Goal: Task Accomplishment & Management: Use online tool/utility

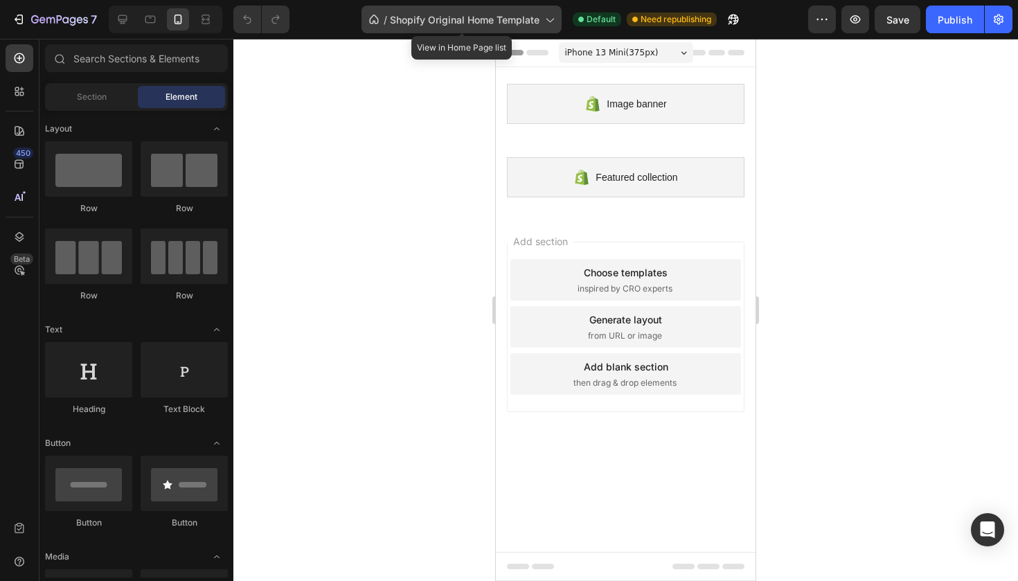
click at [446, 21] on span "Shopify Original Home Template" at bounding box center [465, 19] width 150 height 15
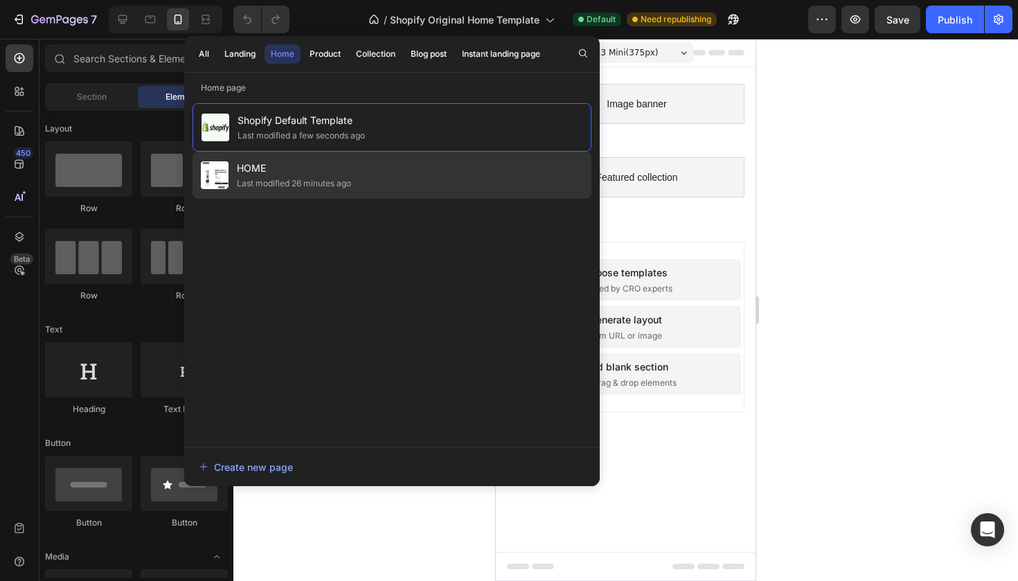
click at [284, 174] on span "HOME" at bounding box center [294, 168] width 114 height 17
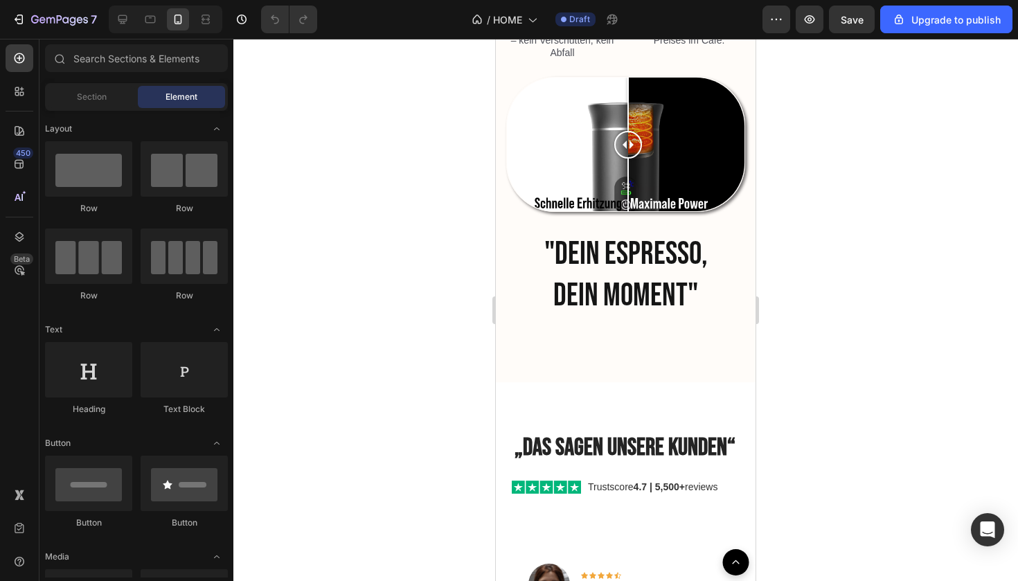
scroll to position [2339, 0]
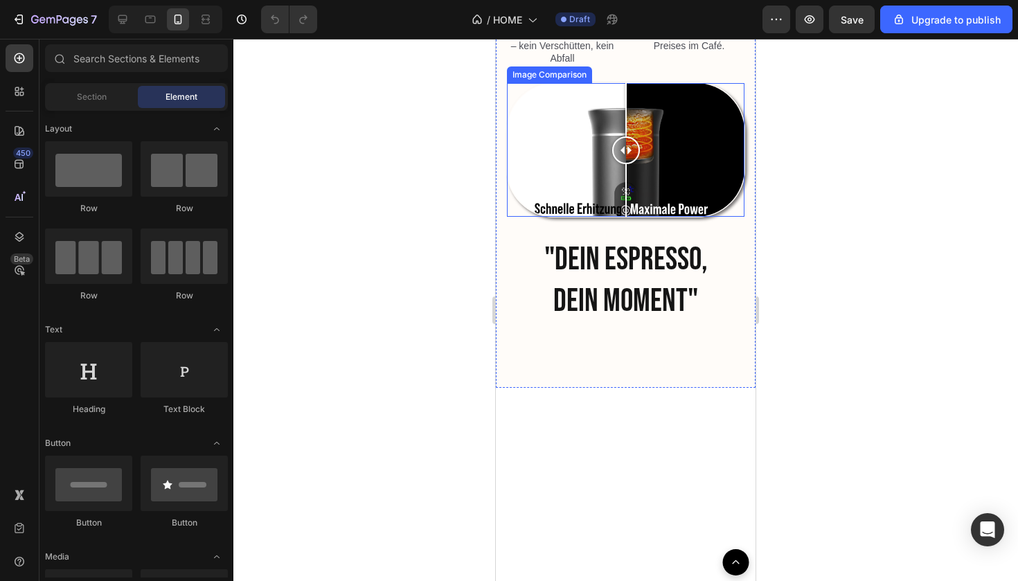
drag, startPoint x: 620, startPoint y: 361, endPoint x: 631, endPoint y: 374, distance: 16.7
click at [631, 217] on div at bounding box center [626, 150] width 28 height 134
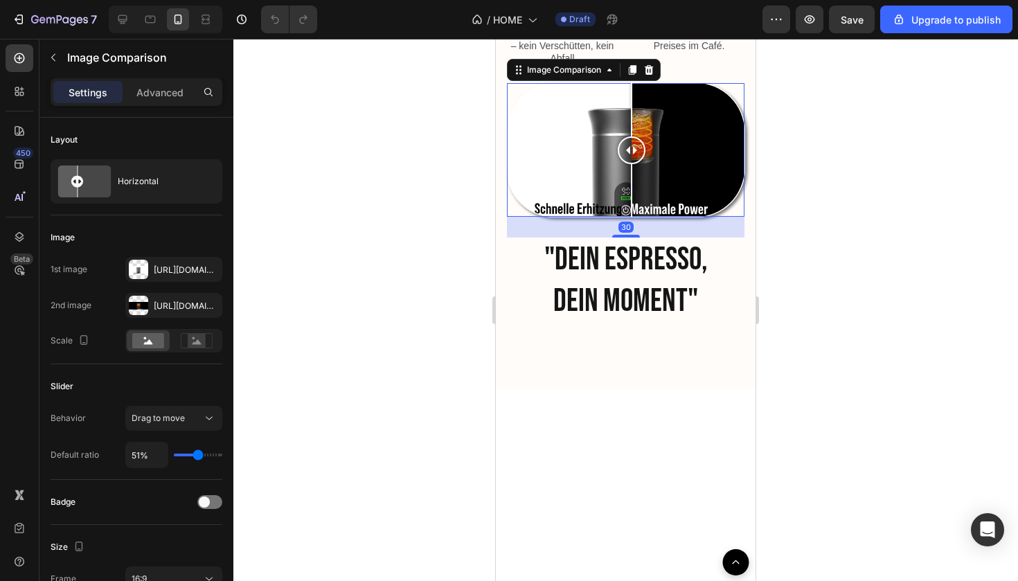
click at [869, 379] on div at bounding box center [625, 310] width 784 height 542
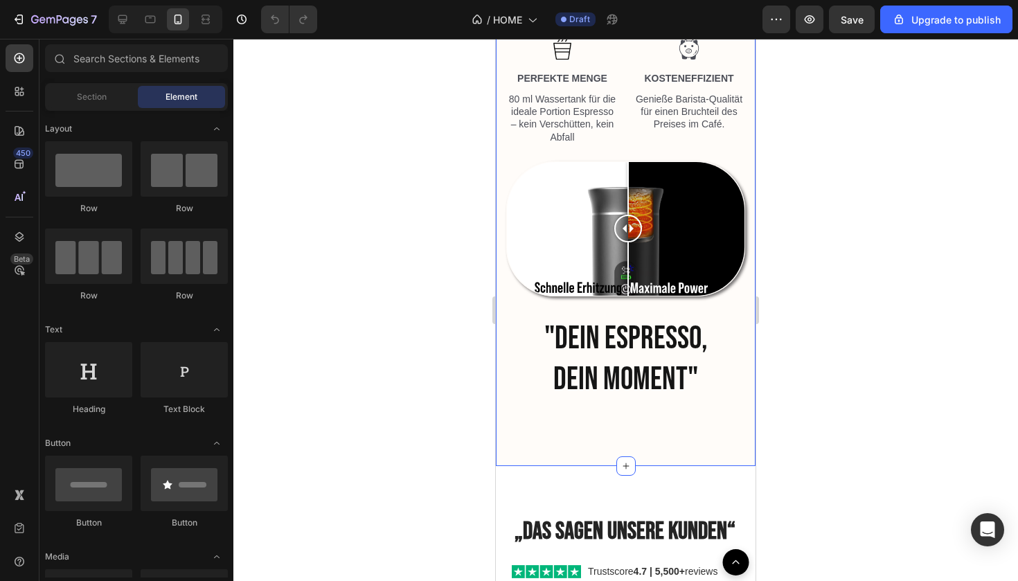
scroll to position [1899, 0]
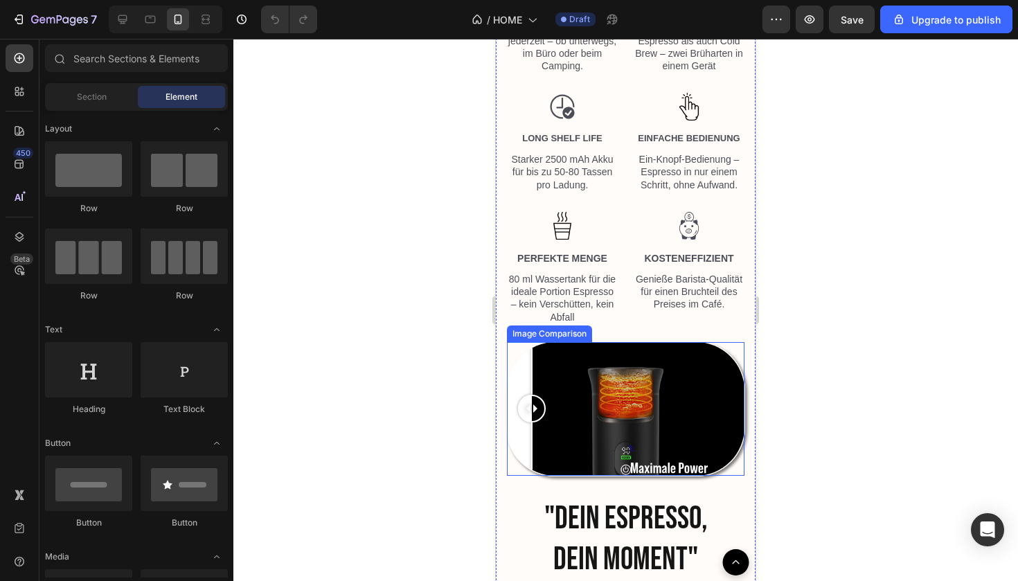
drag, startPoint x: 624, startPoint y: 408, endPoint x: 527, endPoint y: 402, distance: 96.4
click at [527, 402] on div at bounding box center [532, 409] width 28 height 28
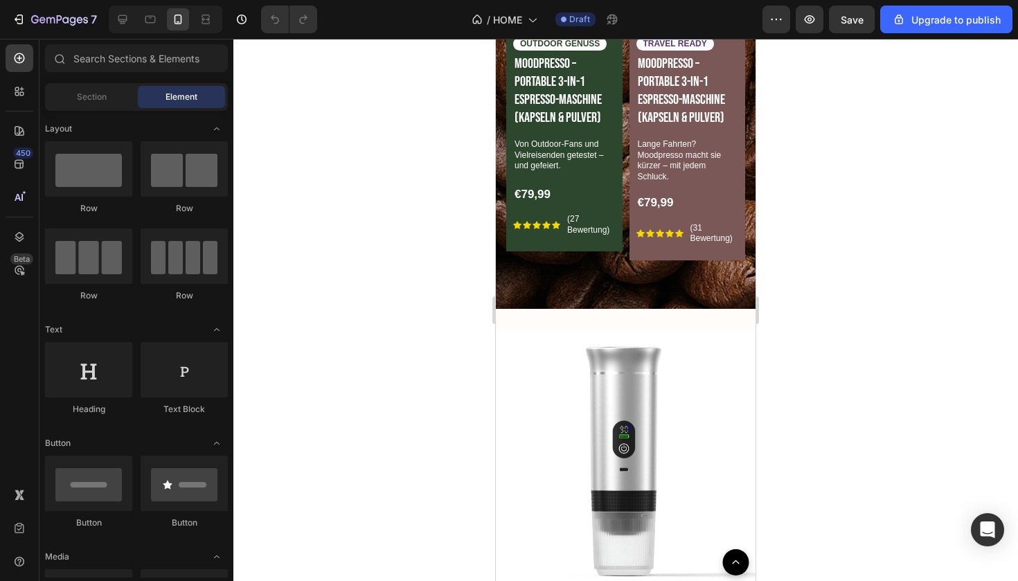
scroll to position [1048, 0]
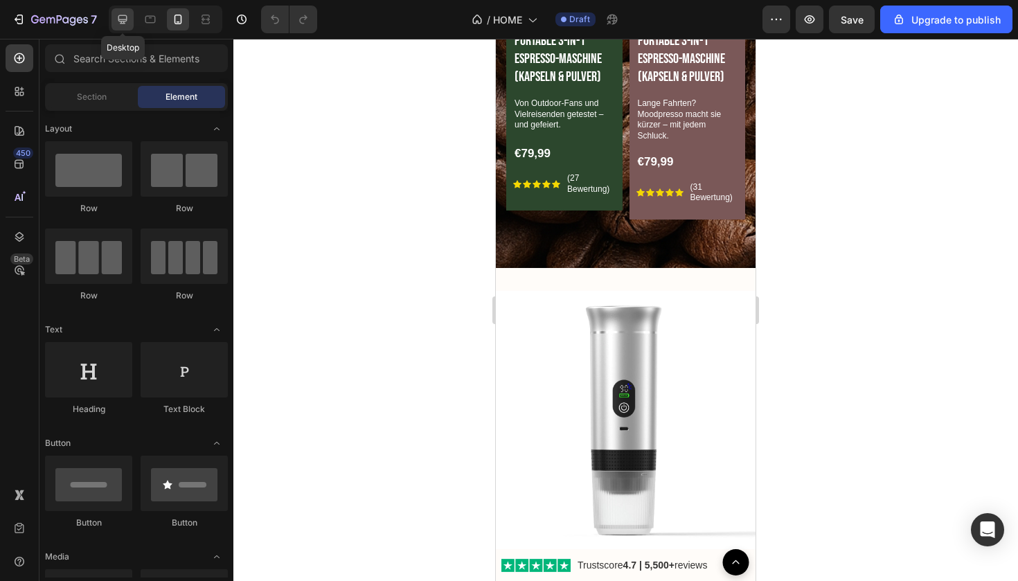
click at [115, 26] on div at bounding box center [122, 19] width 22 height 22
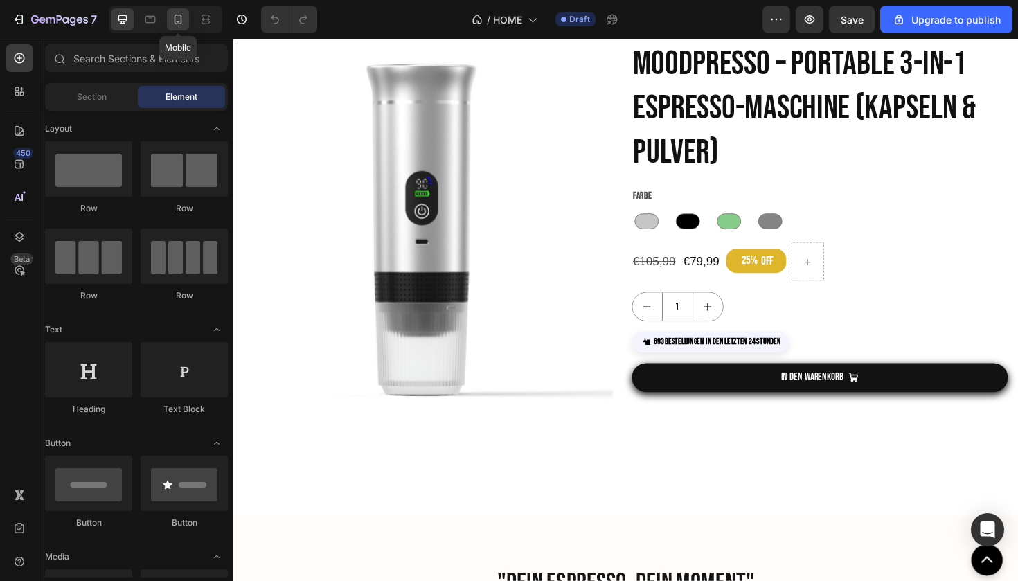
click at [186, 21] on div at bounding box center [178, 19] width 22 height 22
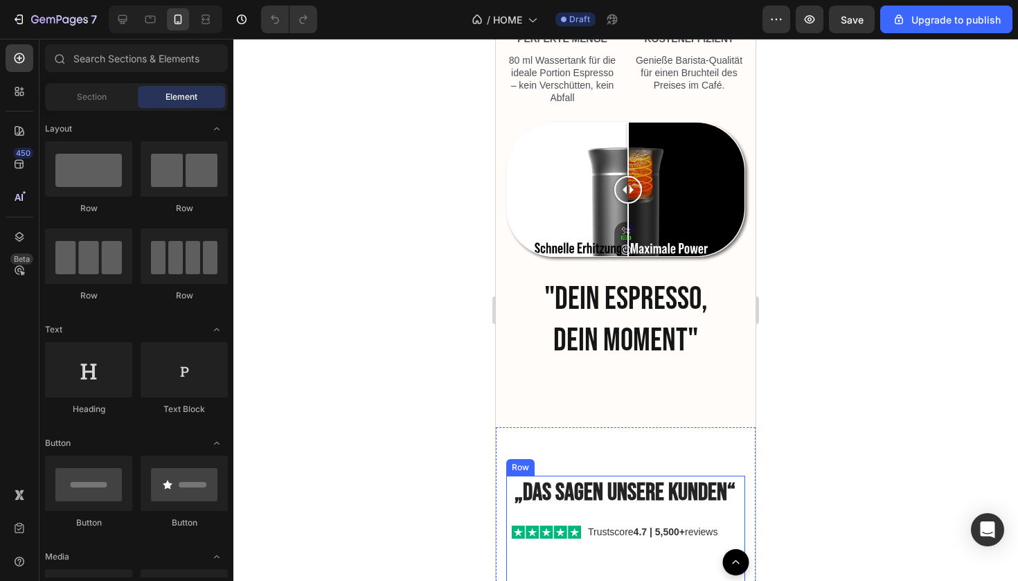
scroll to position [2090, 0]
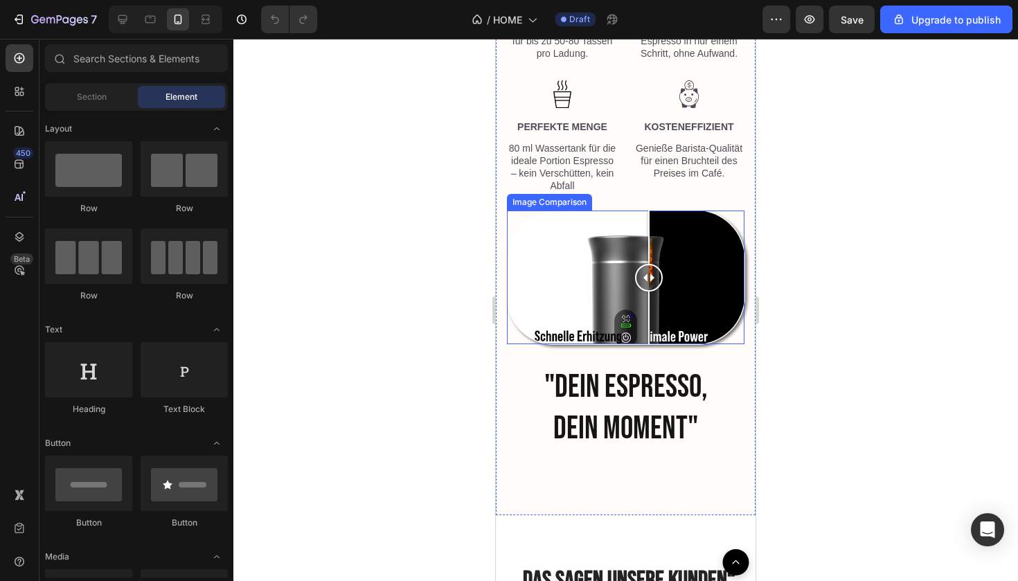
drag, startPoint x: 624, startPoint y: 280, endPoint x: 648, endPoint y: 309, distance: 37.8
click at [648, 309] on div at bounding box center [649, 277] width 28 height 134
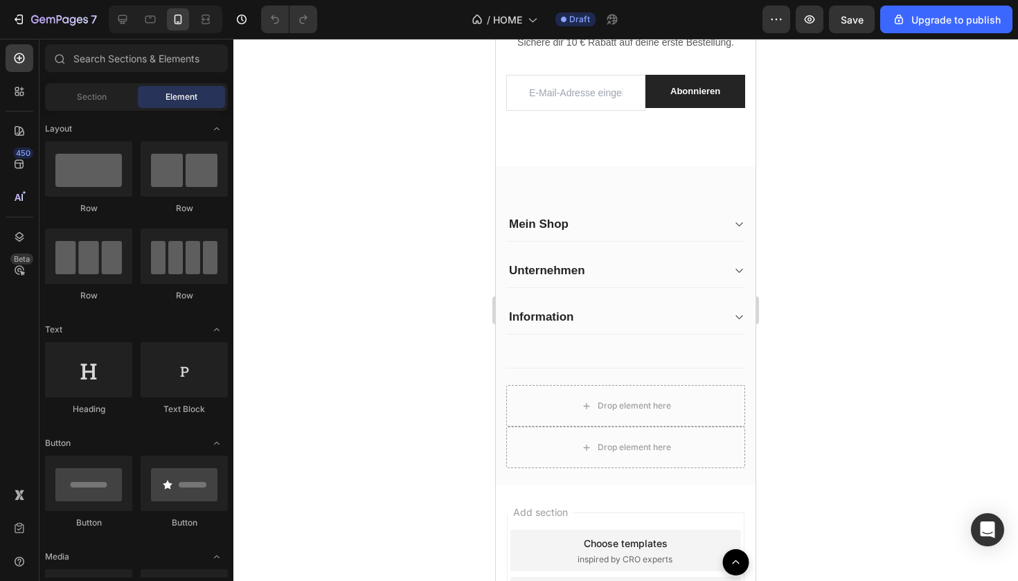
scroll to position [3377, 0]
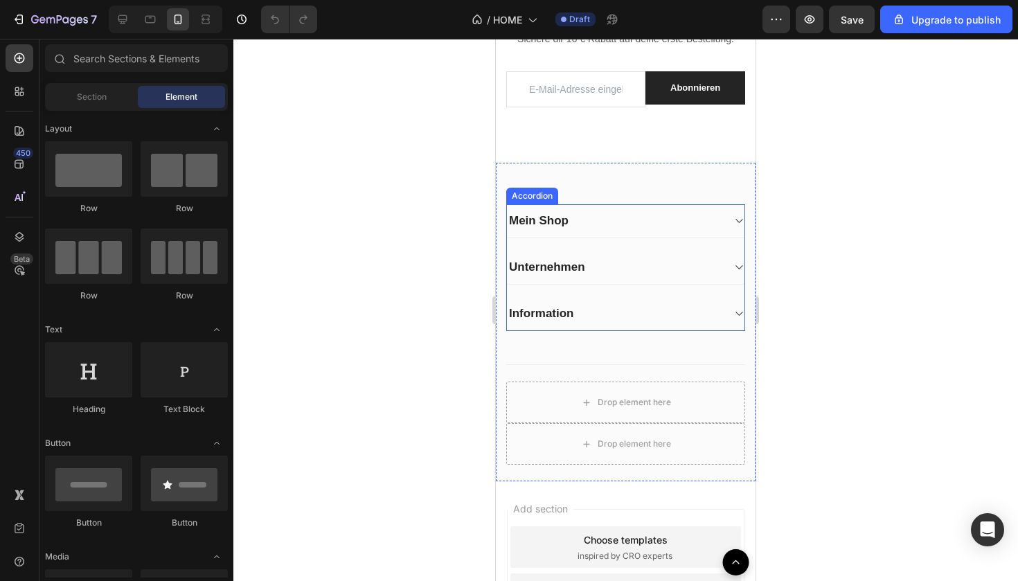
click at [702, 277] on div "Unternehmen" at bounding box center [614, 266] width 215 height 19
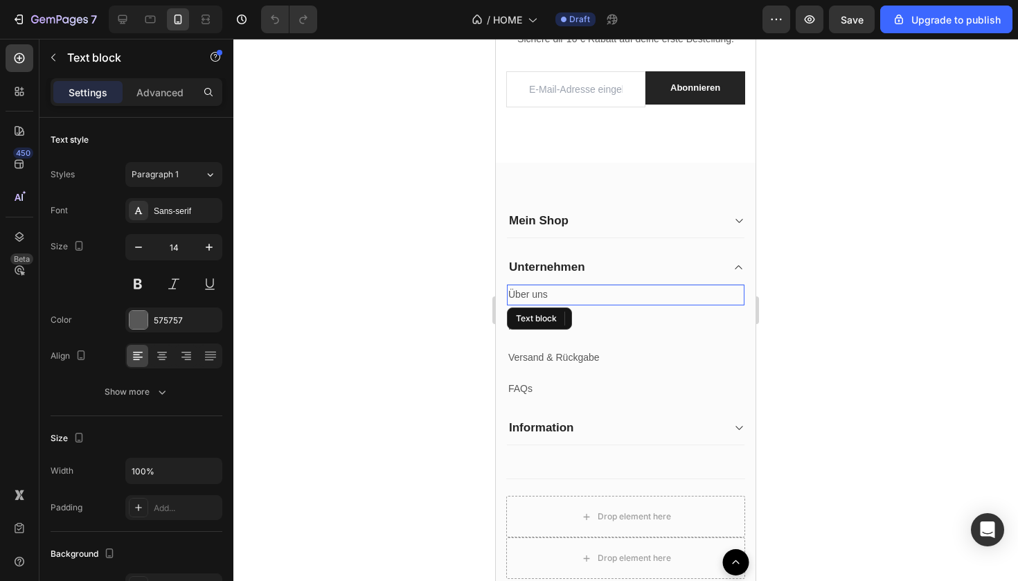
click at [536, 300] on link "Über uns" at bounding box center [527, 294] width 39 height 11
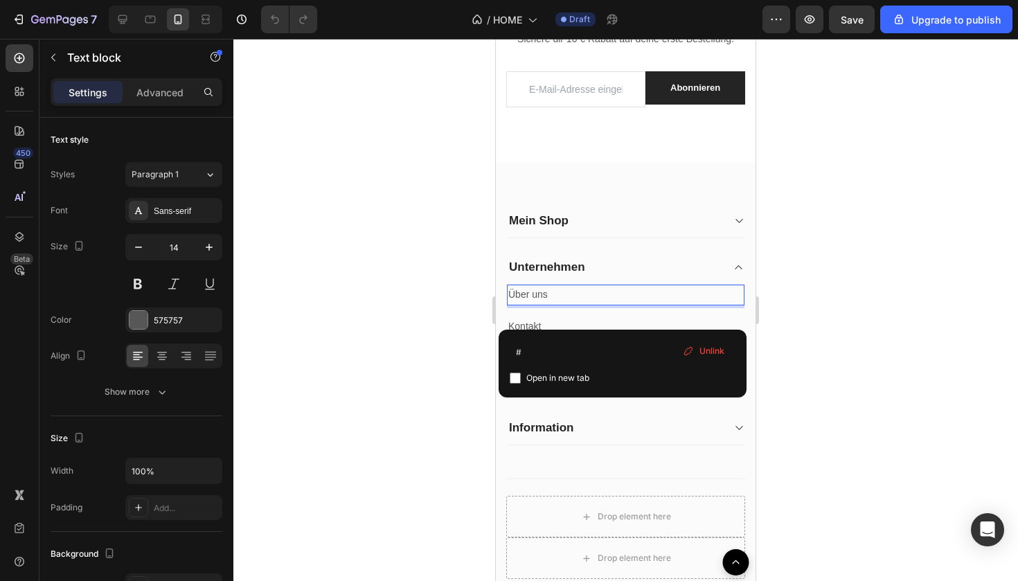
click at [589, 379] on span "Open in new tab" at bounding box center [557, 378] width 63 height 17
click at [512, 379] on input "checkbox" at bounding box center [514, 377] width 11 height 11
checkbox input "false"
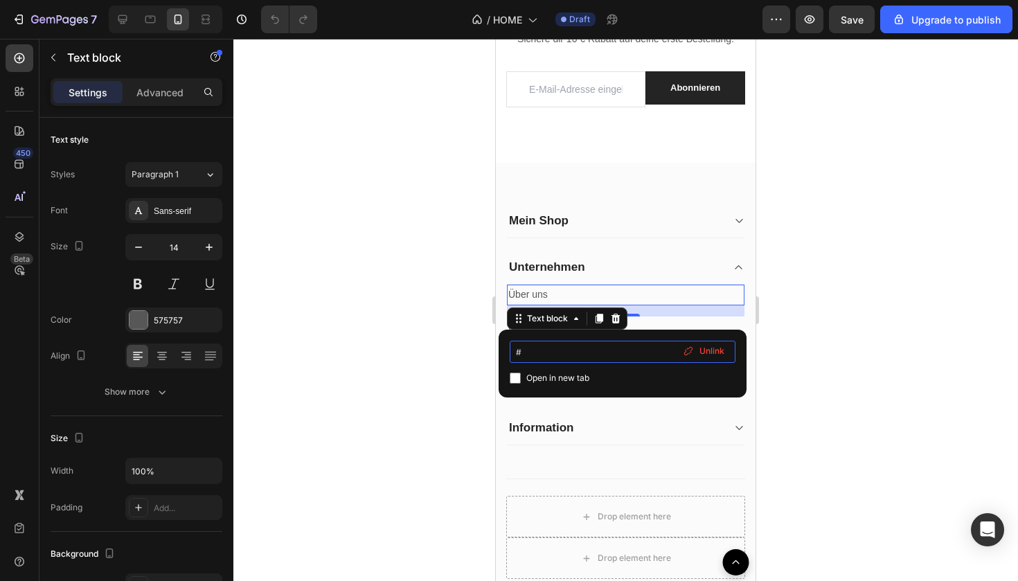
click at [578, 358] on input "#" at bounding box center [622, 352] width 226 height 22
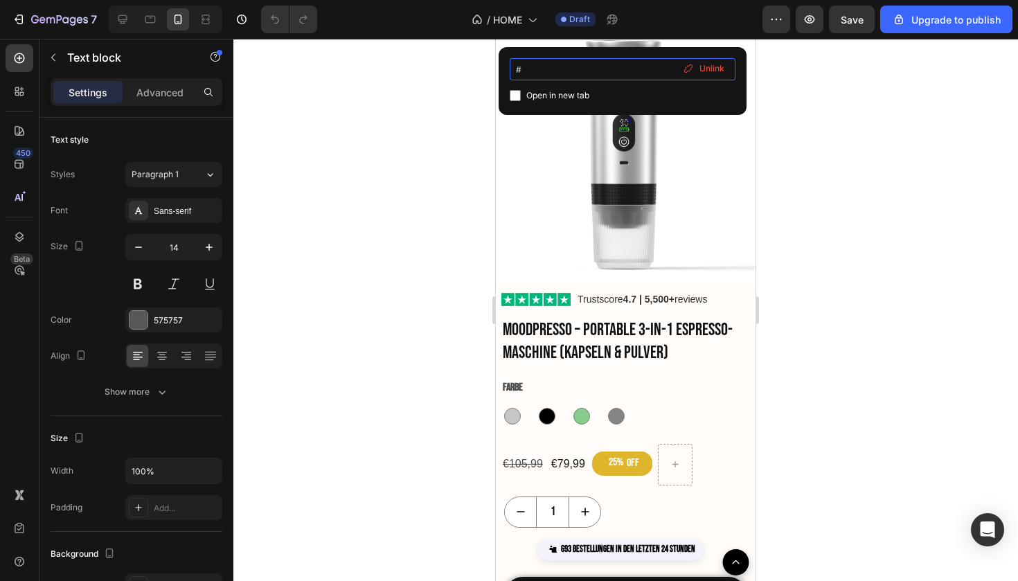
scroll to position [1336, 0]
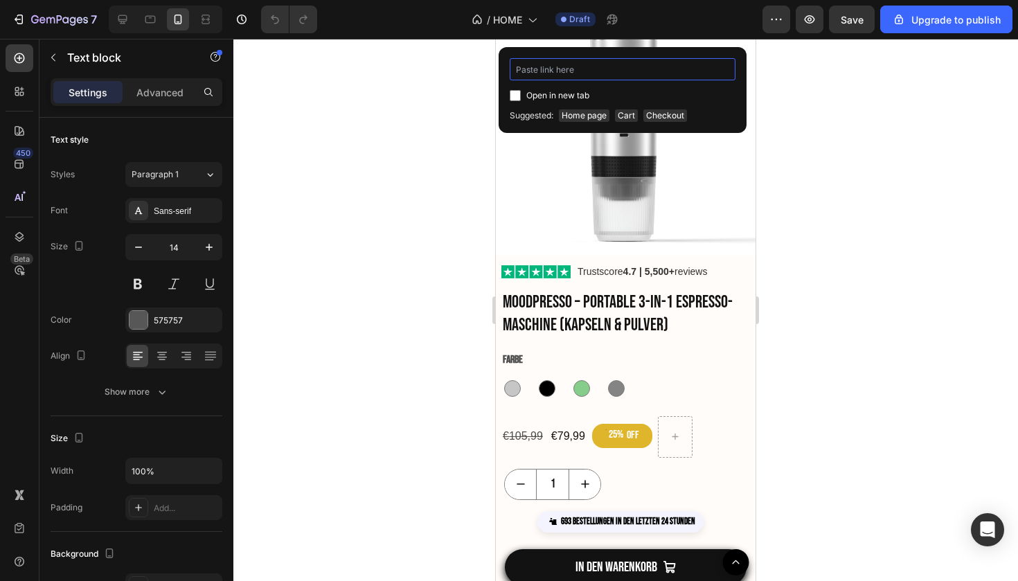
click at [945, 204] on div at bounding box center [625, 310] width 784 height 542
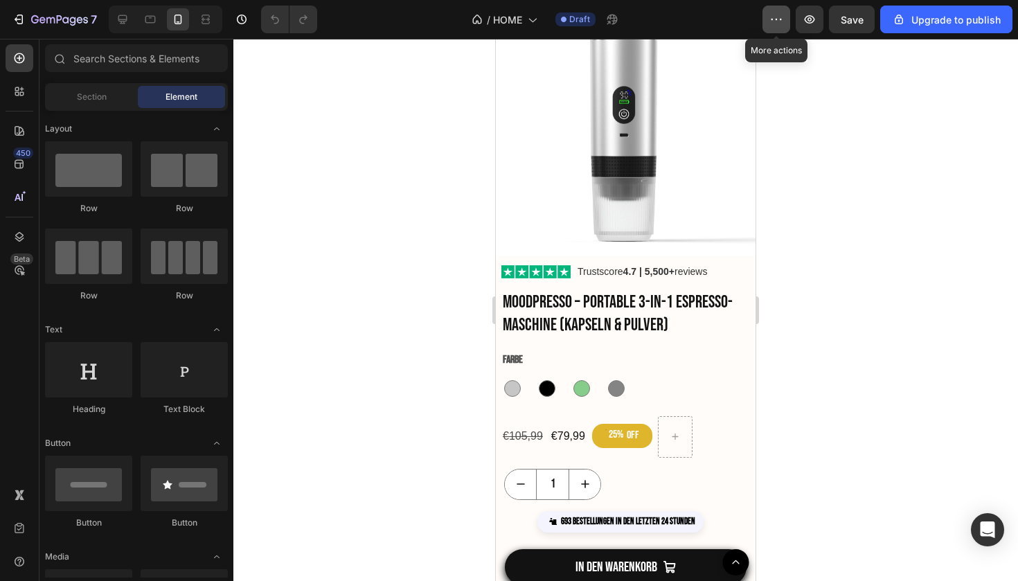
click at [785, 19] on button "button" at bounding box center [776, 20] width 28 height 28
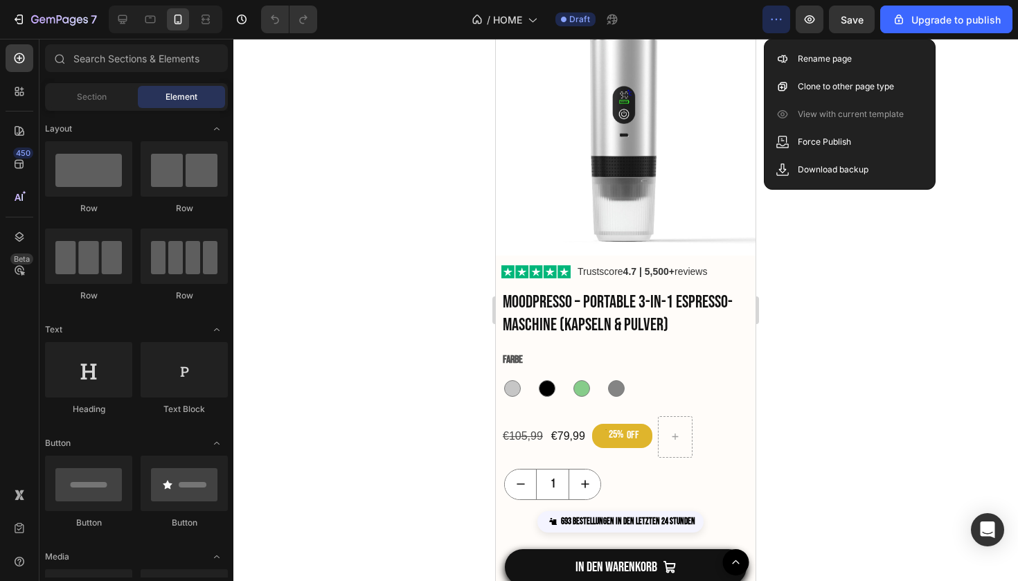
click at [800, 236] on div at bounding box center [625, 310] width 784 height 542
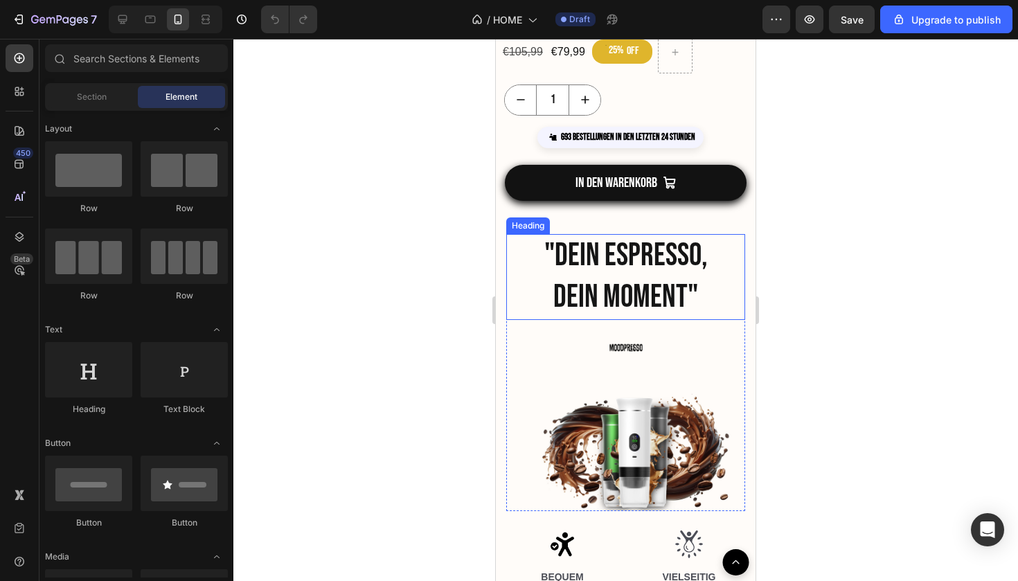
scroll to position [1649, 0]
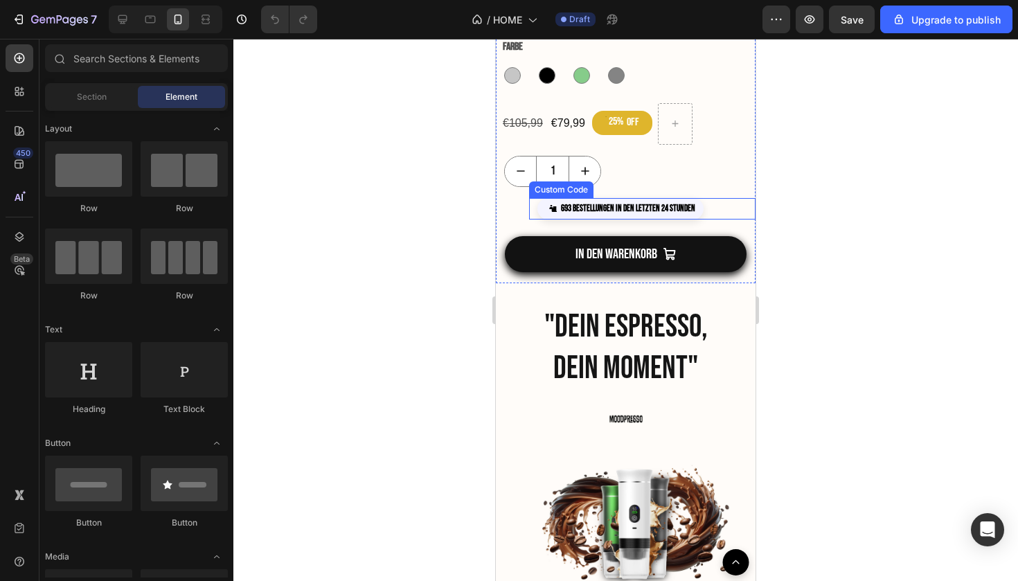
click at [641, 216] on div "693 Bestellungen in den letzten 24 Stunden" at bounding box center [620, 209] width 166 height 22
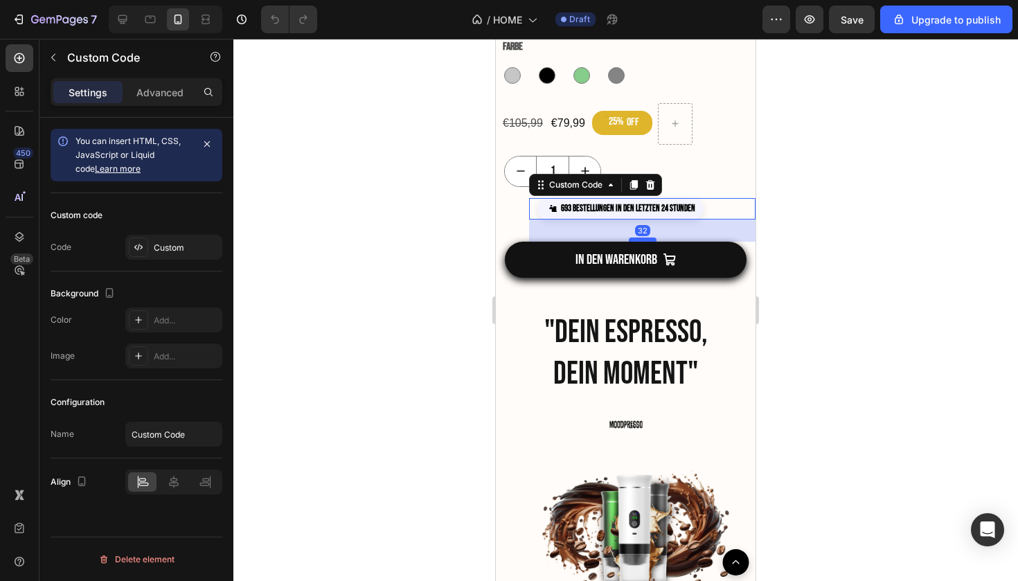
click at [640, 238] on div at bounding box center [643, 239] width 28 height 4
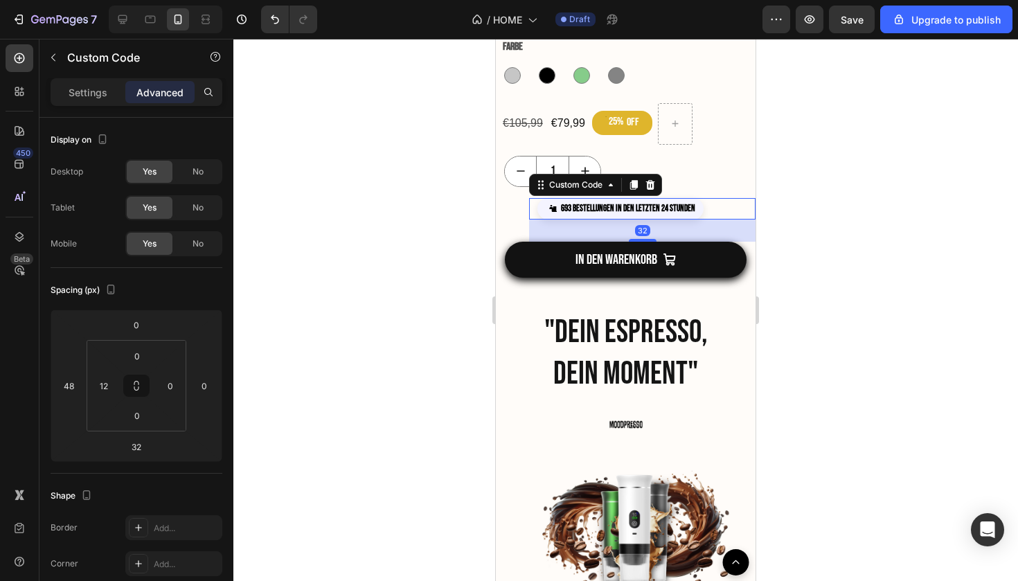
click at [792, 245] on div at bounding box center [625, 310] width 784 height 542
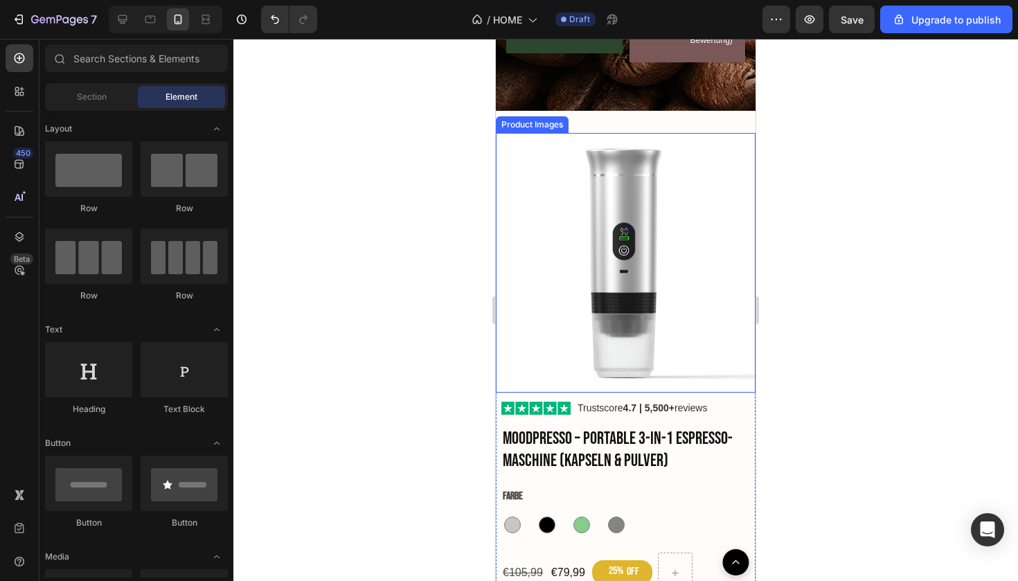
scroll to position [1236, 0]
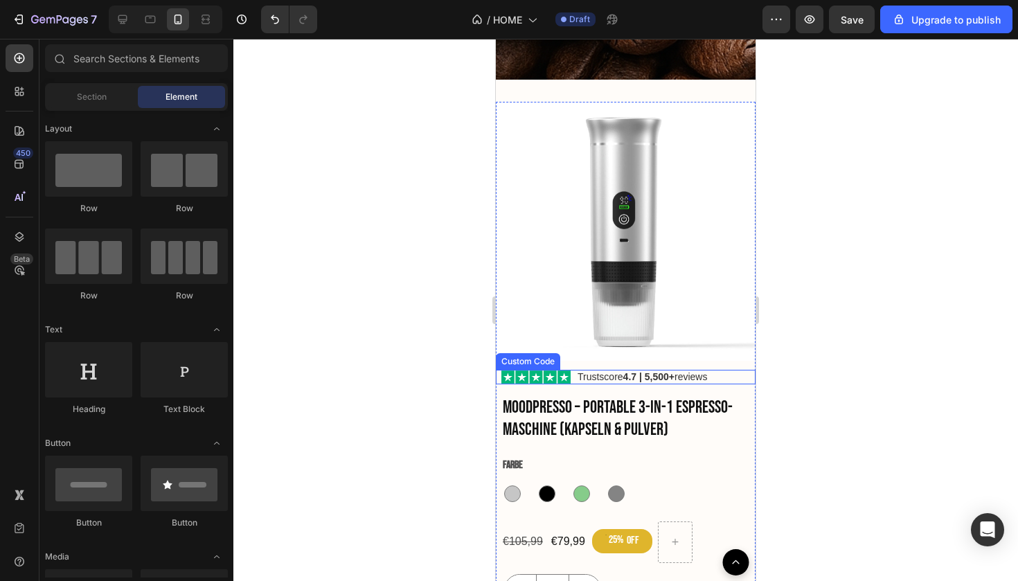
click at [884, 370] on div at bounding box center [625, 310] width 784 height 542
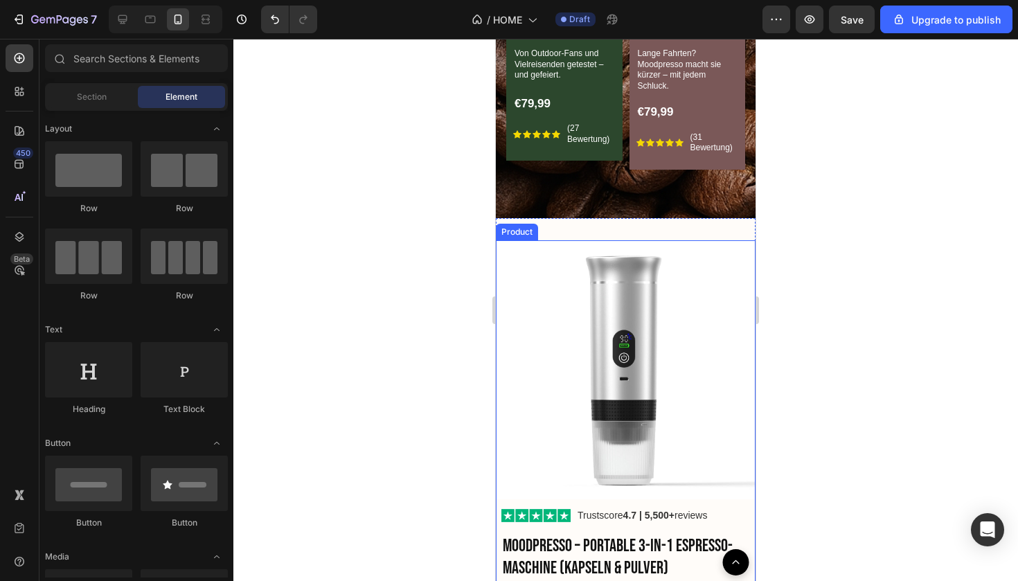
scroll to position [1065, 0]
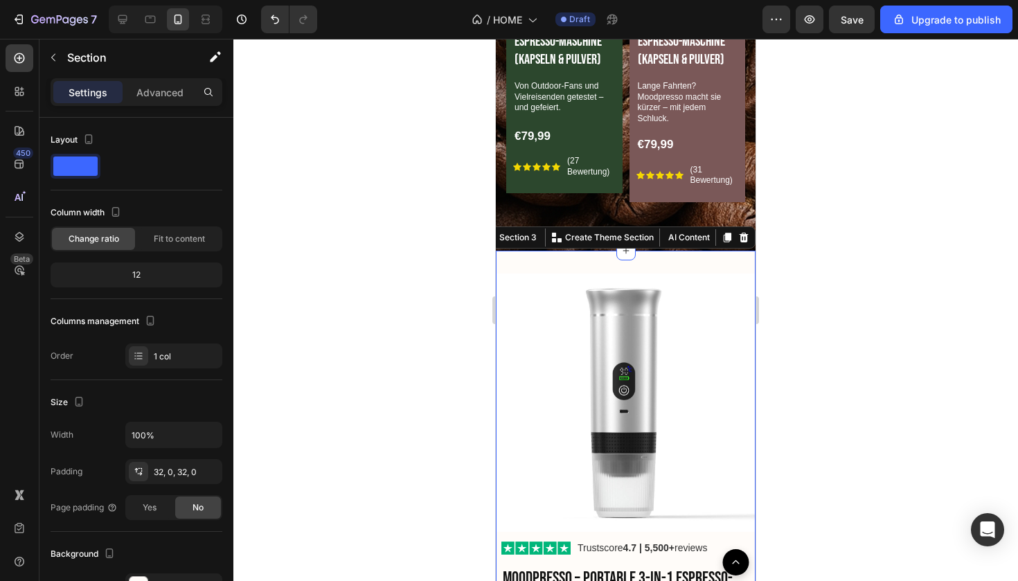
click at [677, 256] on div "Product Images Trustscore 4.7 | 5,500+ reviews Custom Code Moodpresso – Portabl…" at bounding box center [626, 575] width 260 height 649
click at [659, 251] on div "Product Images Trustscore 4.7 | 5,500+ reviews Custom Code Moodpresso – Portabl…" at bounding box center [626, 575] width 260 height 649
click at [864, 311] on div at bounding box center [625, 310] width 784 height 542
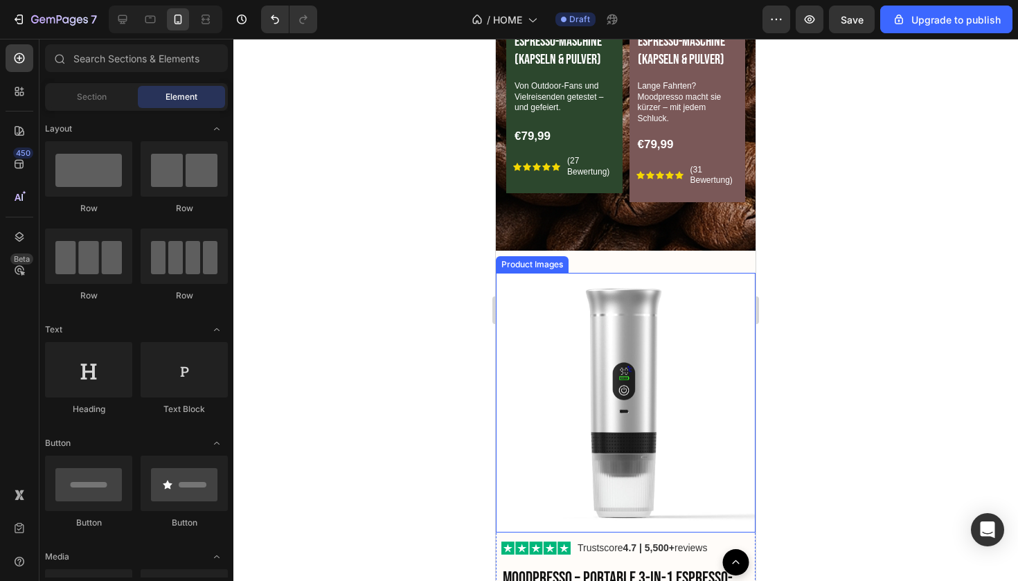
click at [678, 278] on img at bounding box center [626, 403] width 260 height 260
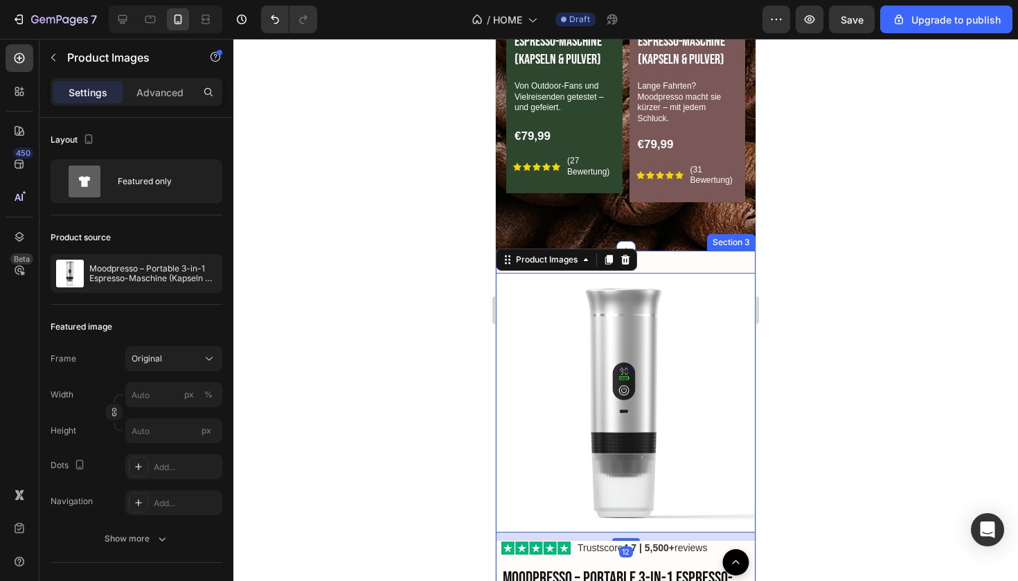
click at [660, 266] on div "Product Images 12 Trustscore 4.7 | 5,500+ reviews Custom Code Moodpresso – Port…" at bounding box center [626, 575] width 260 height 649
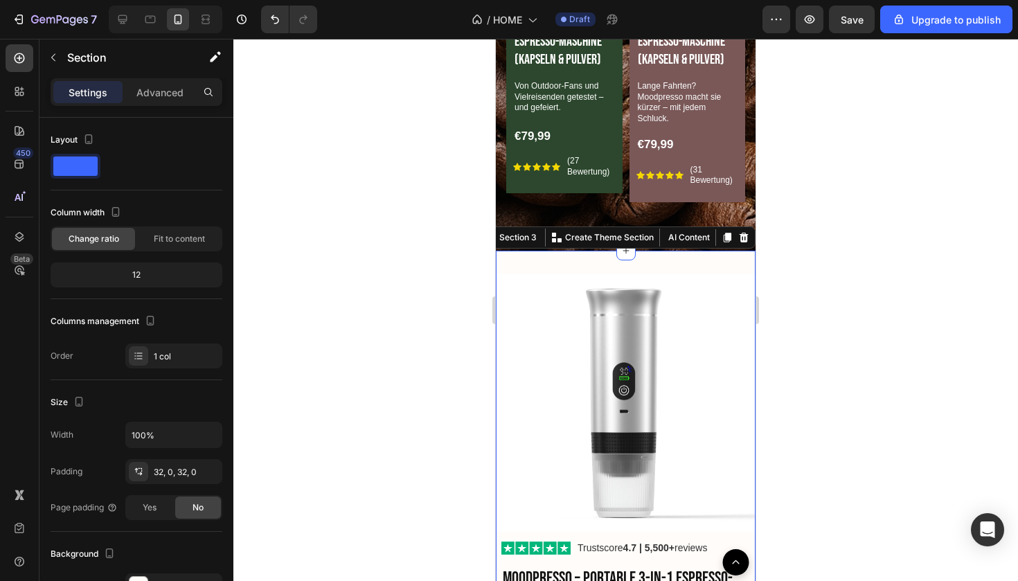
click at [678, 251] on div "Product Images Trustscore 4.7 | 5,500+ reviews Custom Code Moodpresso – Portabl…" at bounding box center [626, 575] width 260 height 649
click at [654, 251] on div "Product Images Trustscore 4.7 | 5,500+ reviews Custom Code Moodpresso – Portabl…" at bounding box center [626, 575] width 260 height 649
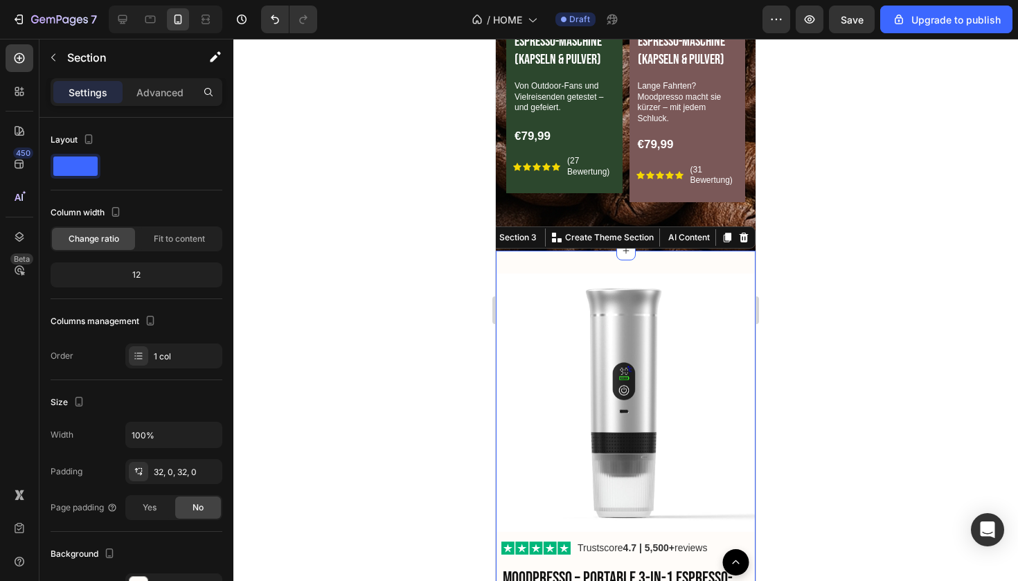
click at [646, 251] on div "Product Images Trustscore 4.7 | 5,500+ reviews Custom Code Moodpresso – Portabl…" at bounding box center [626, 575] width 260 height 649
click at [993, 220] on div at bounding box center [625, 310] width 784 height 542
click at [693, 260] on div "Product Images Trustscore 4.7 | 5,500+ reviews Custom Code Moodpresso – Portabl…" at bounding box center [626, 575] width 260 height 649
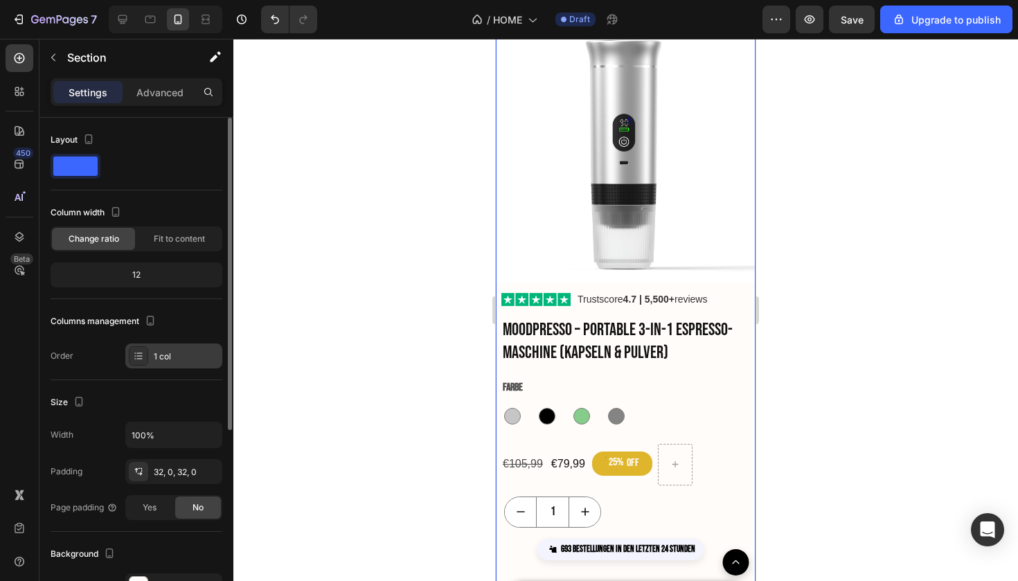
scroll to position [165, 0]
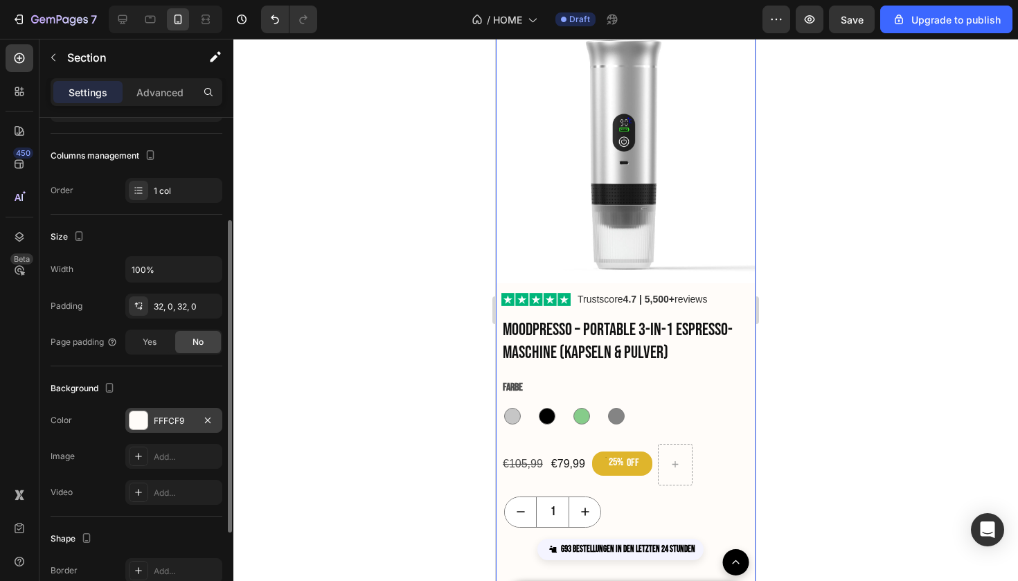
click at [137, 428] on div at bounding box center [138, 420] width 18 height 18
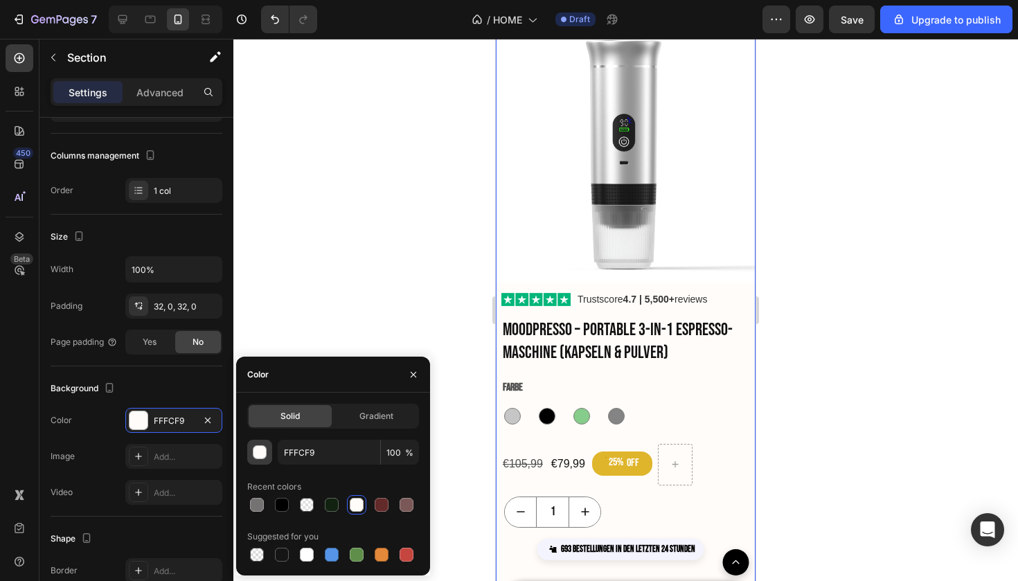
click at [261, 453] on div "button" at bounding box center [260, 453] width 14 height 14
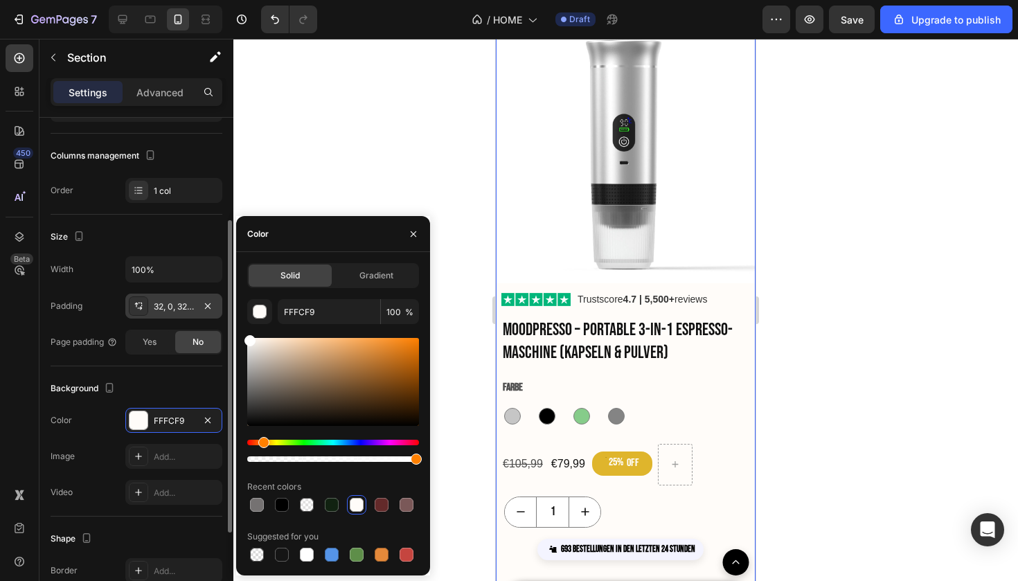
drag, startPoint x: 255, startPoint y: 339, endPoint x: 204, endPoint y: 318, distance: 56.2
click at [204, 318] on div "450 Beta Sections(18) Elements(83) Section Element Hero Section Product Detail …" at bounding box center [116, 310] width 233 height 542
type input "FFFFFF"
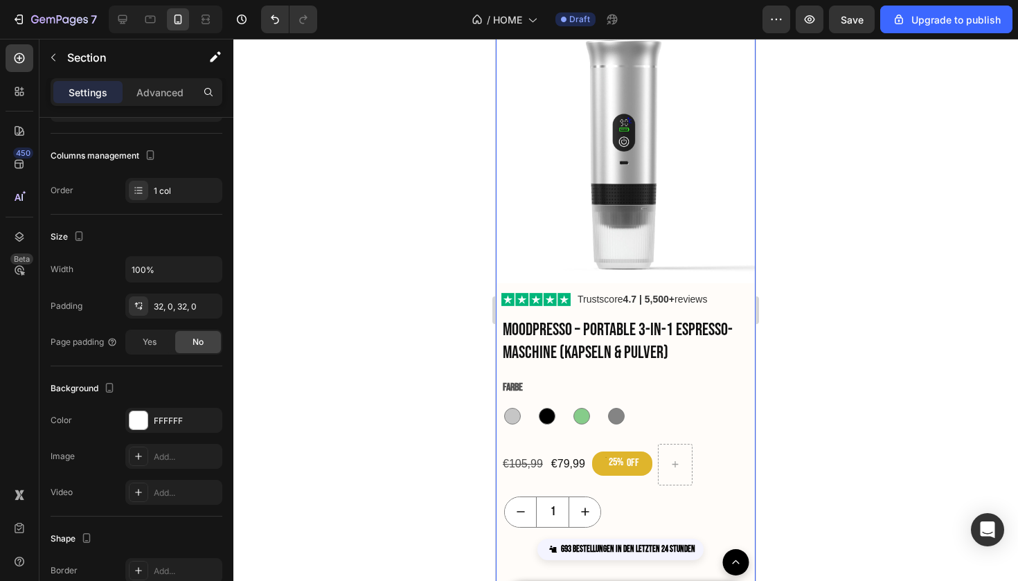
click at [392, 152] on div at bounding box center [625, 310] width 784 height 542
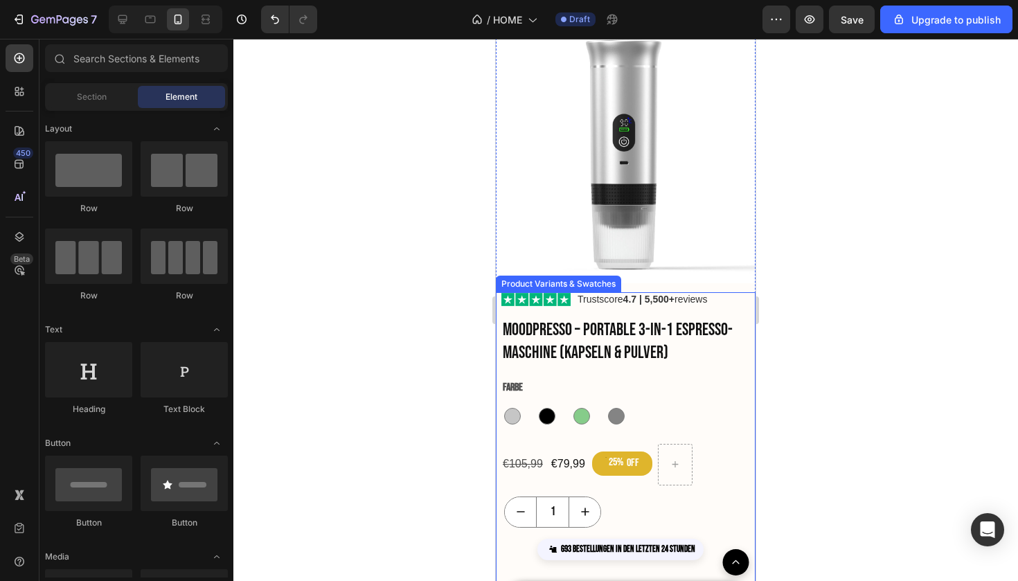
click at [709, 394] on div "Farbe [PERSON_NAME] [PERSON_NAME] [PERSON_NAME] [PERSON_NAME] Grün Grün [PERSON…" at bounding box center [628, 402] width 254 height 51
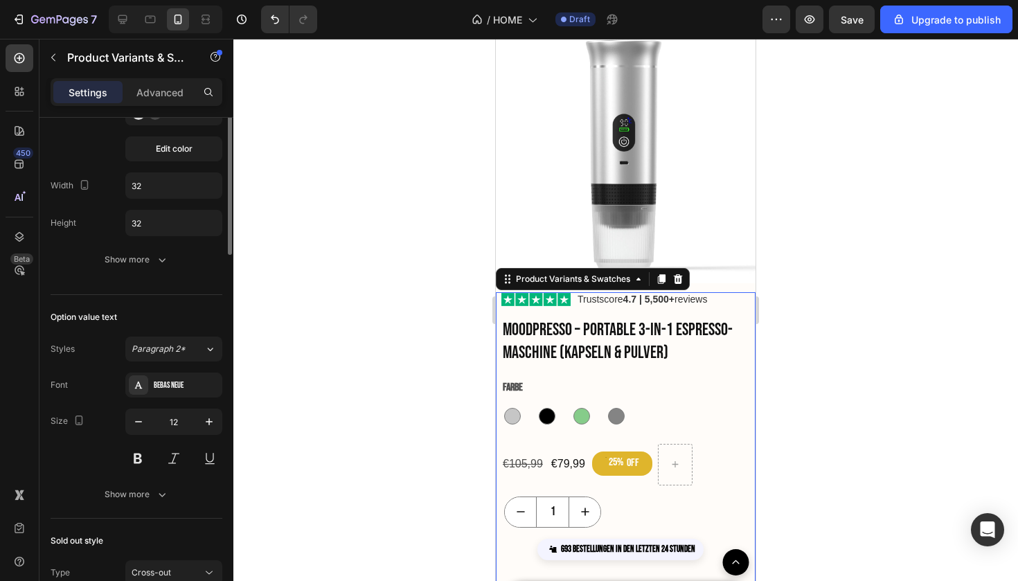
scroll to position [210, 0]
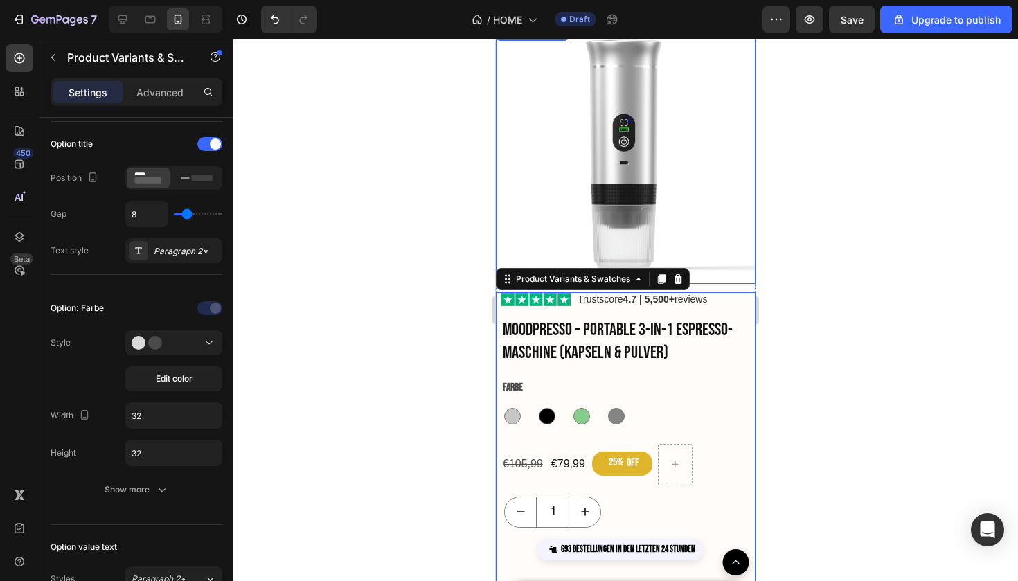
click at [745, 275] on img at bounding box center [626, 154] width 260 height 260
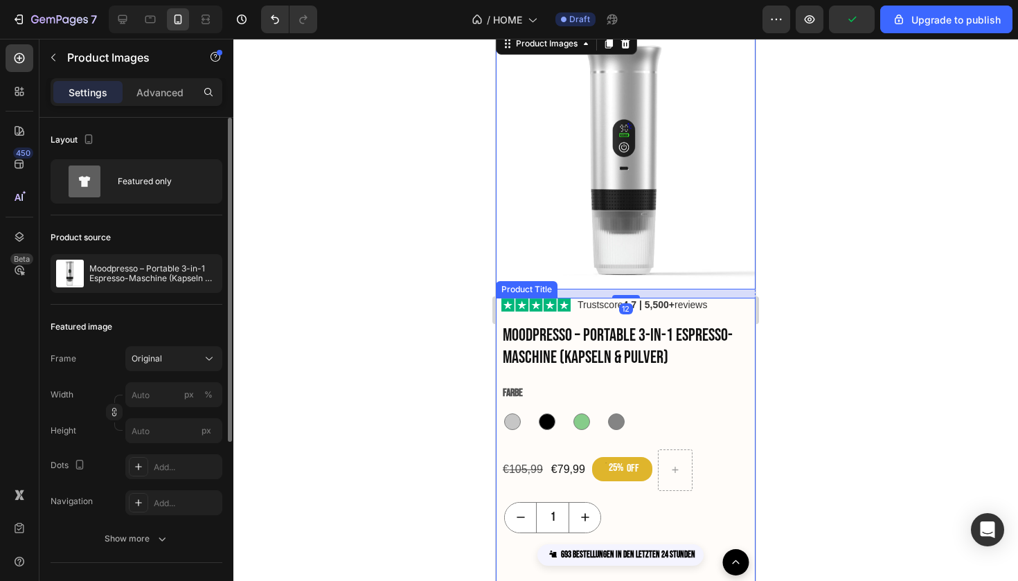
scroll to position [934, 0]
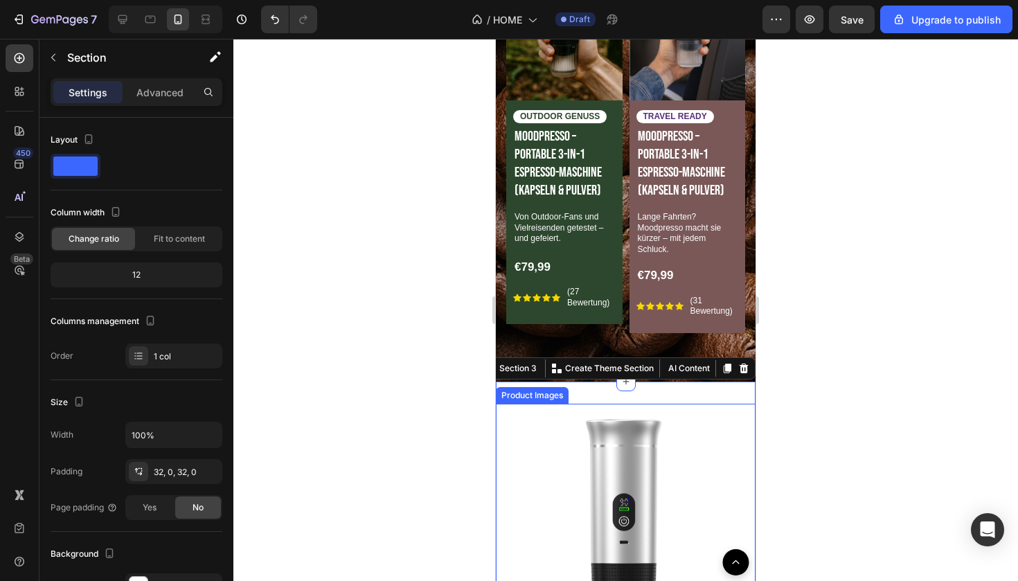
scroll to position [1231, 0]
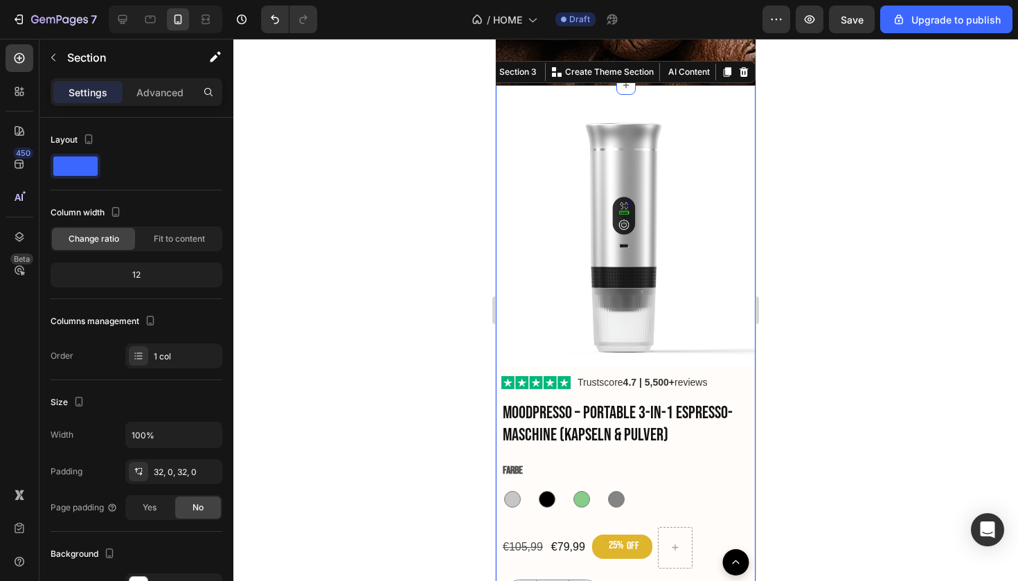
click at [891, 305] on div at bounding box center [625, 310] width 784 height 542
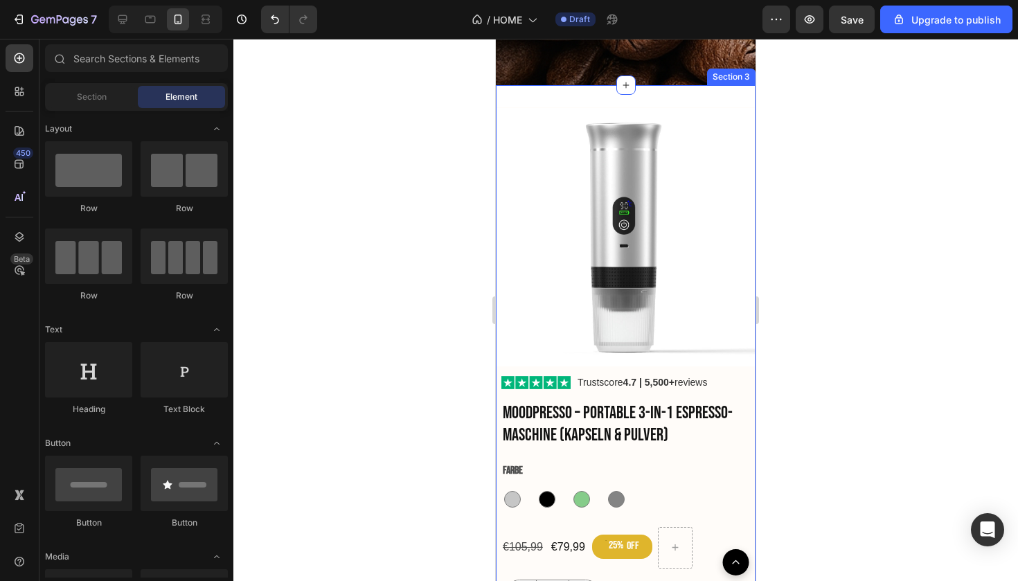
click at [742, 93] on div "Product Images Trustscore 4.7 | 5,500+ reviews Custom Code Moodpresso – Portabl…" at bounding box center [626, 409] width 260 height 649
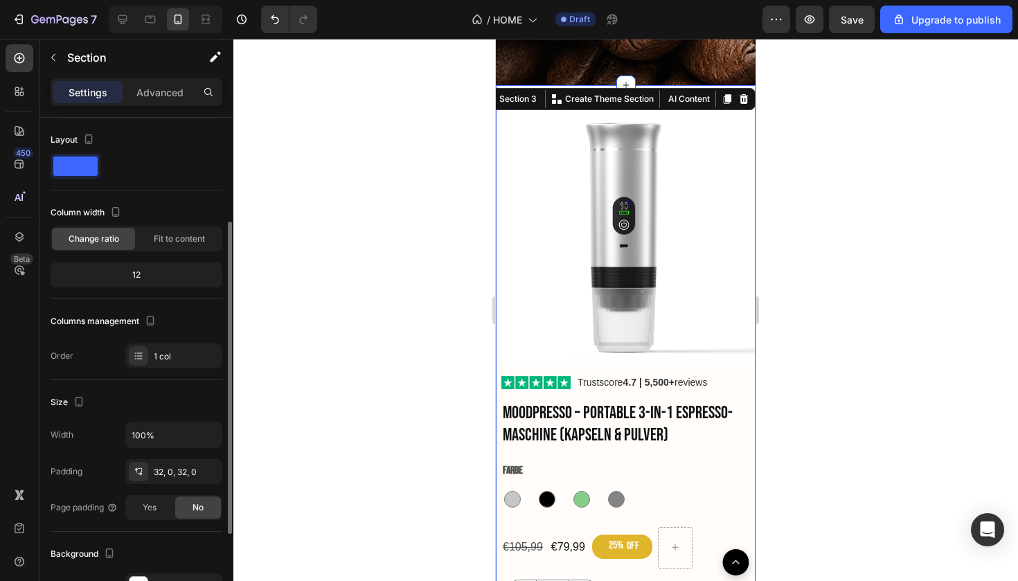
scroll to position [234, 0]
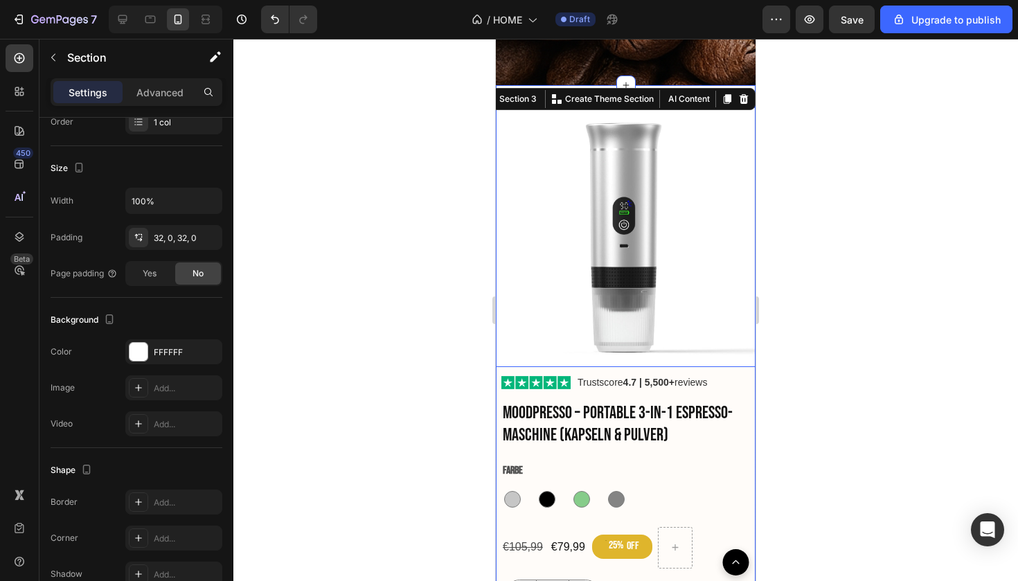
click at [839, 239] on div at bounding box center [625, 310] width 784 height 542
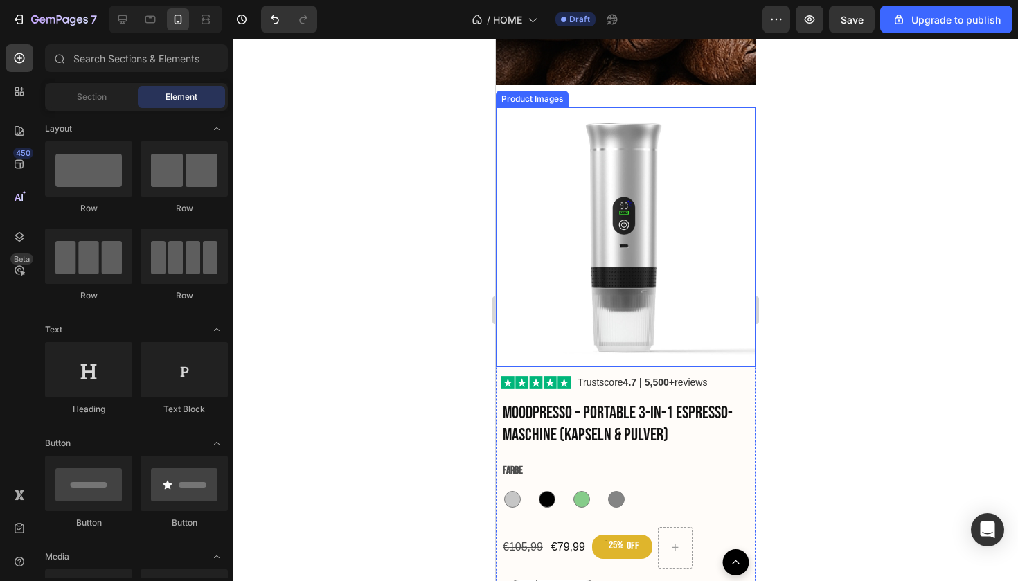
click at [905, 170] on div at bounding box center [625, 310] width 784 height 542
click at [923, 181] on div at bounding box center [625, 310] width 784 height 542
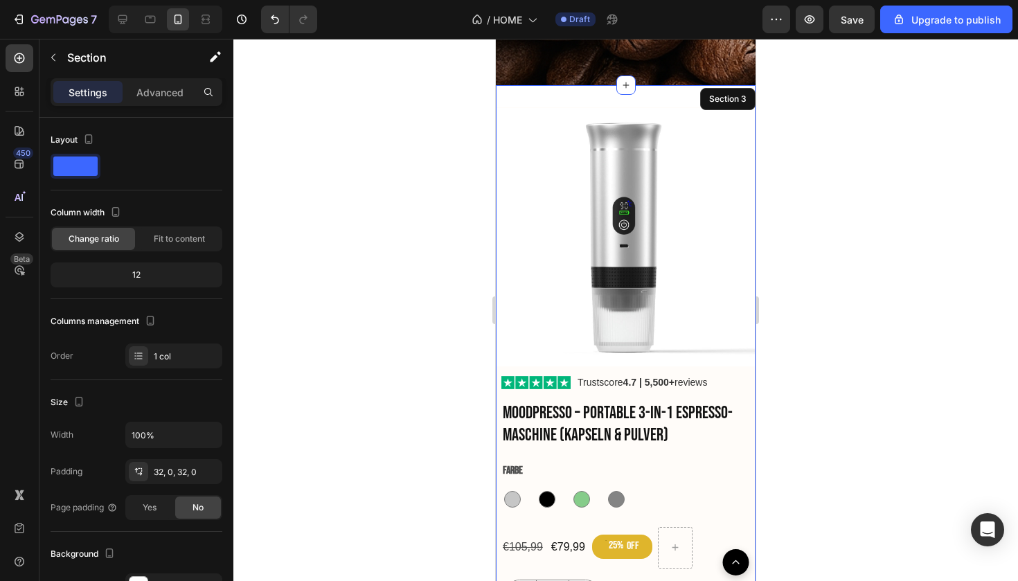
click at [722, 85] on div "Product Images Trustscore 4.7 | 5,500+ reviews Custom Code Moodpresso – Portabl…" at bounding box center [626, 409] width 260 height 649
click at [898, 245] on div at bounding box center [625, 310] width 784 height 542
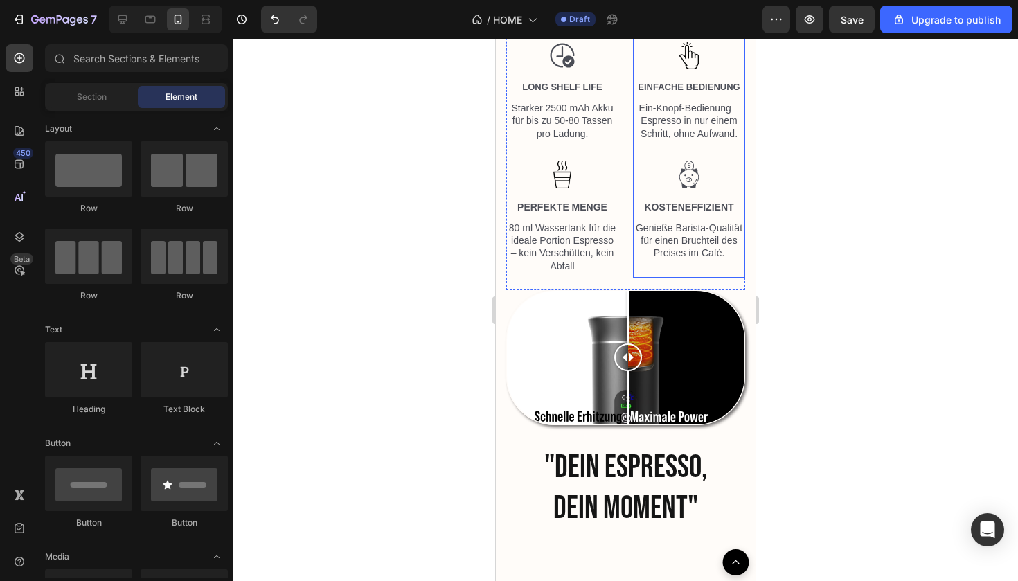
scroll to position [2108, 0]
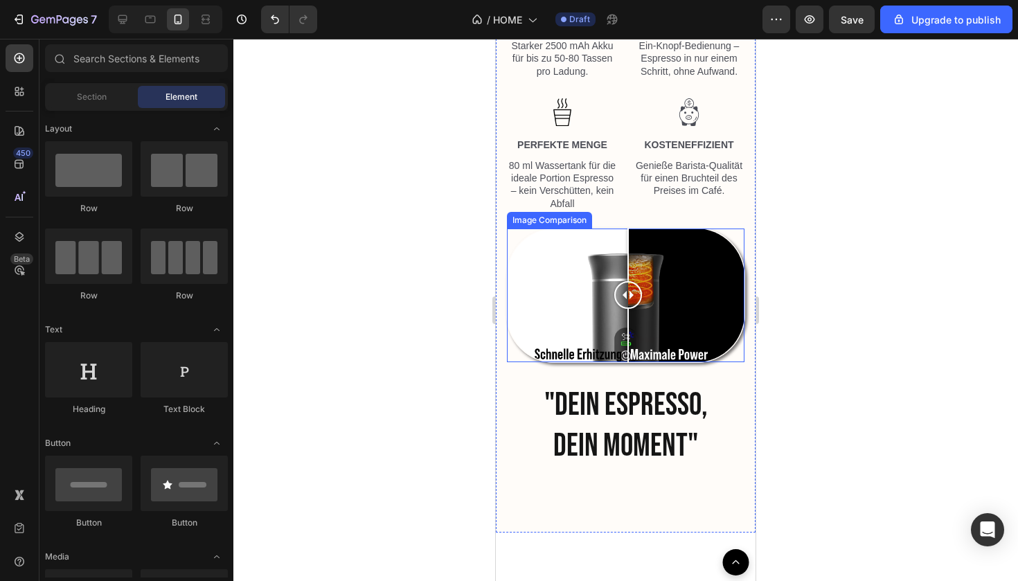
click at [738, 346] on div at bounding box center [625, 295] width 237 height 134
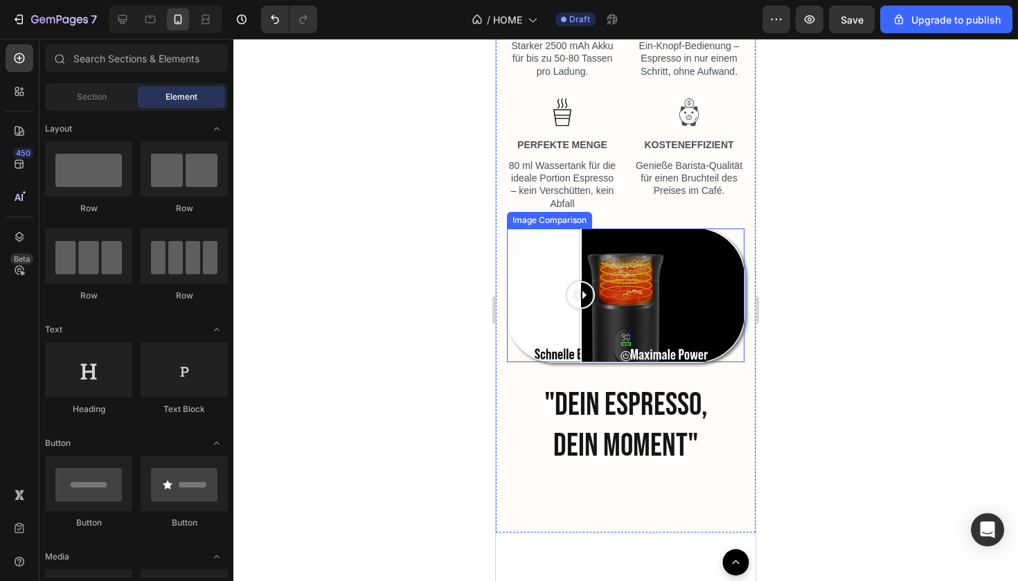
click at [581, 318] on div at bounding box center [625, 295] width 237 height 134
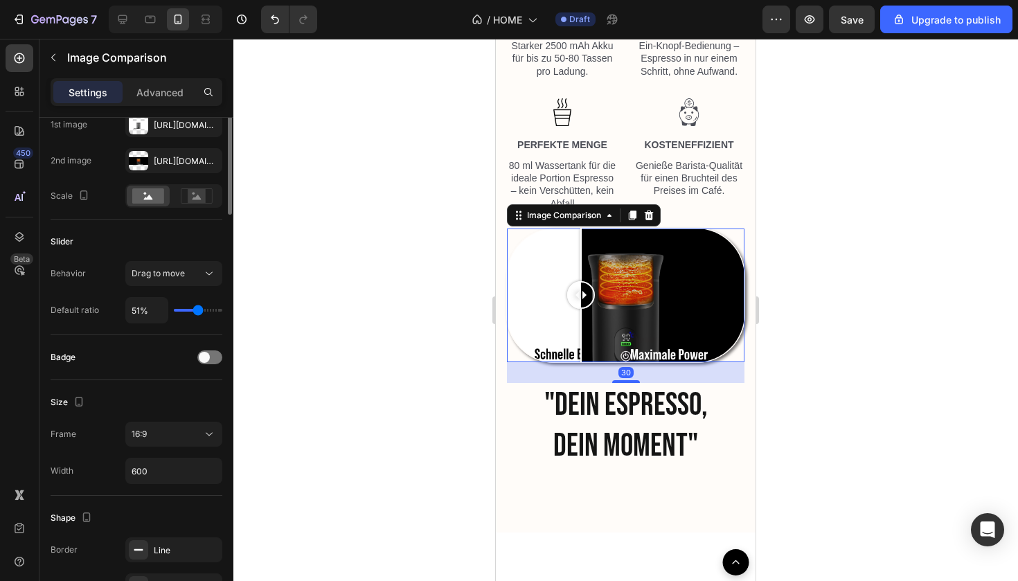
scroll to position [0, 0]
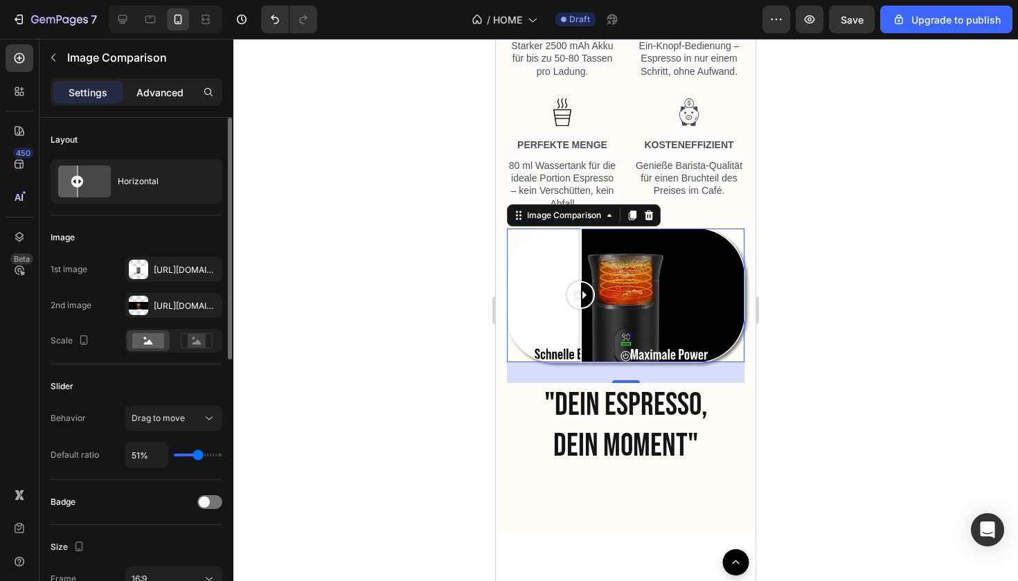
click at [150, 97] on p "Advanced" at bounding box center [159, 92] width 47 height 15
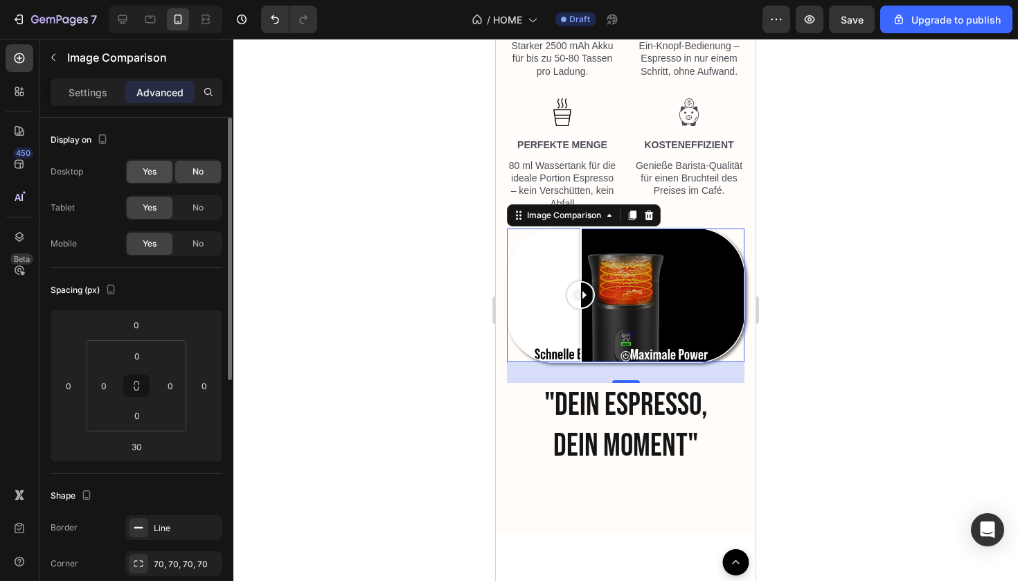
click at [152, 162] on div "Yes" at bounding box center [150, 172] width 46 height 22
click at [118, 22] on icon at bounding box center [123, 19] width 14 height 14
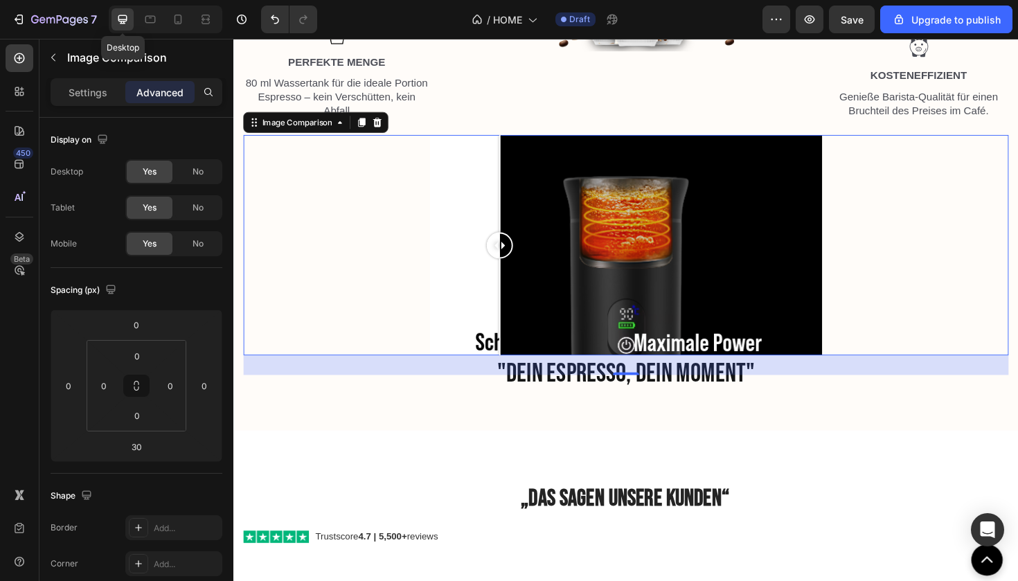
type input "0"
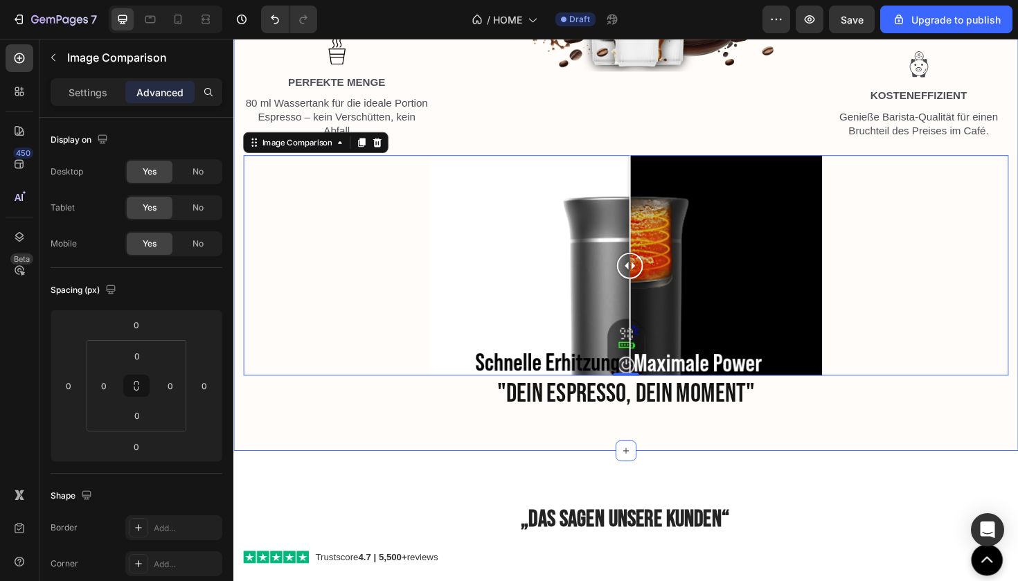
scroll to position [2079, 0]
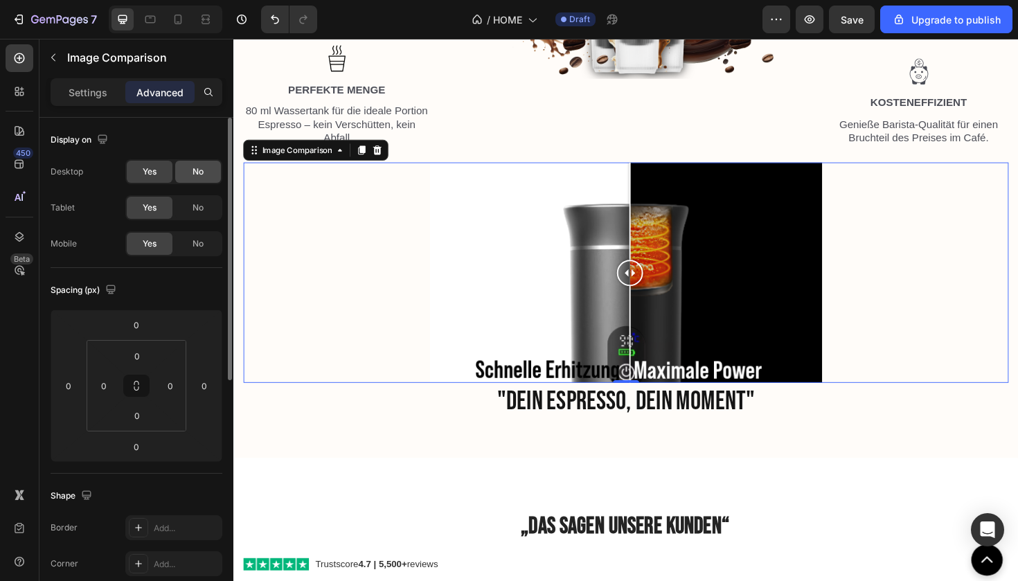
click at [195, 175] on span "No" at bounding box center [197, 171] width 11 height 12
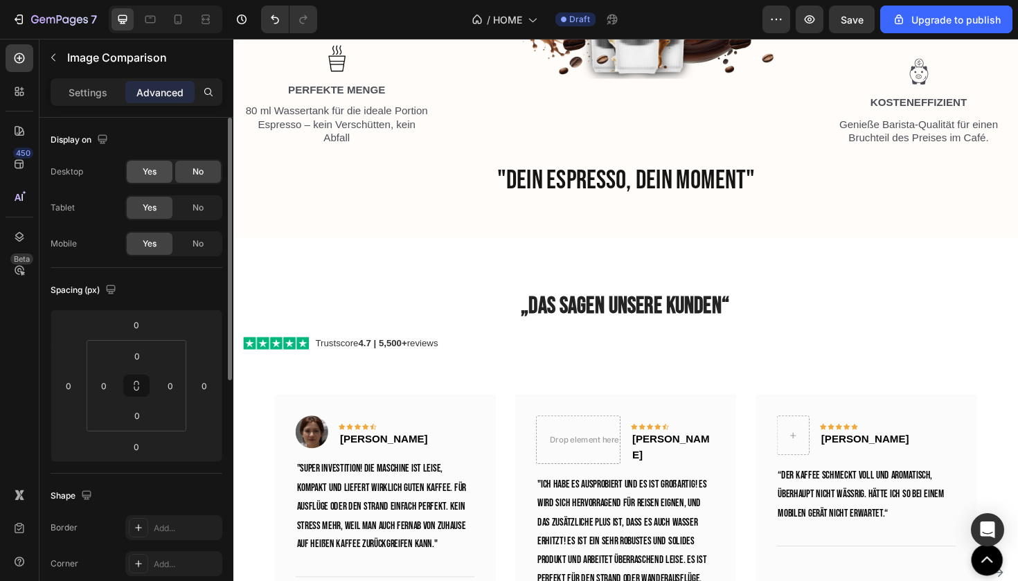
click at [159, 177] on div "Yes" at bounding box center [150, 172] width 46 height 22
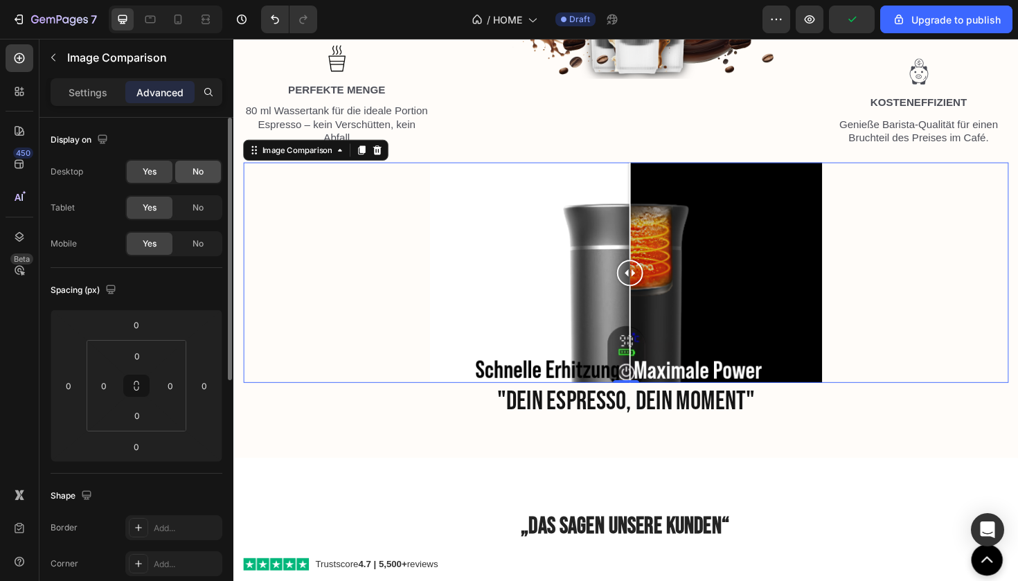
click at [210, 172] on div "No" at bounding box center [198, 172] width 46 height 22
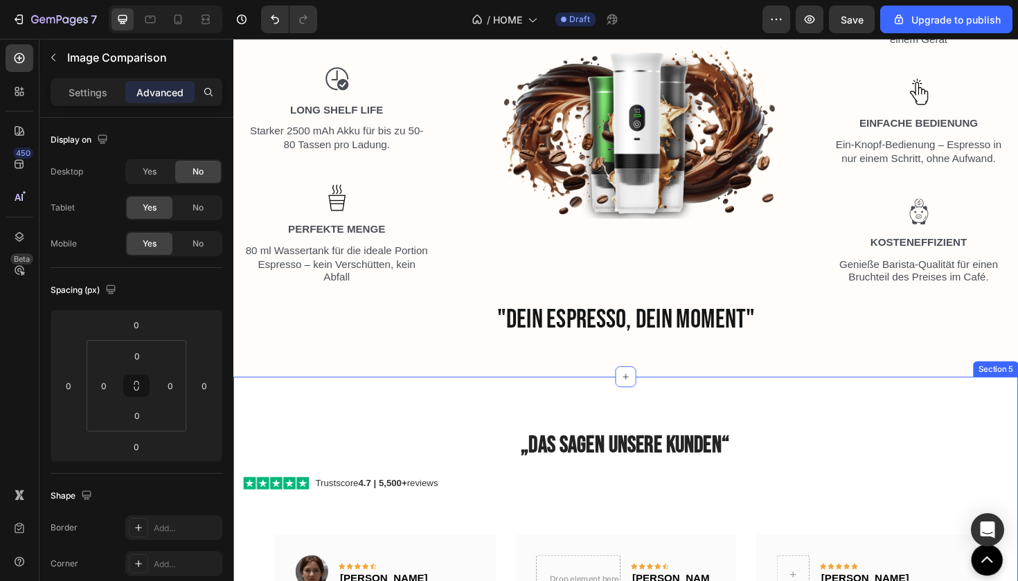
scroll to position [1892, 0]
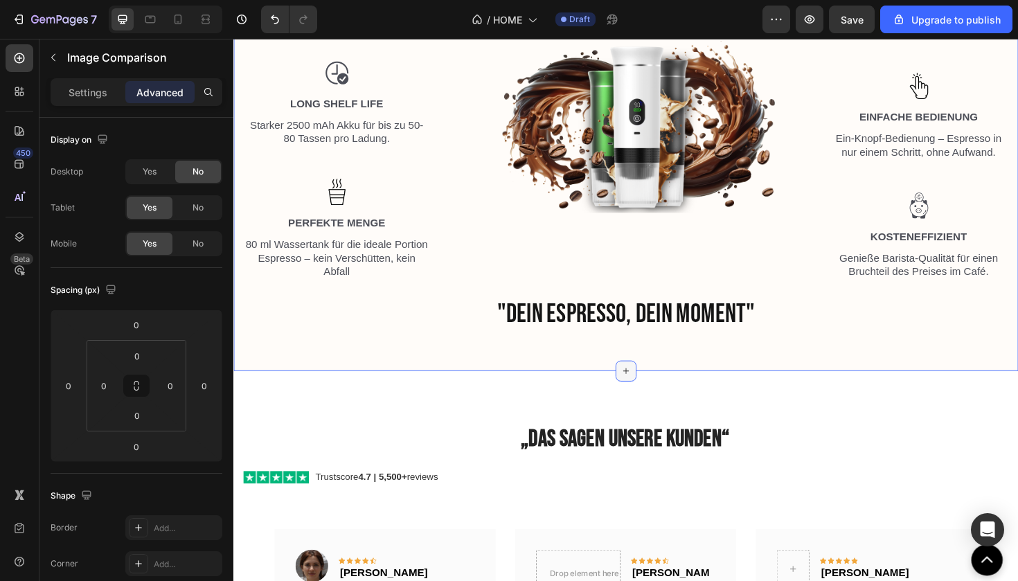
click at [649, 385] on icon at bounding box center [648, 390] width 11 height 11
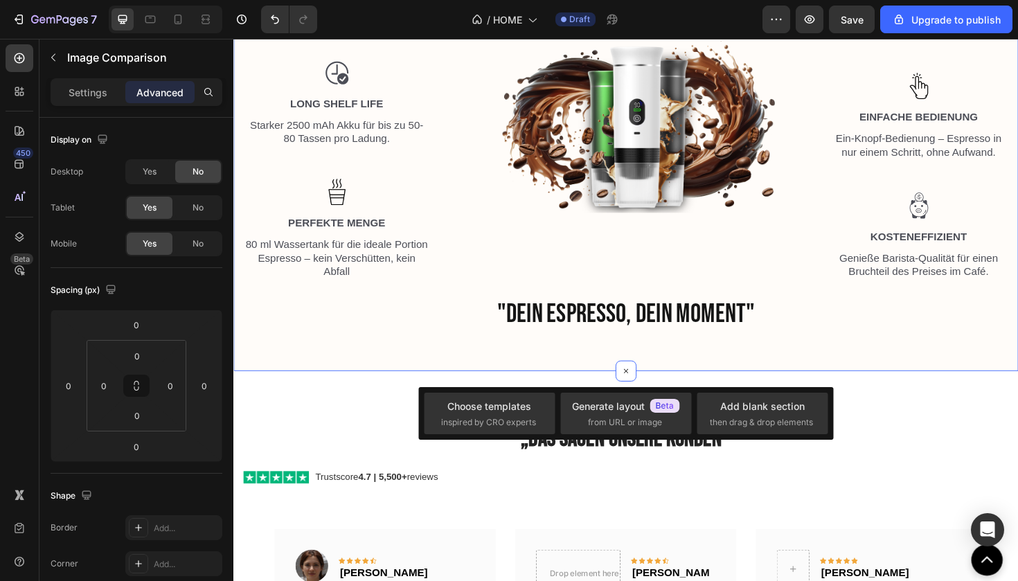
click at [691, 368] on div ""DEIN ESPRESSO, DEIN MOMENT" Heading Image Image Row Image BEQUEM Text Block [P…" at bounding box center [648, 59] width 831 height 661
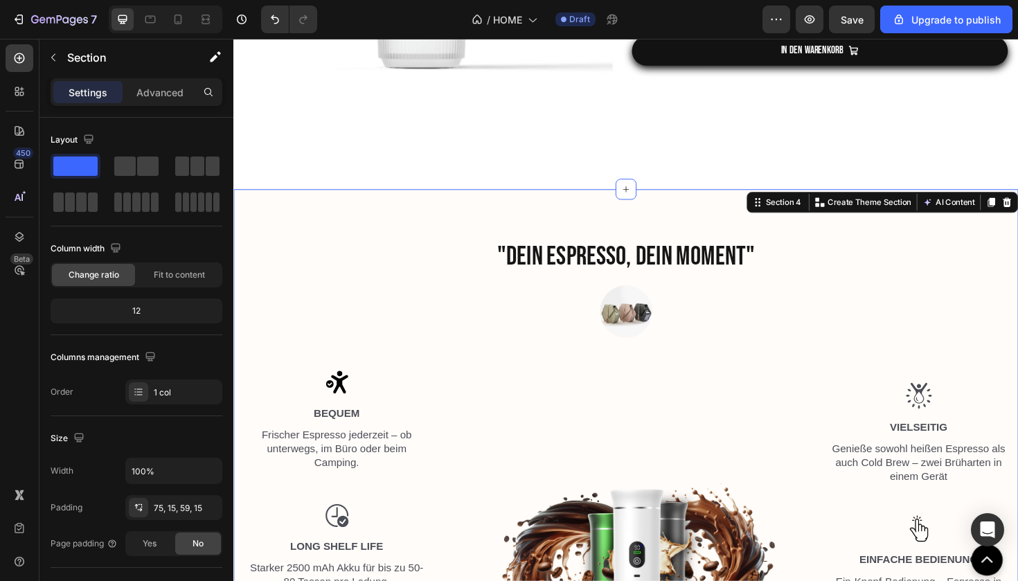
scroll to position [1423, 0]
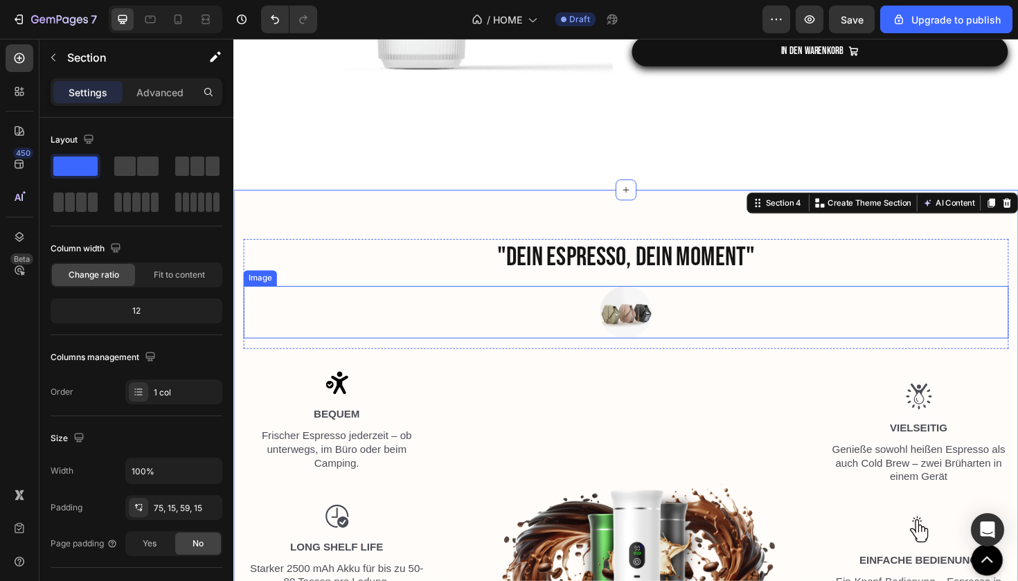
click at [654, 336] on img at bounding box center [648, 327] width 55 height 55
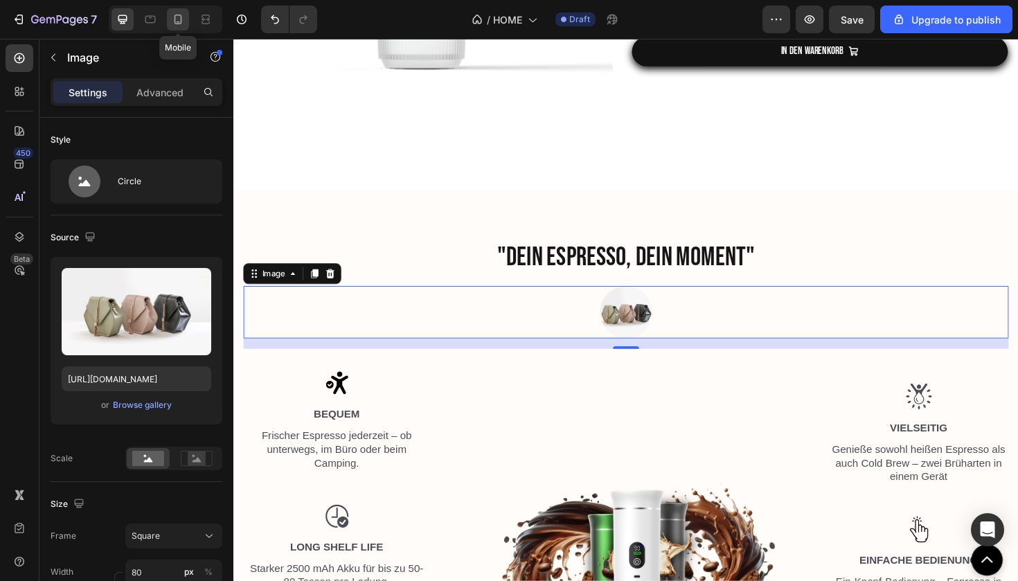
click at [184, 22] on icon at bounding box center [178, 19] width 14 height 14
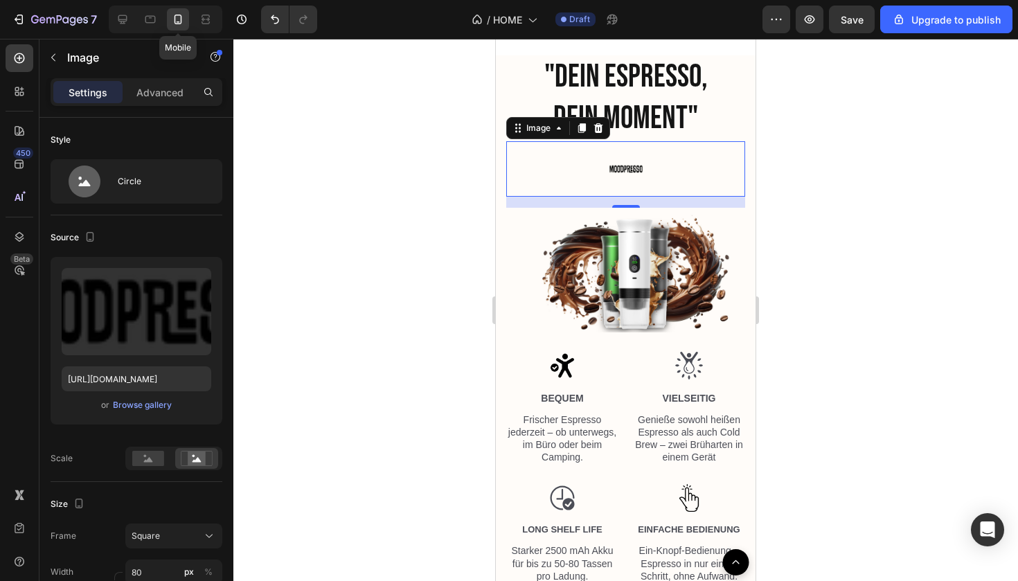
scroll to position [1656, 0]
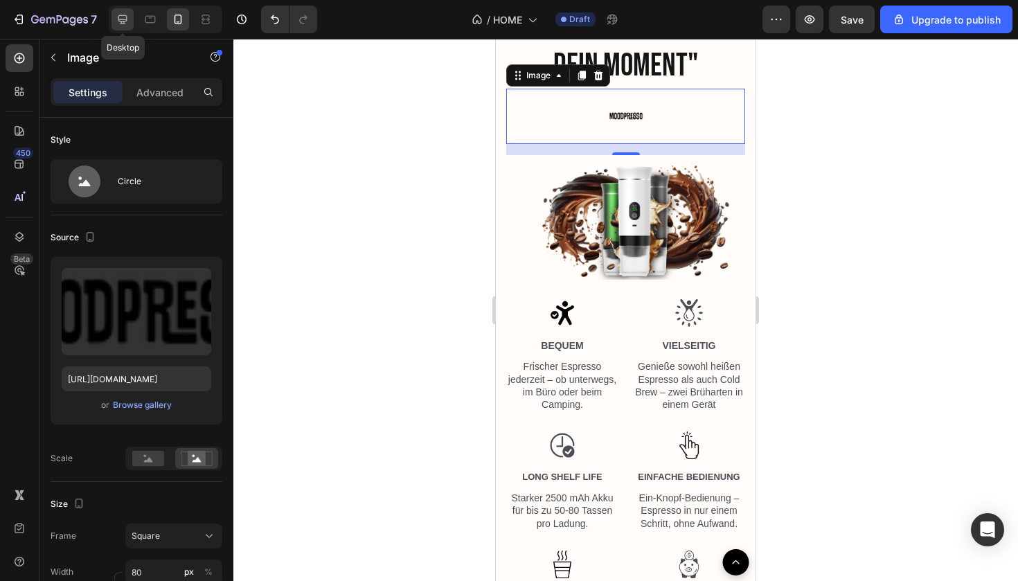
click at [123, 25] on icon at bounding box center [123, 19] width 14 height 14
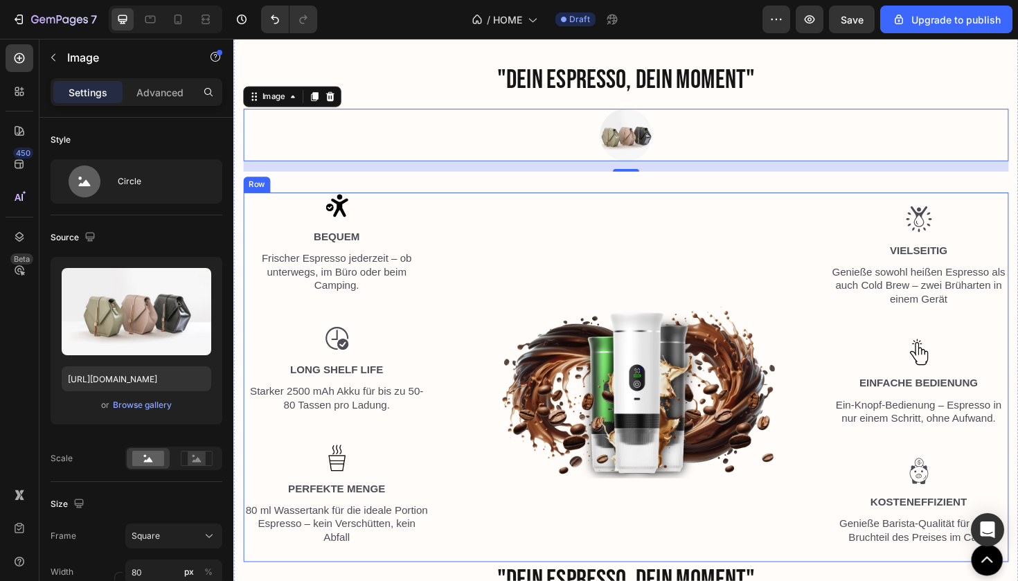
scroll to position [1681, 0]
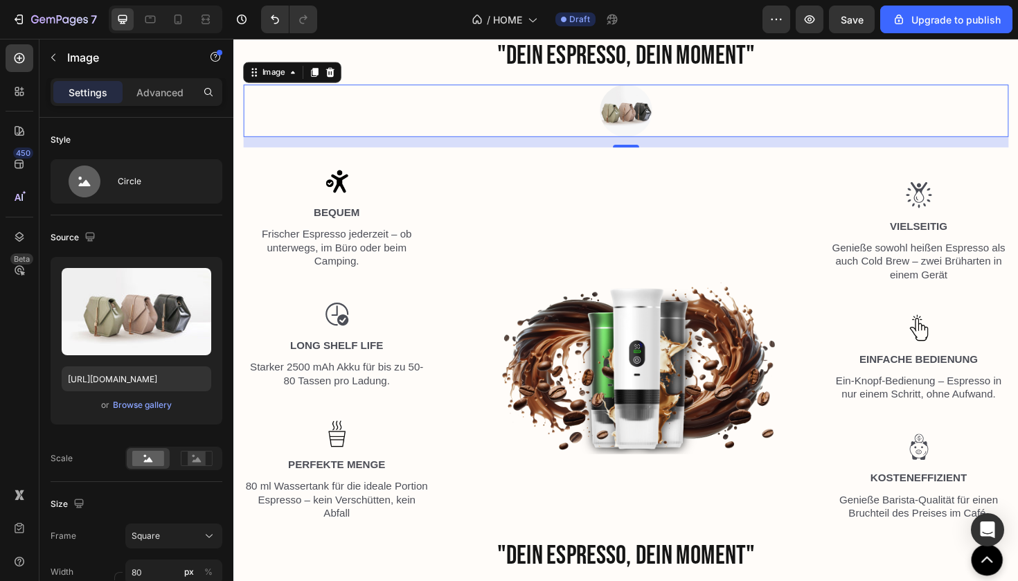
click at [653, 131] on img at bounding box center [648, 114] width 55 height 55
click at [153, 408] on div "Browse gallery" at bounding box center [142, 405] width 59 height 12
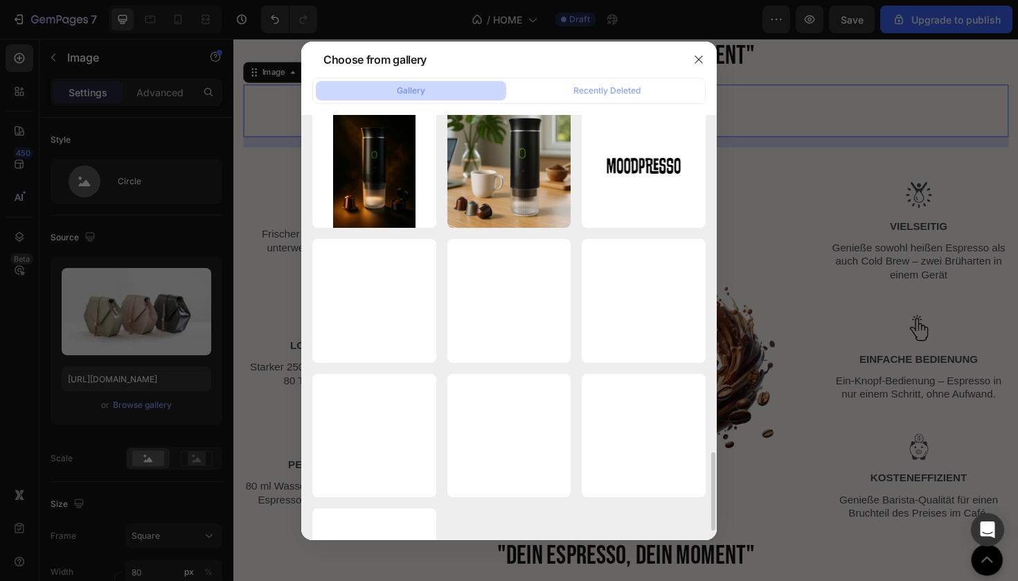
scroll to position [1782, 0]
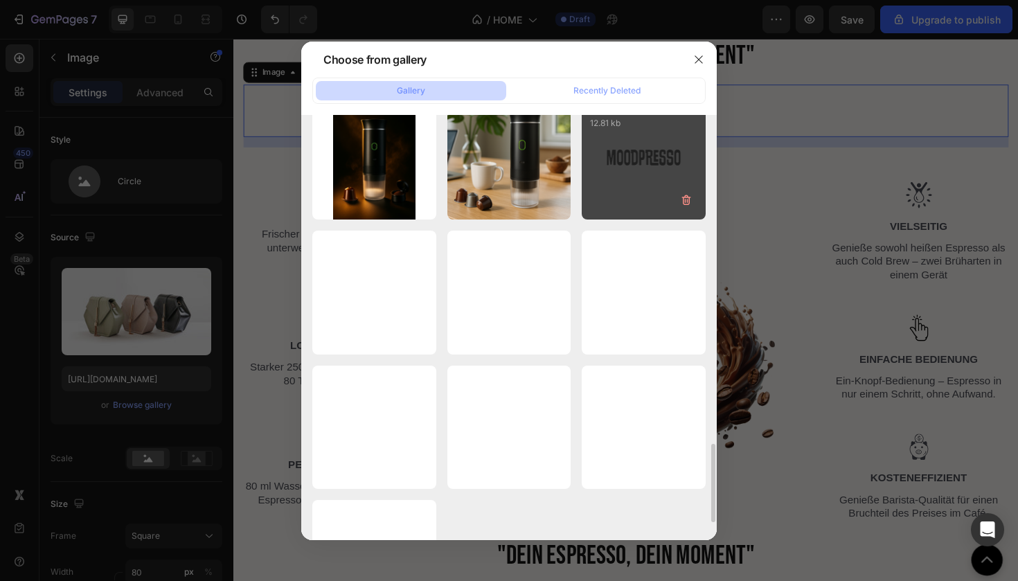
click at [638, 177] on div "Unbenannt-23.png 12.81 kb" at bounding box center [643, 158] width 124 height 124
type input "[URL][DOMAIN_NAME]"
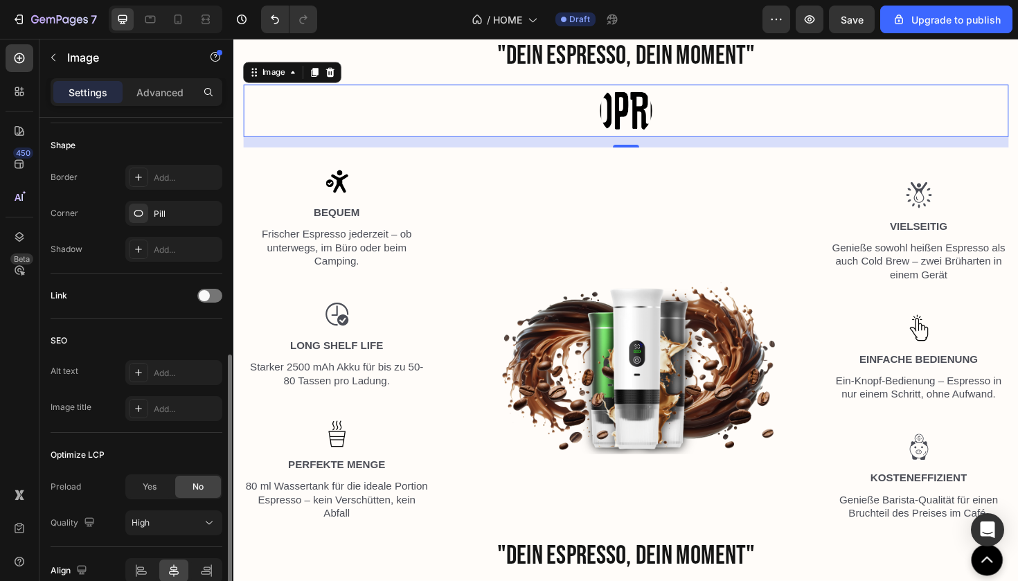
scroll to position [577, 0]
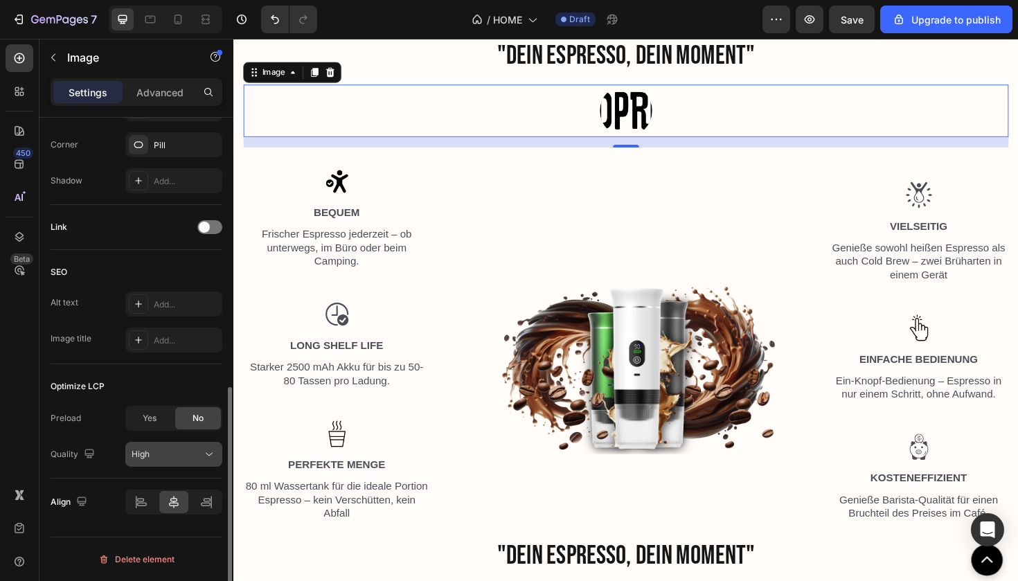
click at [162, 466] on button "High" at bounding box center [173, 454] width 97 height 25
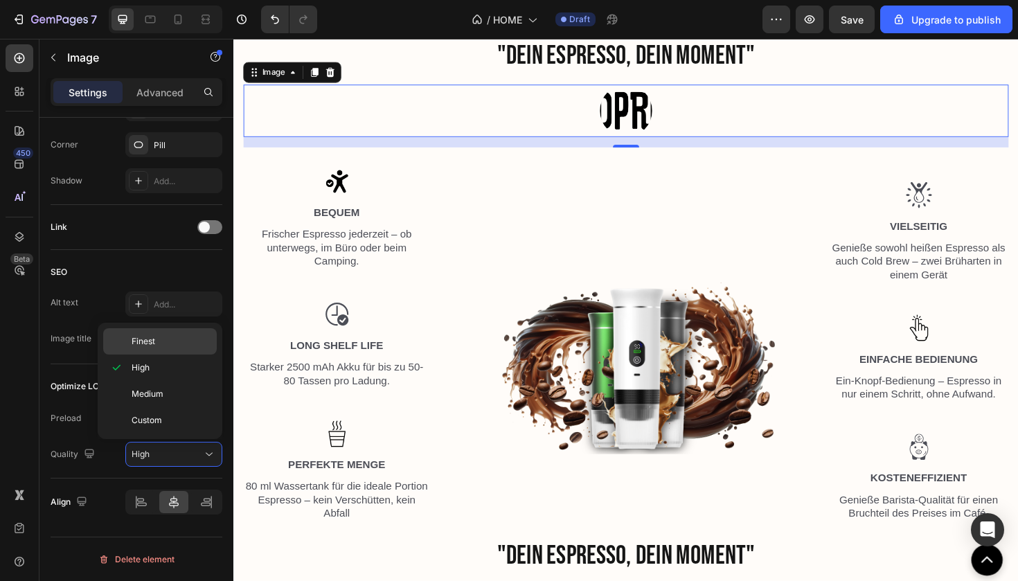
click at [154, 348] on div "Finest" at bounding box center [160, 341] width 114 height 26
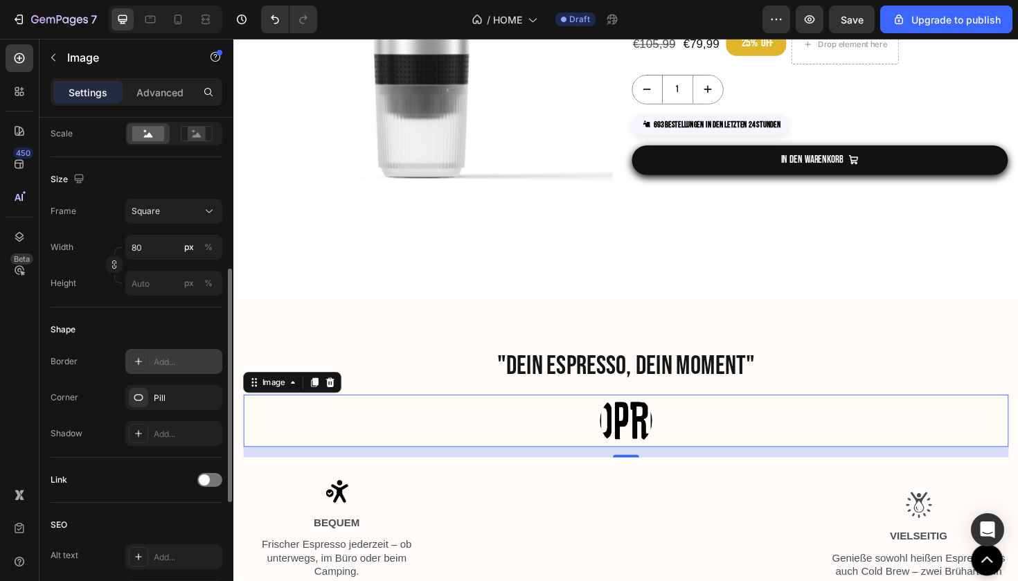
scroll to position [191, 0]
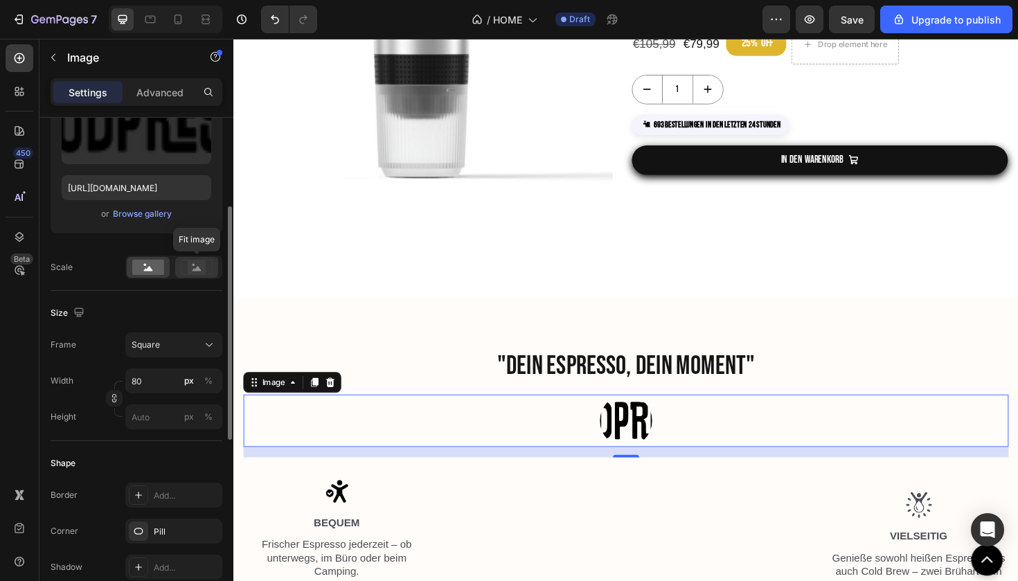
click at [185, 263] on icon at bounding box center [197, 267] width 32 height 15
click at [174, 3] on div "7 / HOME Draft Preview Save Upgrade to publish" at bounding box center [509, 19] width 1018 height 39
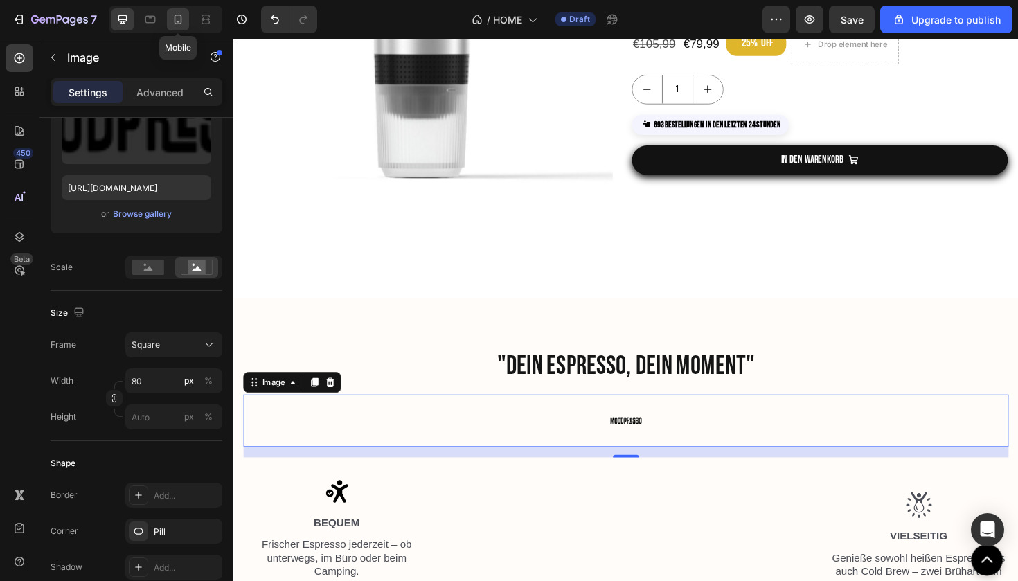
click at [174, 25] on icon at bounding box center [178, 19] width 14 height 14
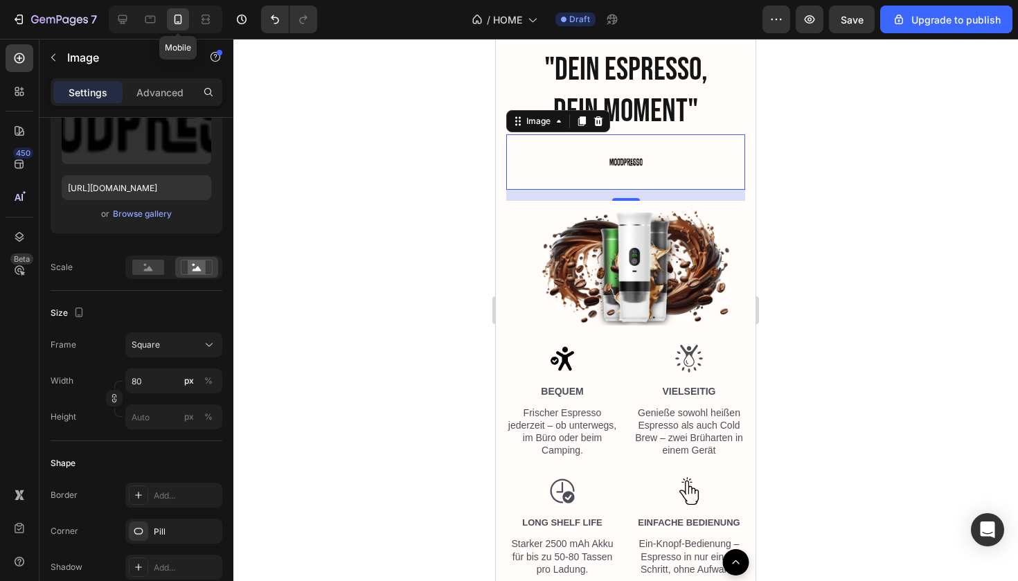
scroll to position [1656, 0]
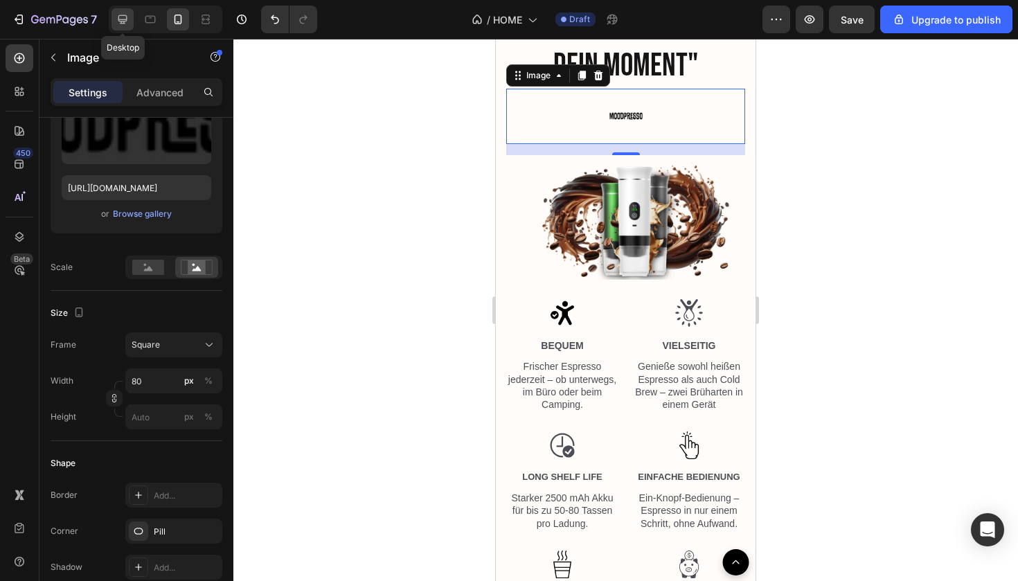
click at [127, 25] on icon at bounding box center [123, 19] width 14 height 14
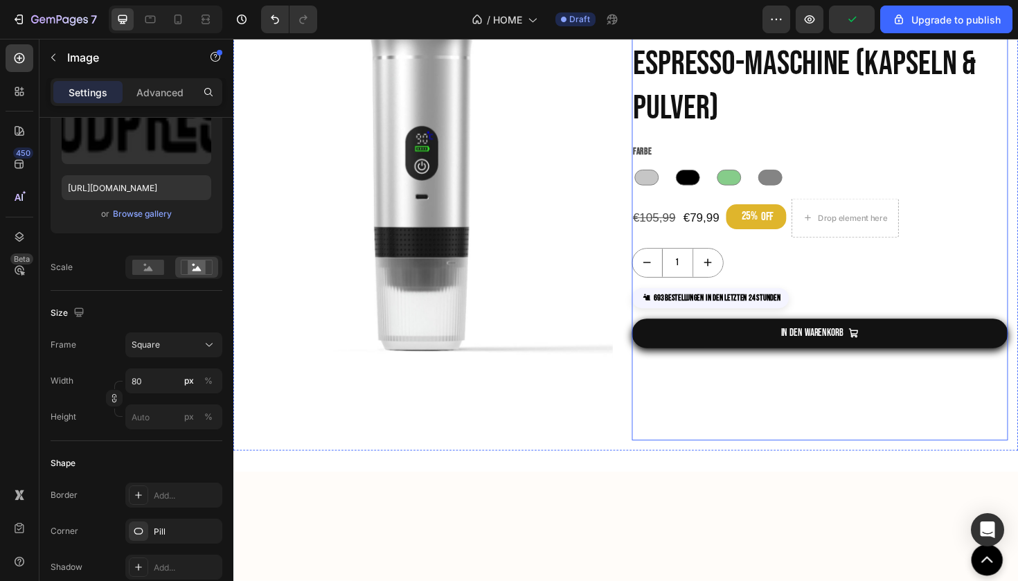
scroll to position [1125, 0]
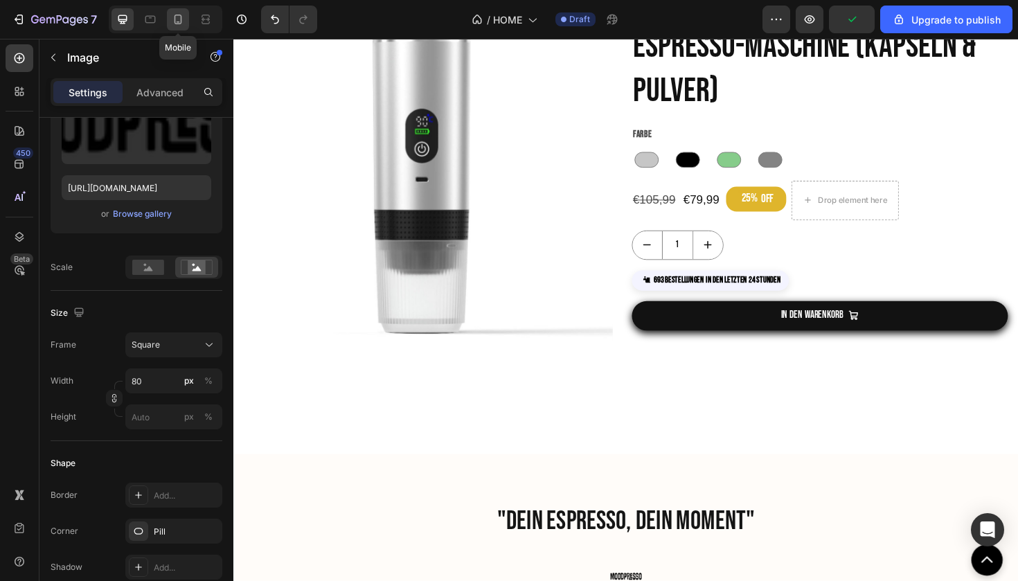
click at [186, 25] on div at bounding box center [178, 19] width 22 height 22
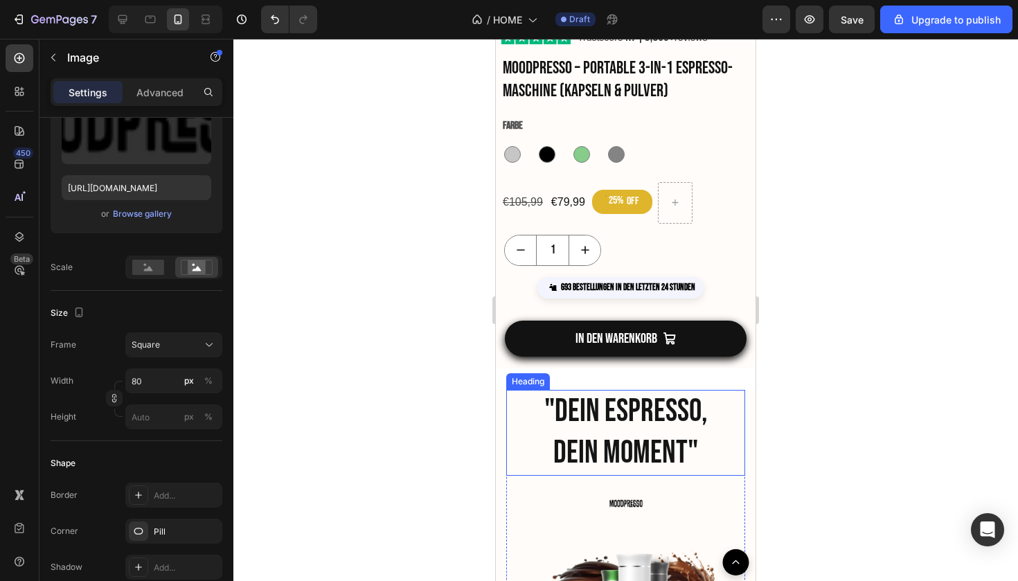
scroll to position [1551, 0]
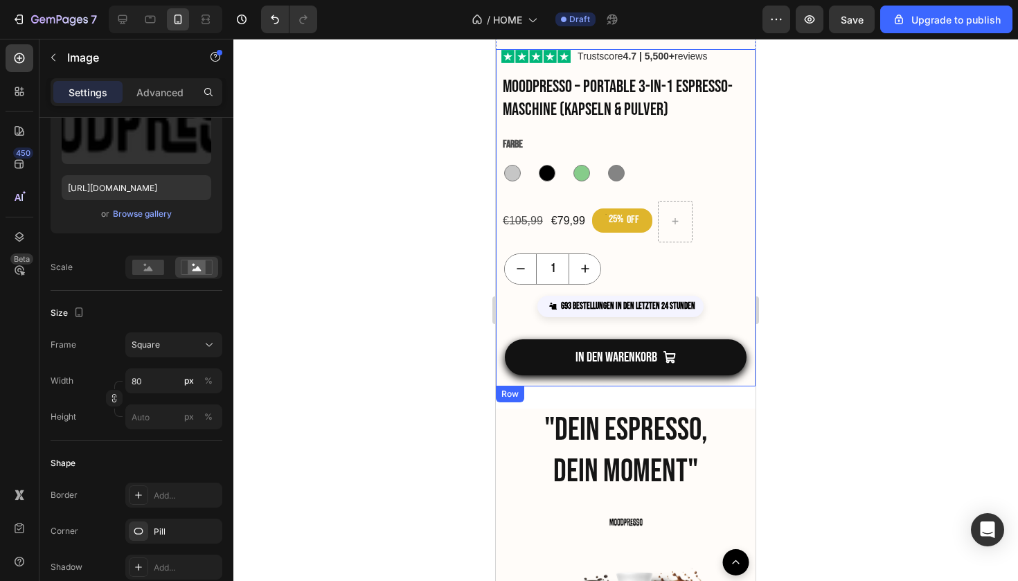
click at [741, 237] on div "€105,99 Product Price Product Price €79,99 Product Price Product Price 25% OFF …" at bounding box center [626, 222] width 260 height 42
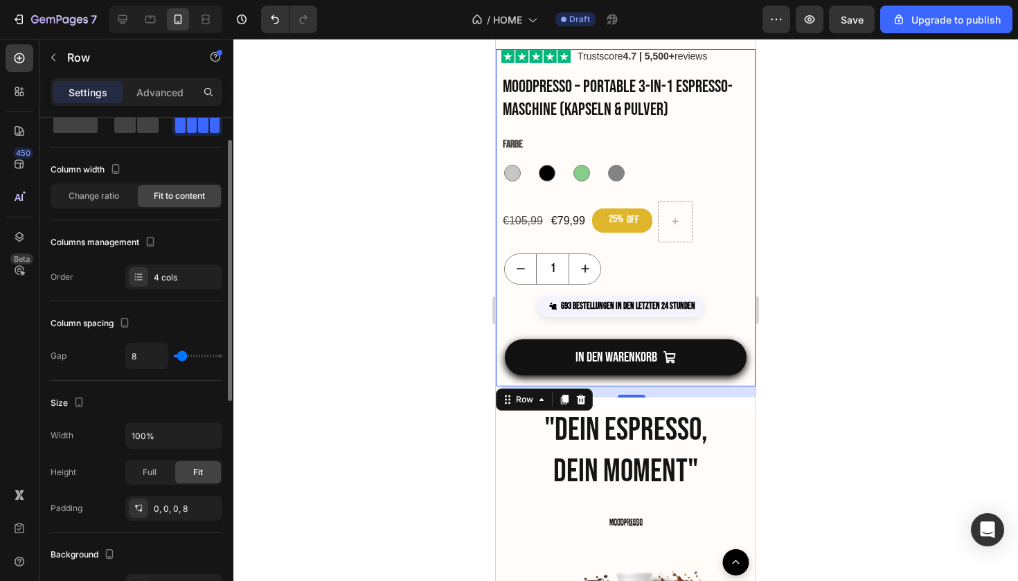
scroll to position [0, 0]
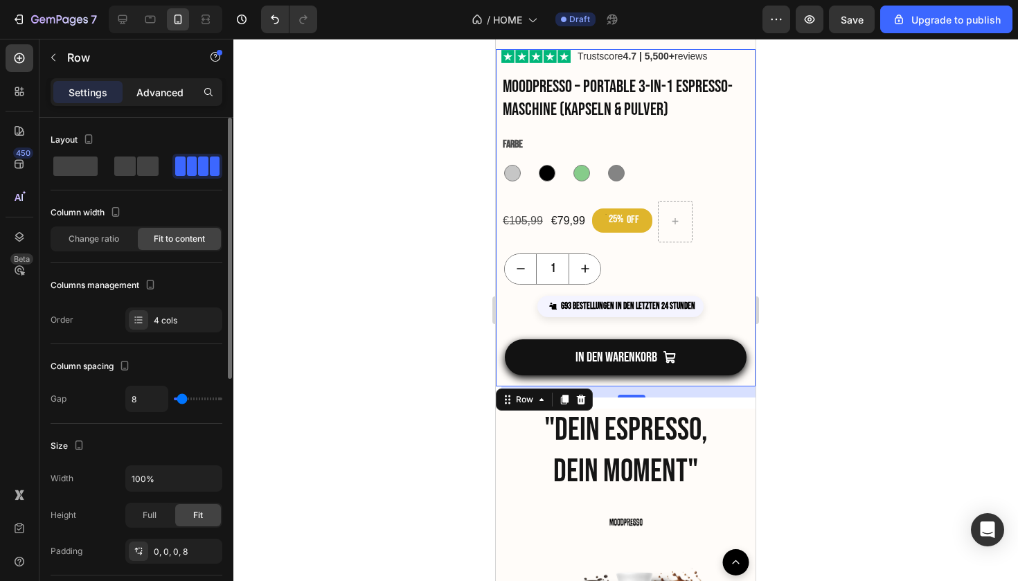
click at [150, 89] on p "Advanced" at bounding box center [159, 92] width 47 height 15
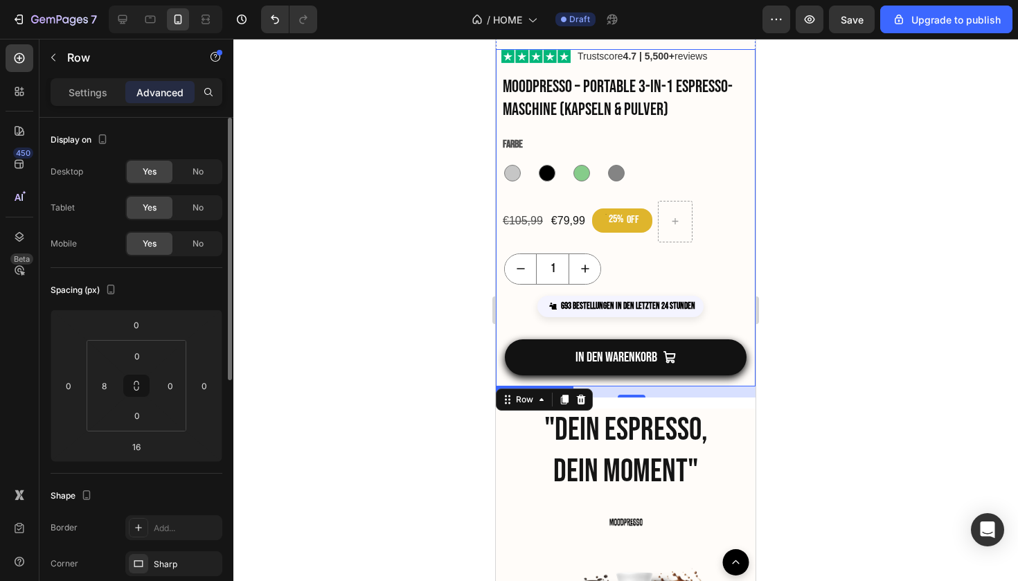
click at [716, 257] on div "1" at bounding box center [629, 268] width 251 height 31
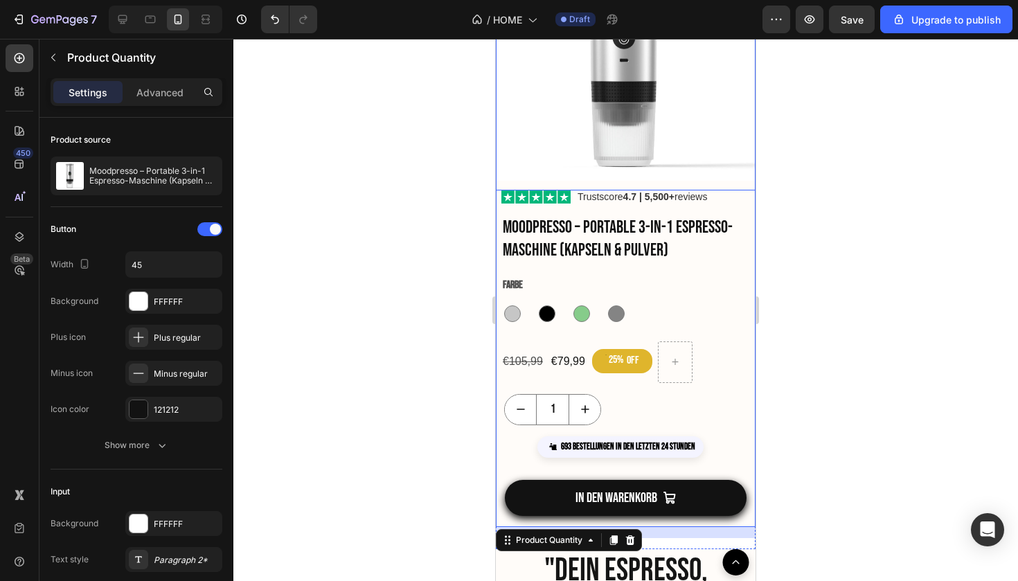
scroll to position [1379, 0]
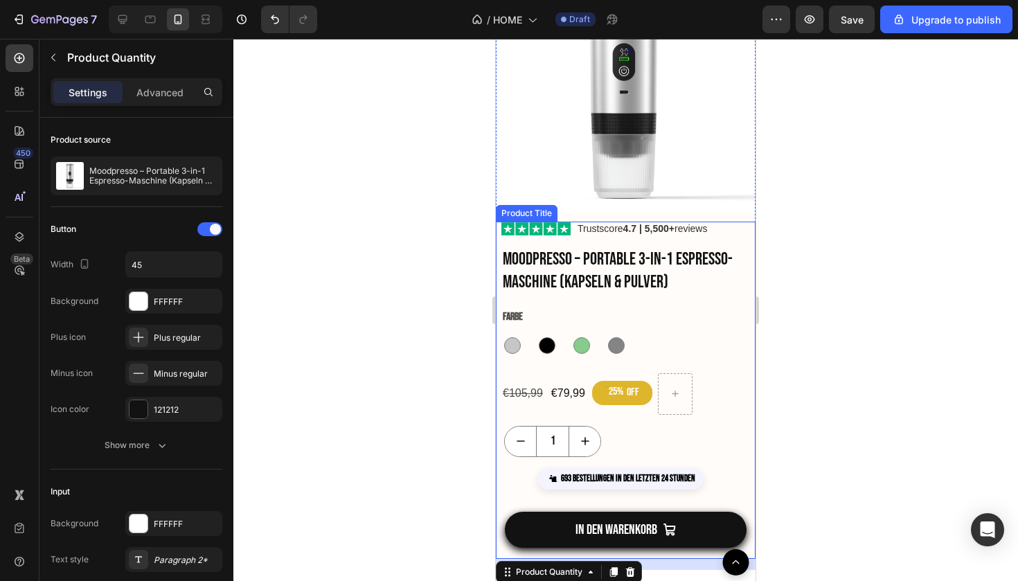
click at [732, 271] on h1 "Moodpresso – Portable 3-in-1 Espresso-Maschine (Kapseln & Pulver)" at bounding box center [628, 271] width 254 height 48
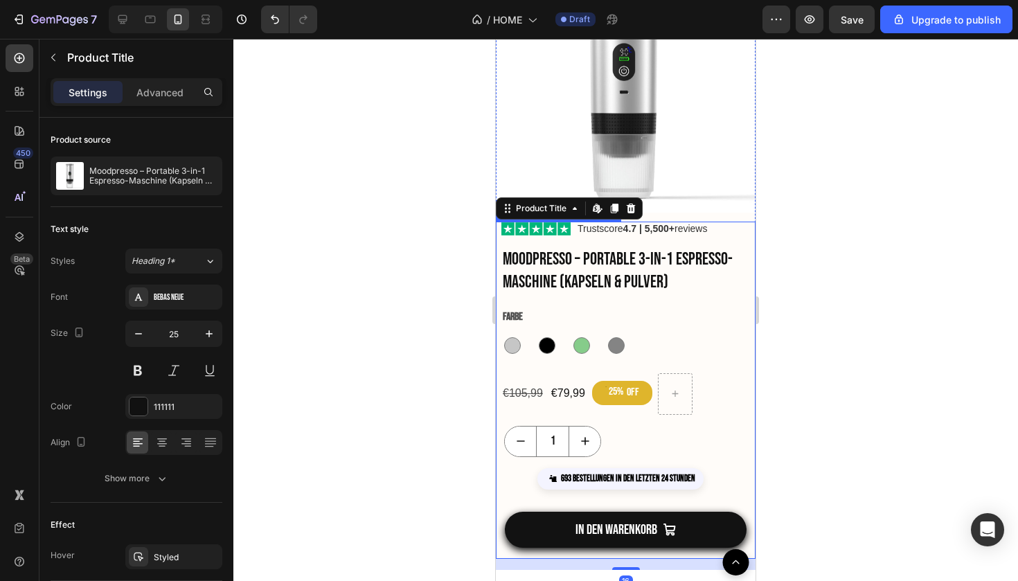
click at [727, 355] on div "Farbe [PERSON_NAME] [PERSON_NAME] [PERSON_NAME] [PERSON_NAME] Grün Grün [PERSON…" at bounding box center [626, 334] width 260 height 56
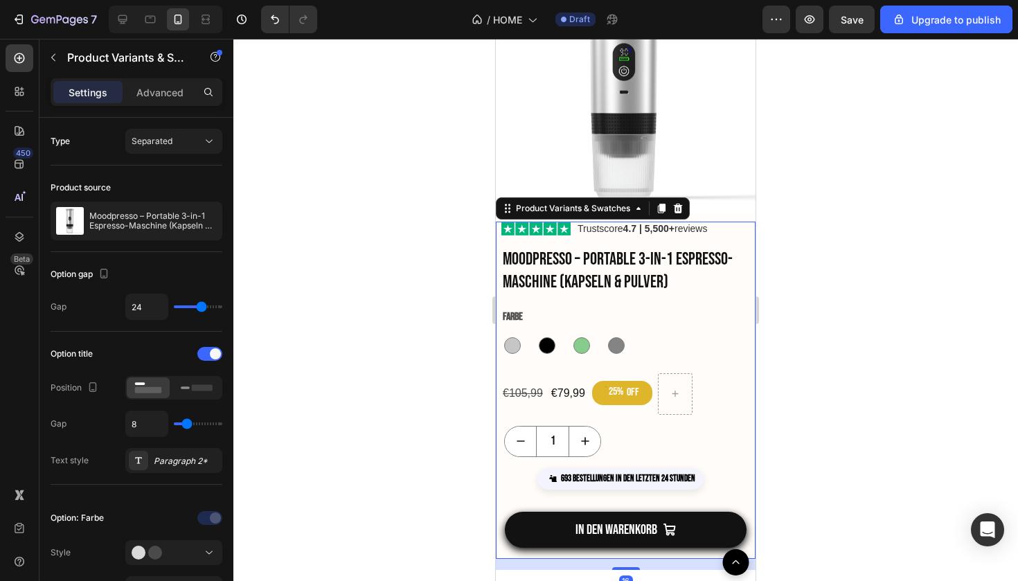
click at [727, 355] on div "Farbe [PERSON_NAME] [PERSON_NAME] [PERSON_NAME] [PERSON_NAME] Grün Grün [PERSON…" at bounding box center [626, 334] width 260 height 56
click at [727, 341] on div "[PERSON_NAME] [PERSON_NAME] [PERSON_NAME] [PERSON_NAME] Grün Grün [PERSON_NAME]…" at bounding box center [628, 345] width 254 height 22
click at [726, 325] on div "Farbe [PERSON_NAME] [PERSON_NAME] [PERSON_NAME] [PERSON_NAME] Grün Grün [PERSON…" at bounding box center [628, 331] width 254 height 51
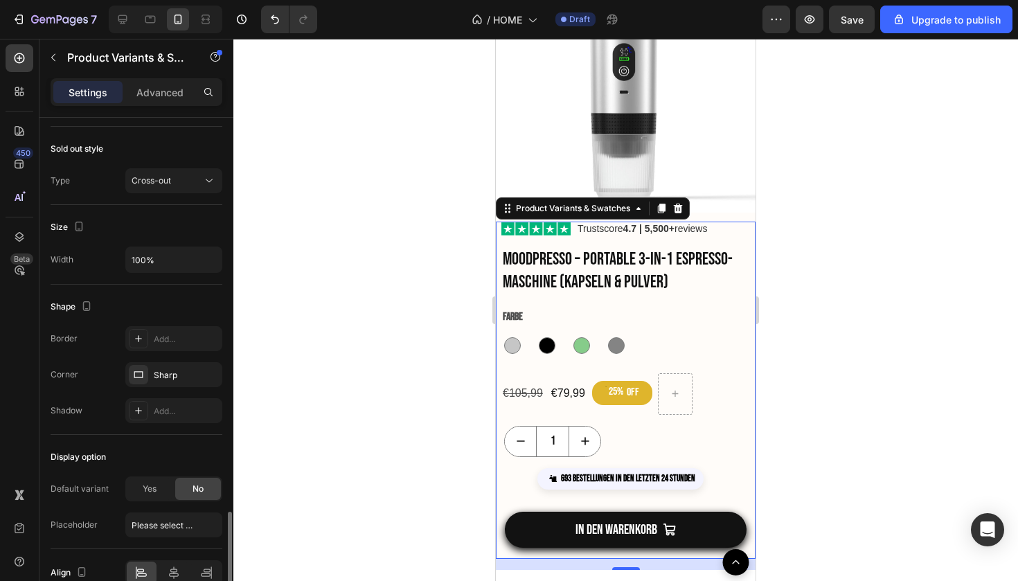
scroll to position [902, 0]
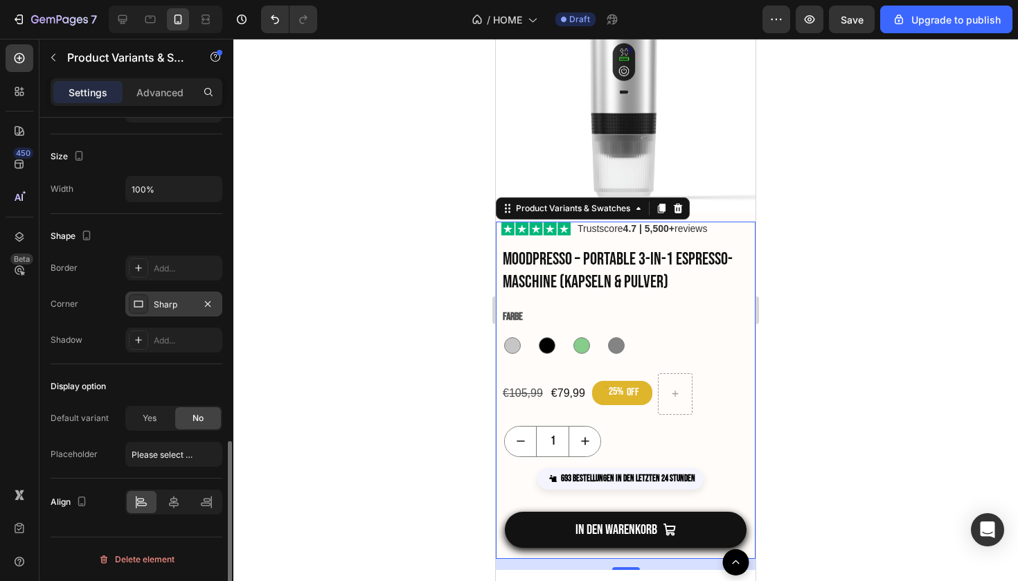
click at [154, 298] on div "Sharp" at bounding box center [174, 304] width 40 height 12
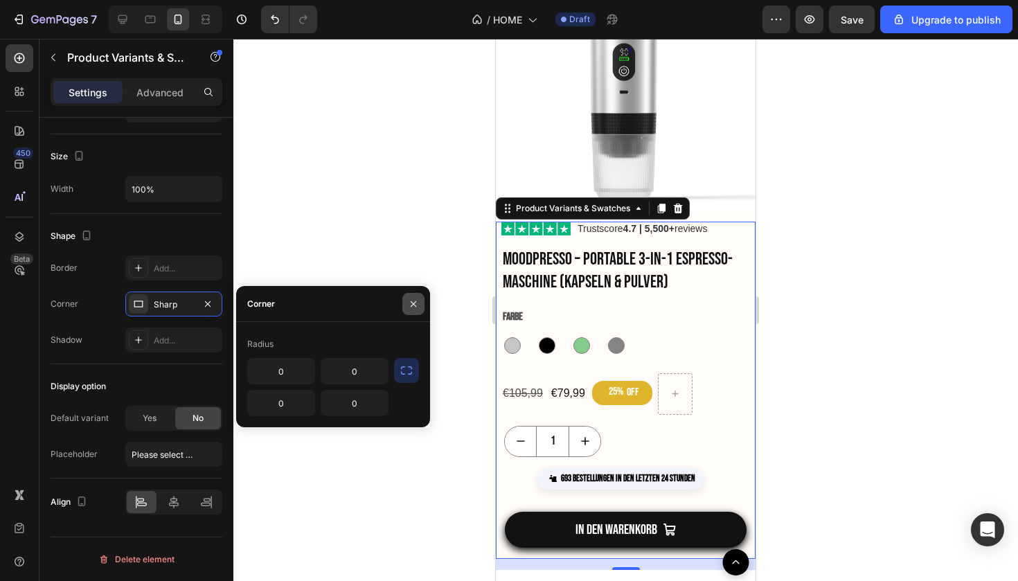
click at [415, 295] on button "button" at bounding box center [413, 304] width 22 height 22
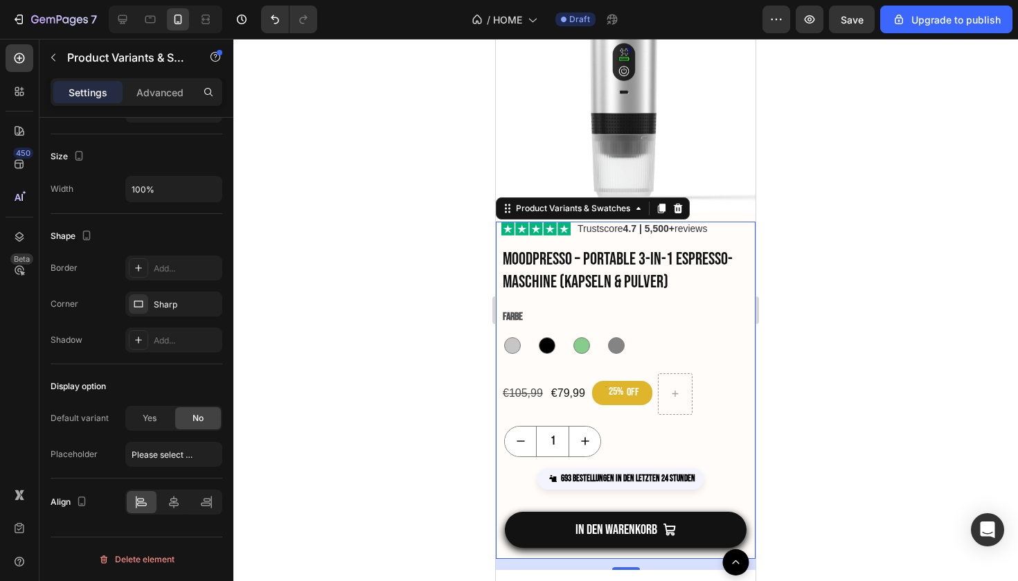
click at [796, 281] on div at bounding box center [625, 310] width 784 height 542
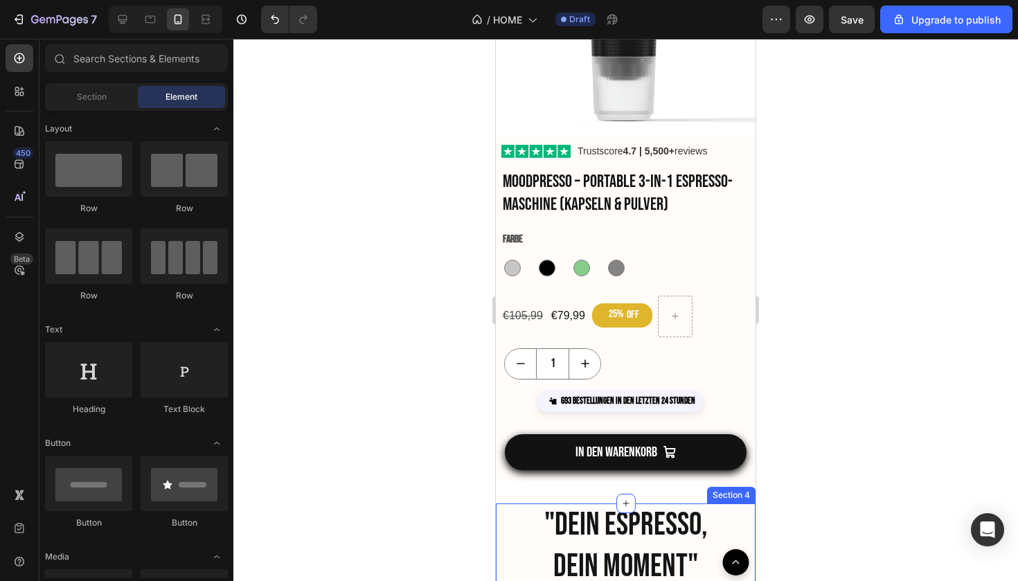
scroll to position [1427, 0]
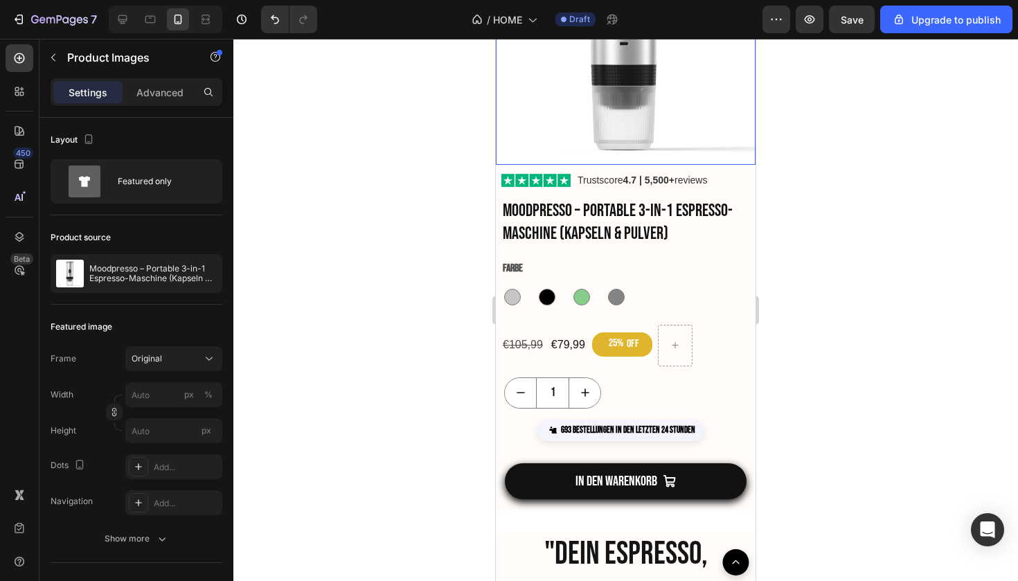
click at [725, 161] on img at bounding box center [626, 35] width 260 height 260
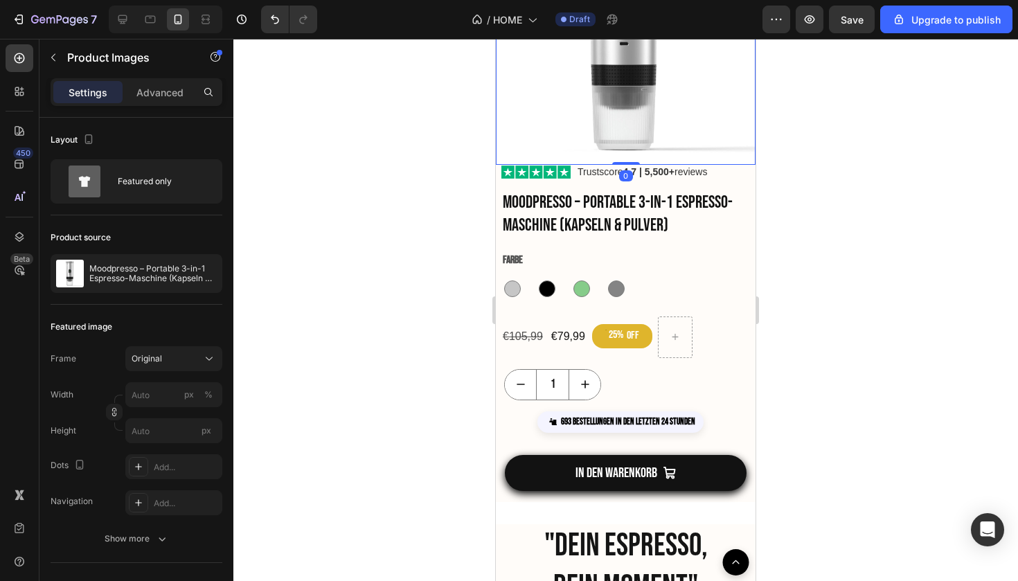
drag, startPoint x: 617, startPoint y: 172, endPoint x: 617, endPoint y: 159, distance: 12.5
click at [617, 159] on div "Product Images 0" at bounding box center [626, 35] width 260 height 260
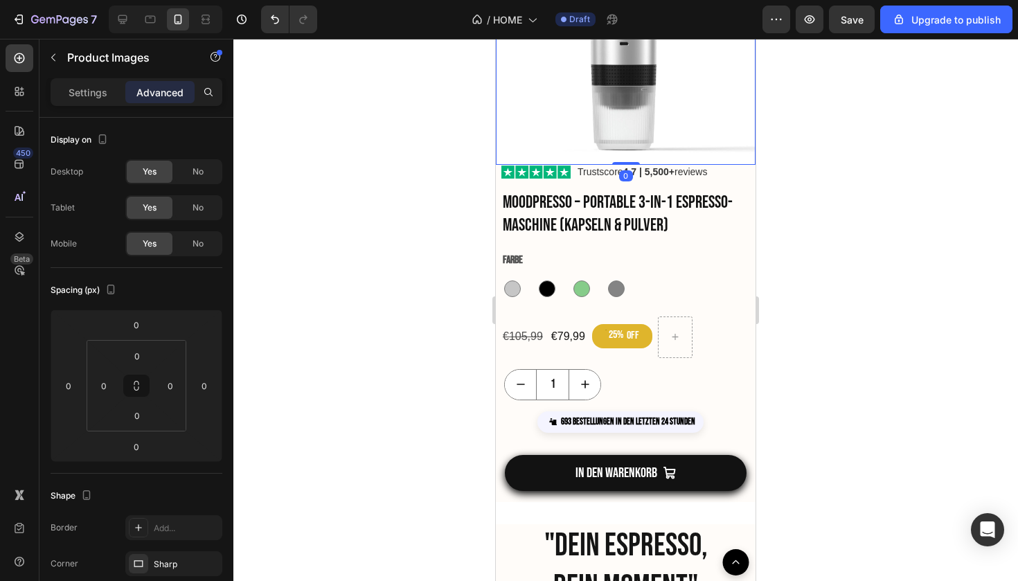
click at [950, 170] on div at bounding box center [625, 310] width 784 height 542
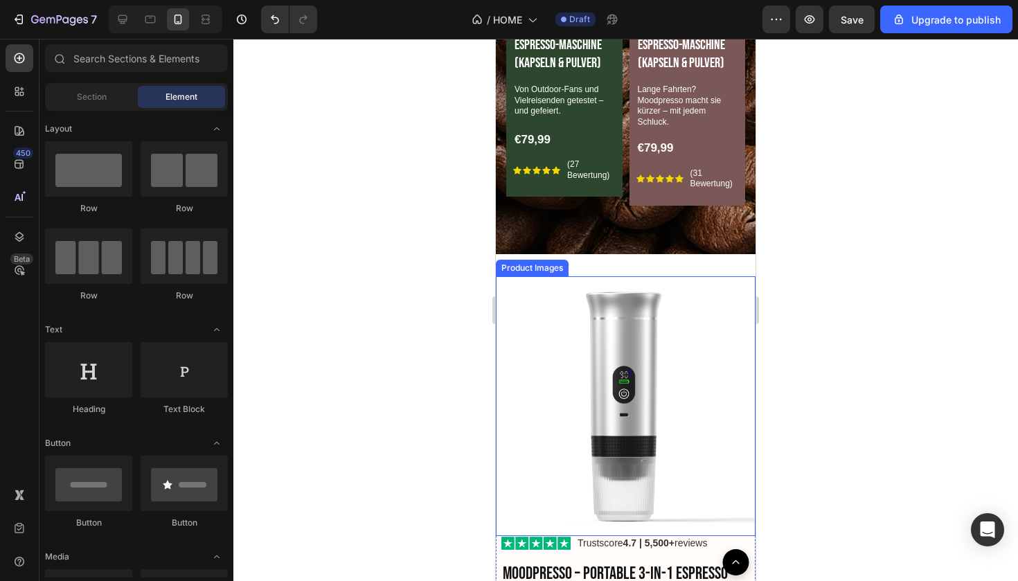
scroll to position [1232, 0]
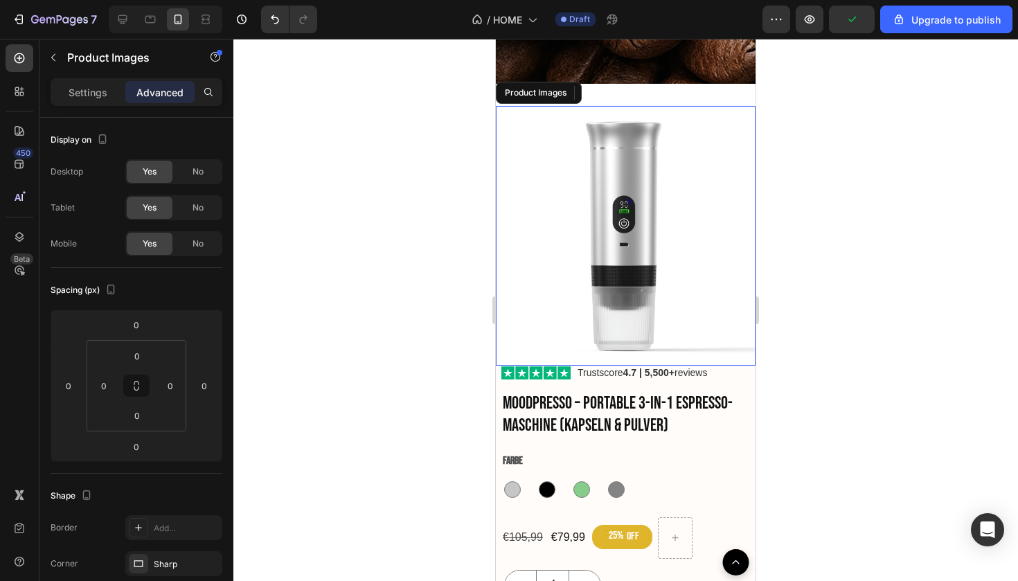
click at [609, 356] on img at bounding box center [626, 236] width 260 height 260
click at [623, 356] on img at bounding box center [626, 236] width 260 height 260
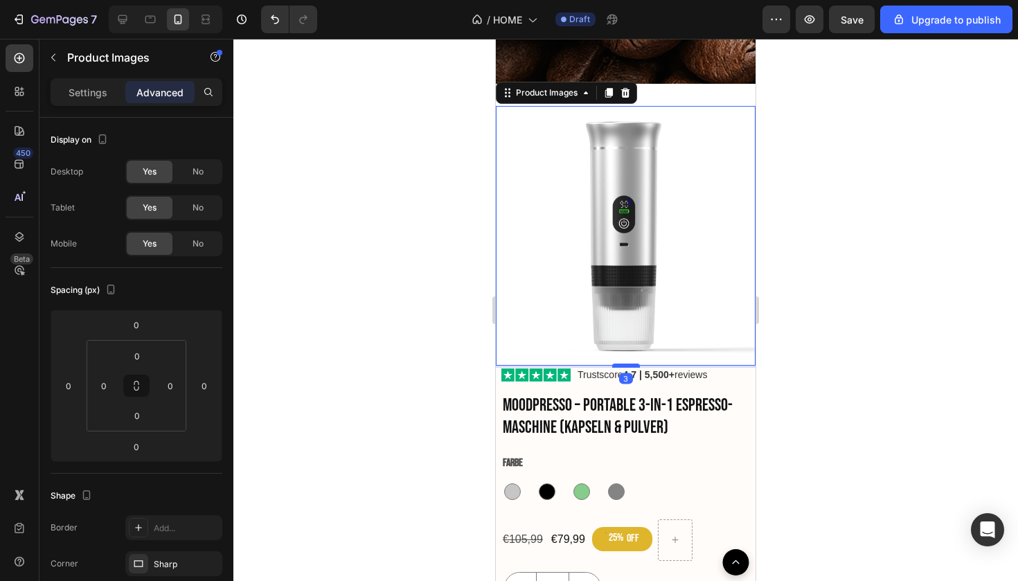
click at [623, 363] on div at bounding box center [626, 365] width 28 height 4
type input "2"
click at [826, 372] on div at bounding box center [625, 310] width 784 height 542
click at [614, 359] on div "Product Images" at bounding box center [626, 236] width 260 height 260
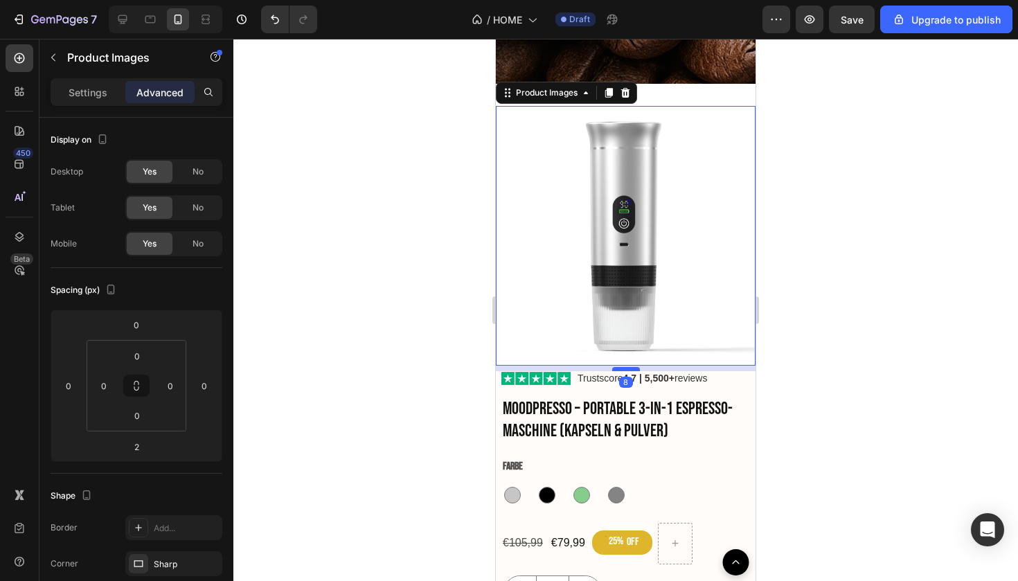
type input "8"
click at [620, 367] on div at bounding box center [626, 369] width 28 height 4
click at [830, 339] on div at bounding box center [625, 310] width 784 height 542
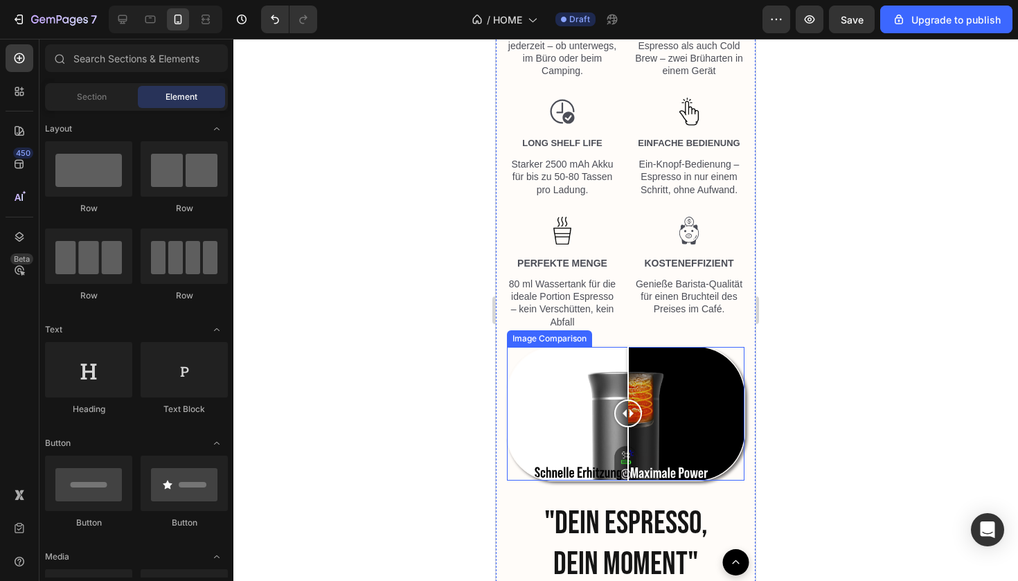
scroll to position [2487, 0]
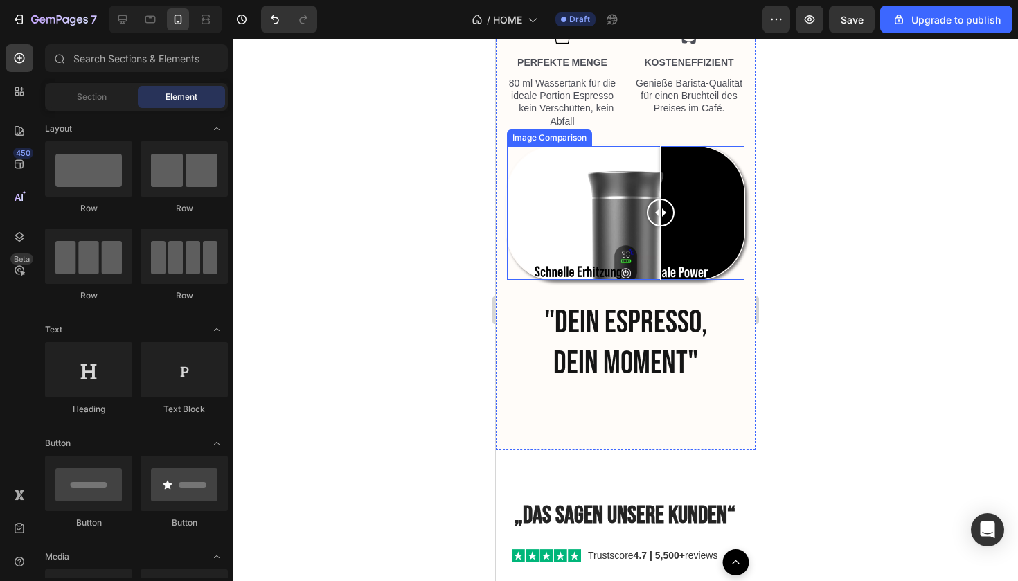
drag, startPoint x: 628, startPoint y: 217, endPoint x: 660, endPoint y: 262, distance: 56.1
click at [660, 262] on div at bounding box center [660, 213] width 28 height 134
click at [770, 246] on div at bounding box center [625, 310] width 784 height 542
drag, startPoint x: 662, startPoint y: 215, endPoint x: 622, endPoint y: 242, distance: 49.3
click at [622, 242] on div at bounding box center [622, 213] width 28 height 134
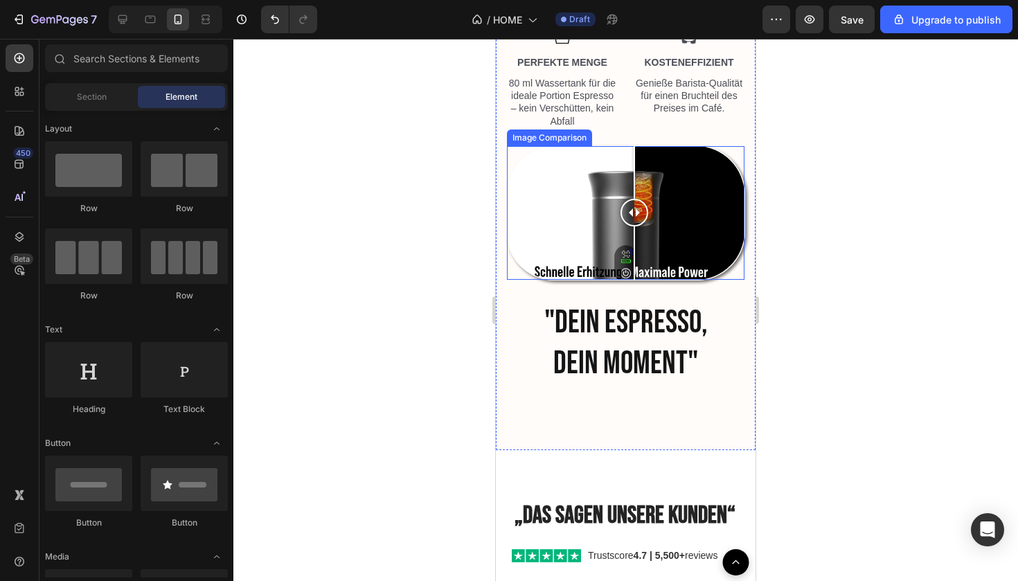
click at [634, 214] on div at bounding box center [634, 213] width 28 height 28
click at [568, 218] on div at bounding box center [625, 213] width 237 height 134
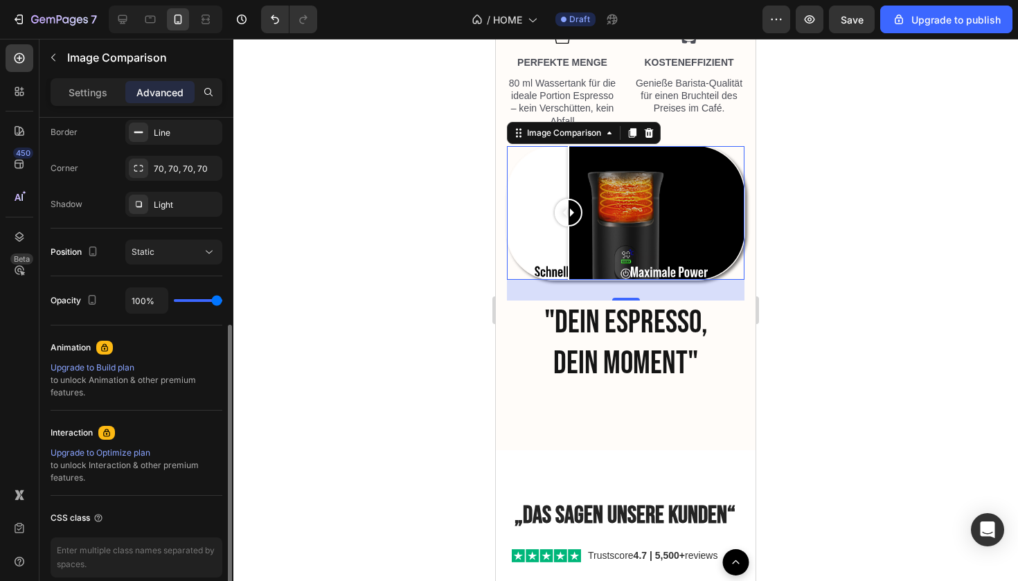
scroll to position [458, 0]
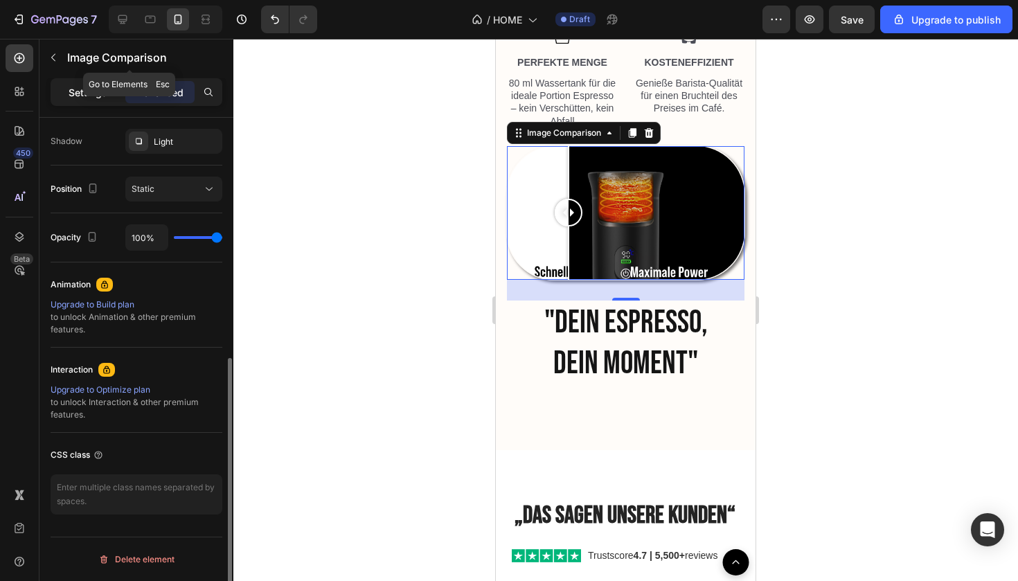
click at [85, 93] on p "Settings" at bounding box center [88, 92] width 39 height 15
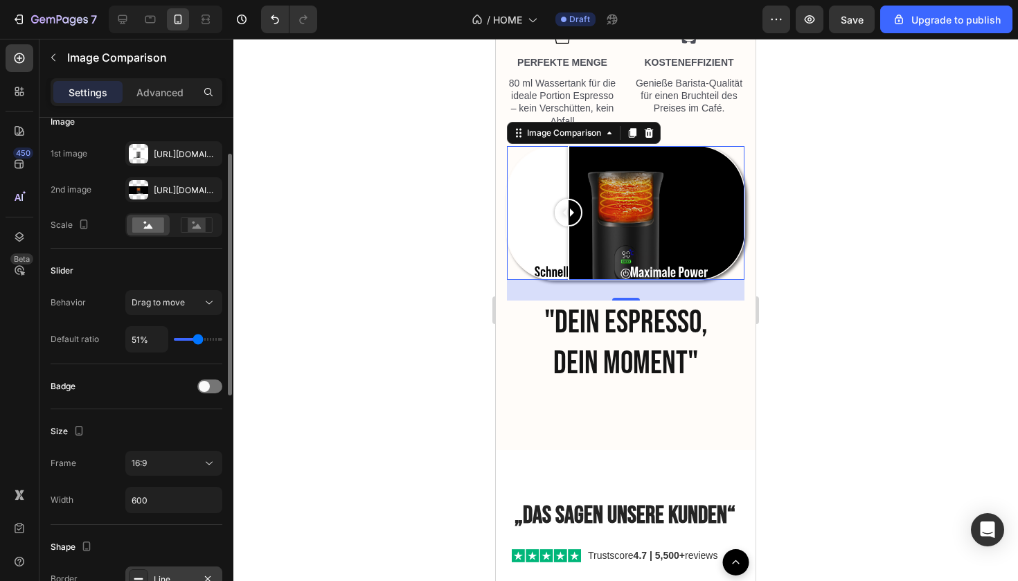
scroll to position [82, 0]
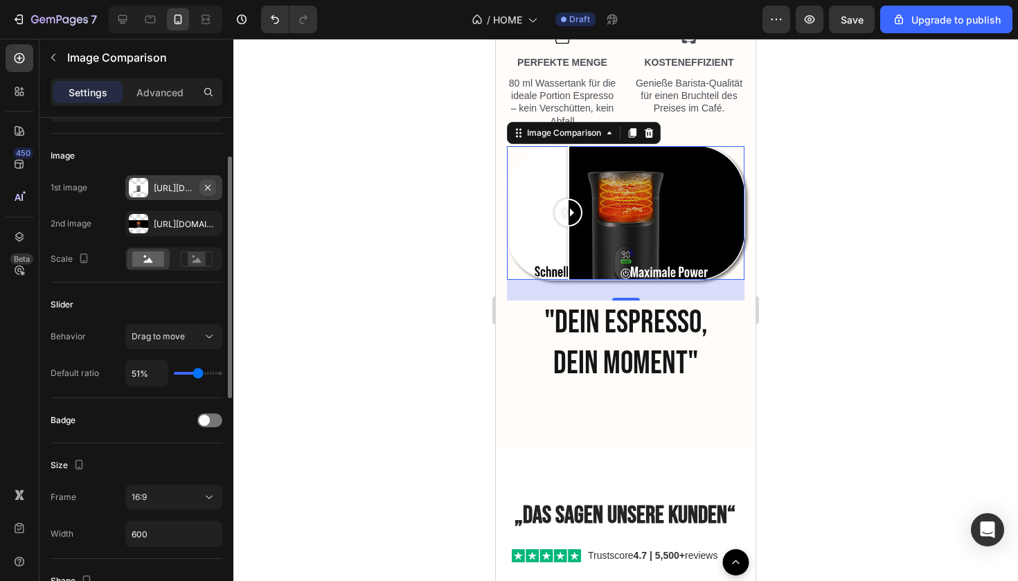
click at [208, 192] on icon "button" at bounding box center [207, 187] width 11 height 11
click at [214, 225] on button "button" at bounding box center [207, 223] width 17 height 17
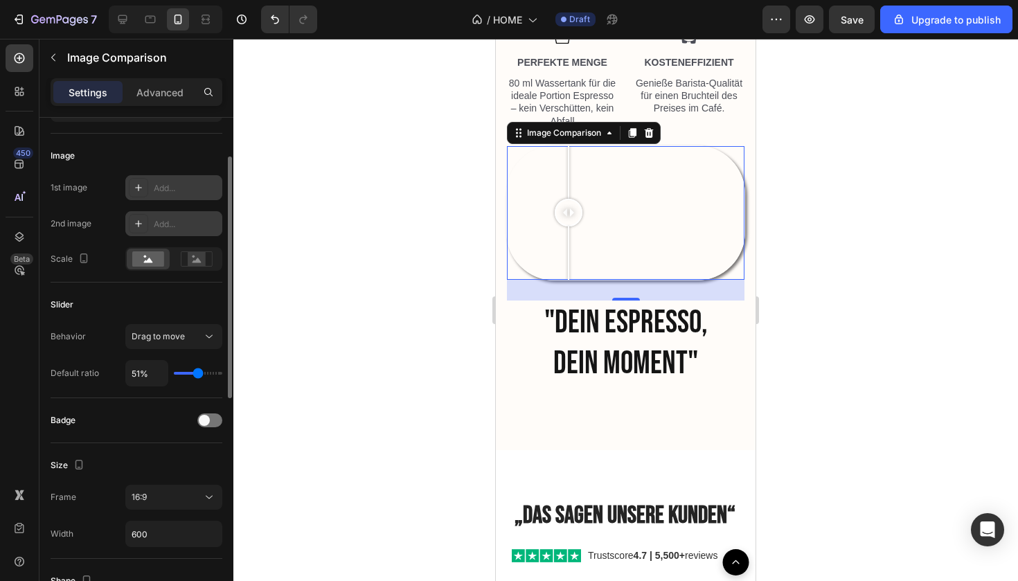
click at [154, 194] on div "Add..." at bounding box center [186, 188] width 65 height 12
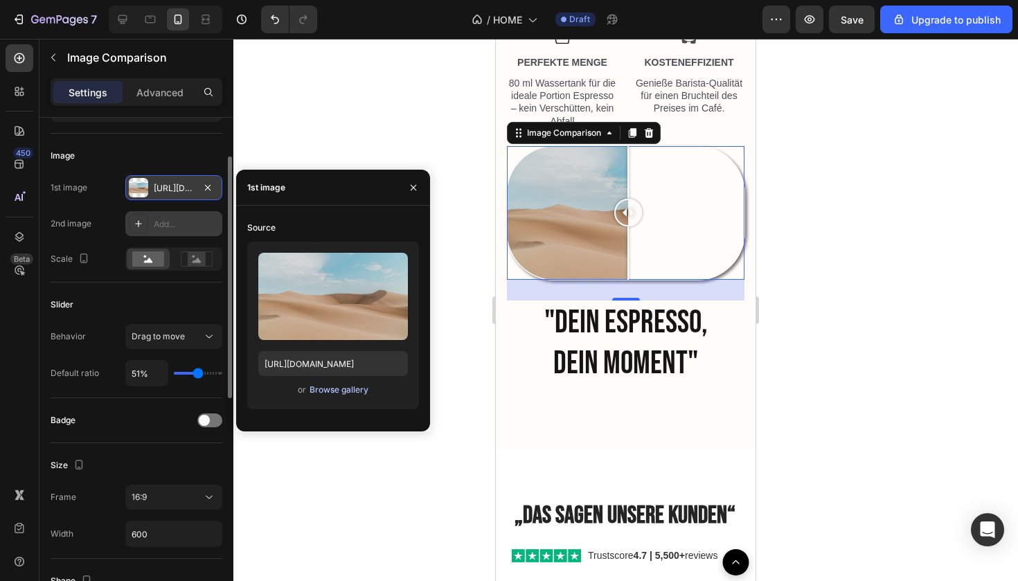
click at [329, 389] on div "Browse gallery" at bounding box center [338, 389] width 59 height 12
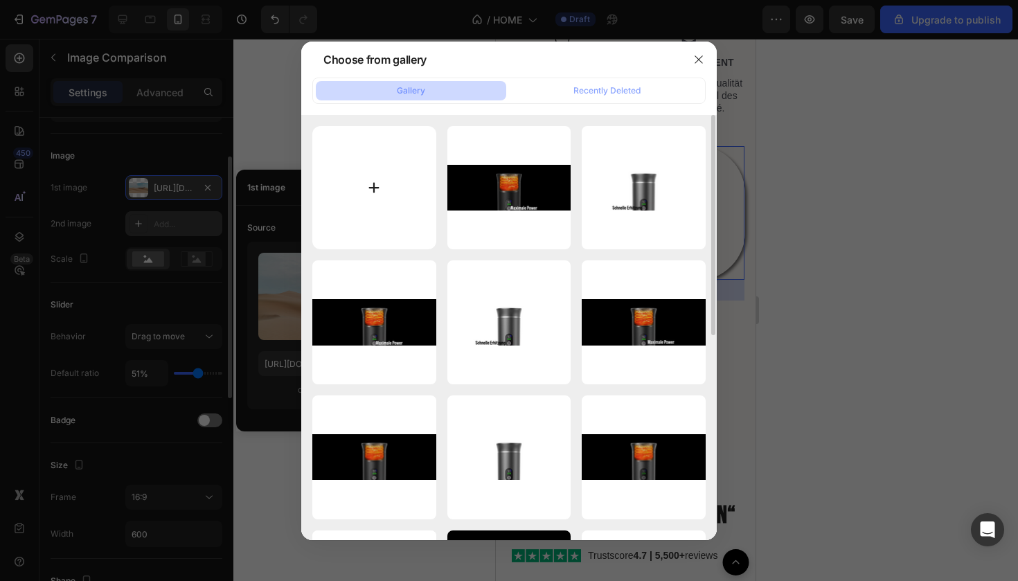
click at [411, 179] on input "file" at bounding box center [374, 188] width 124 height 124
type input "C:\fakepath\Unbenannt-3-8.png"
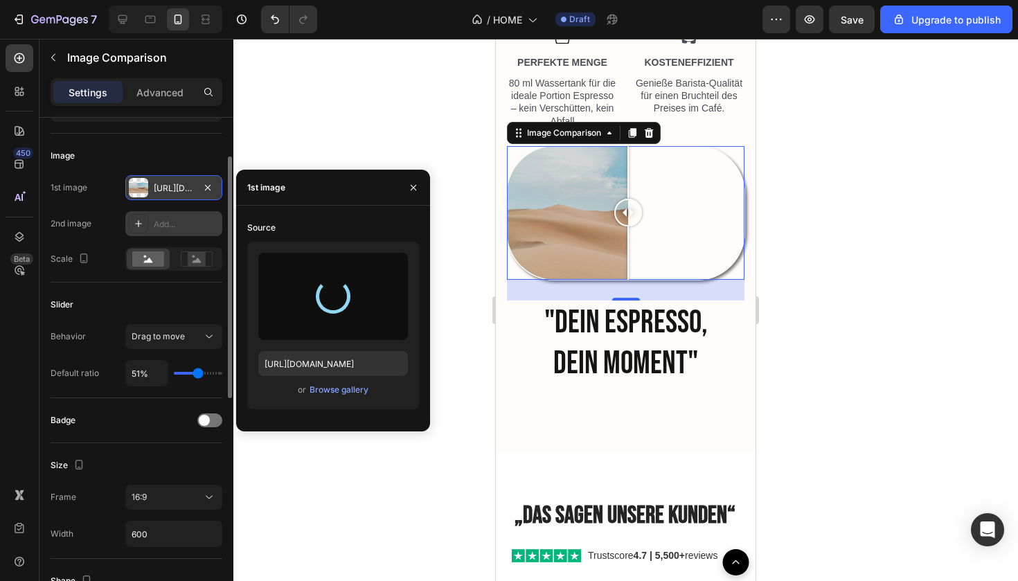
click at [180, 226] on div "Add..." at bounding box center [186, 224] width 65 height 12
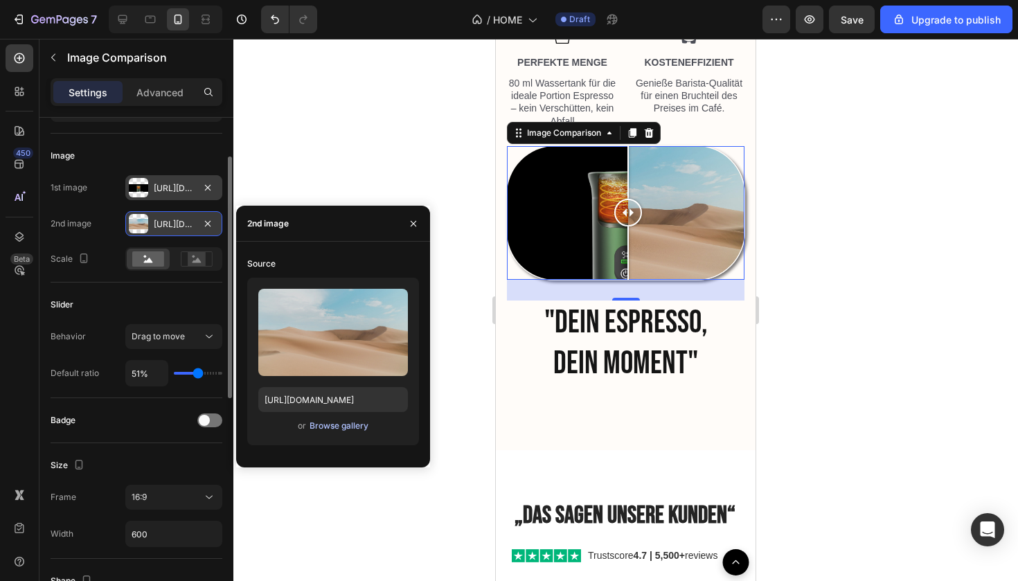
click at [334, 428] on div "Browse gallery" at bounding box center [338, 425] width 59 height 12
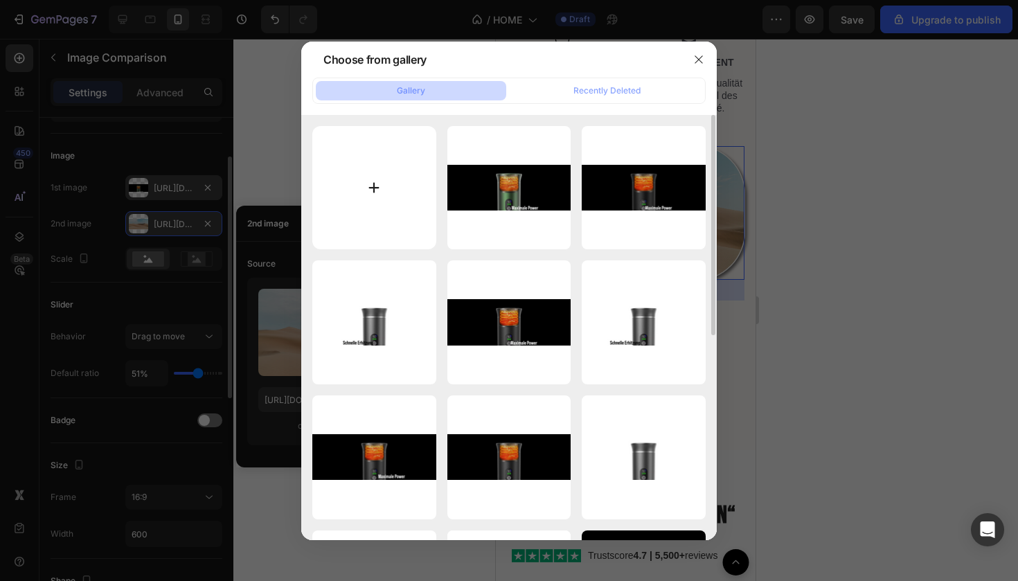
click at [372, 237] on input "file" at bounding box center [374, 188] width 124 height 124
type input "C:\fakepath\Unbenannt-4-5.png"
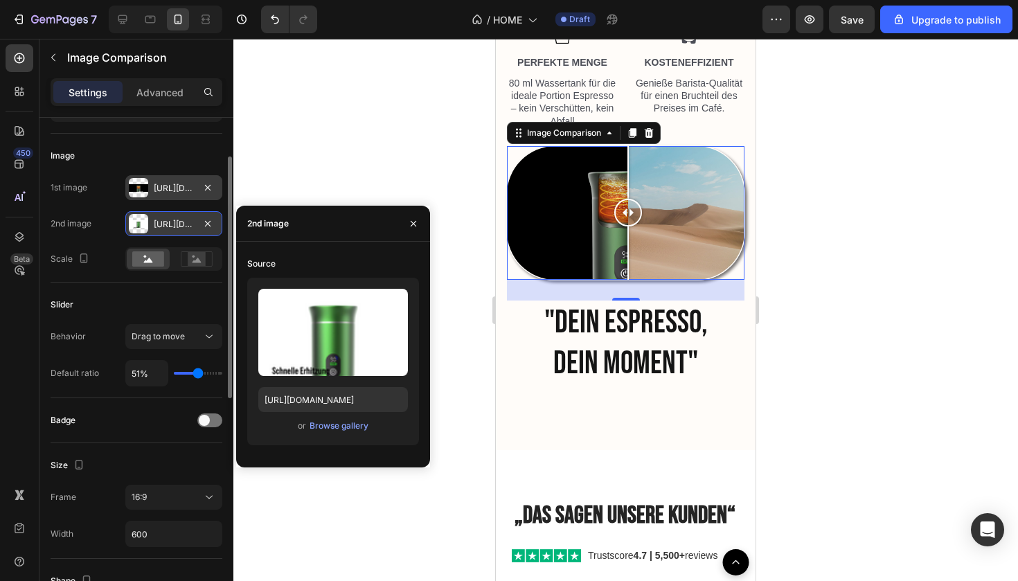
type input "[URL][DOMAIN_NAME]"
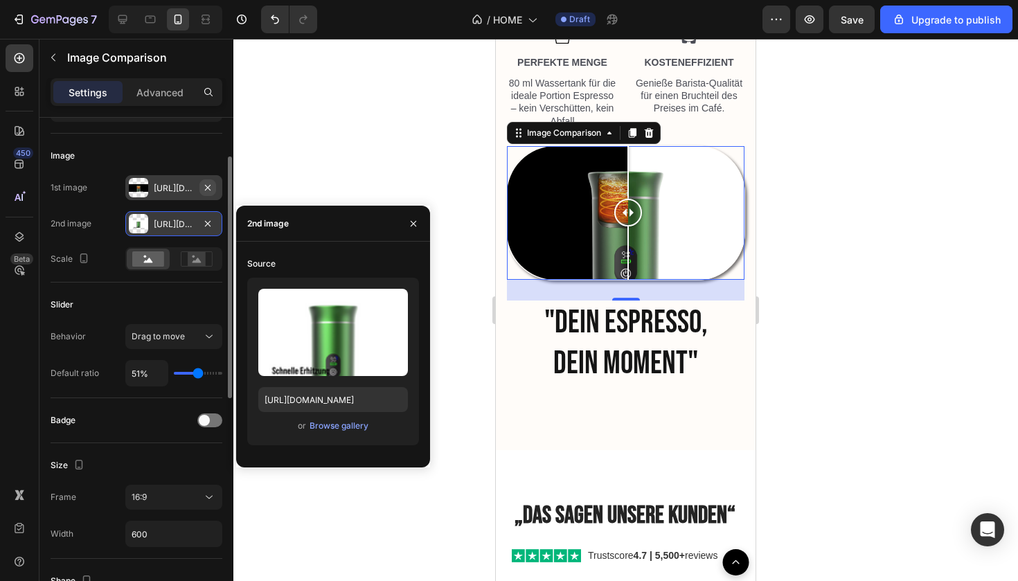
click at [210, 190] on icon "button" at bounding box center [208, 187] width 6 height 6
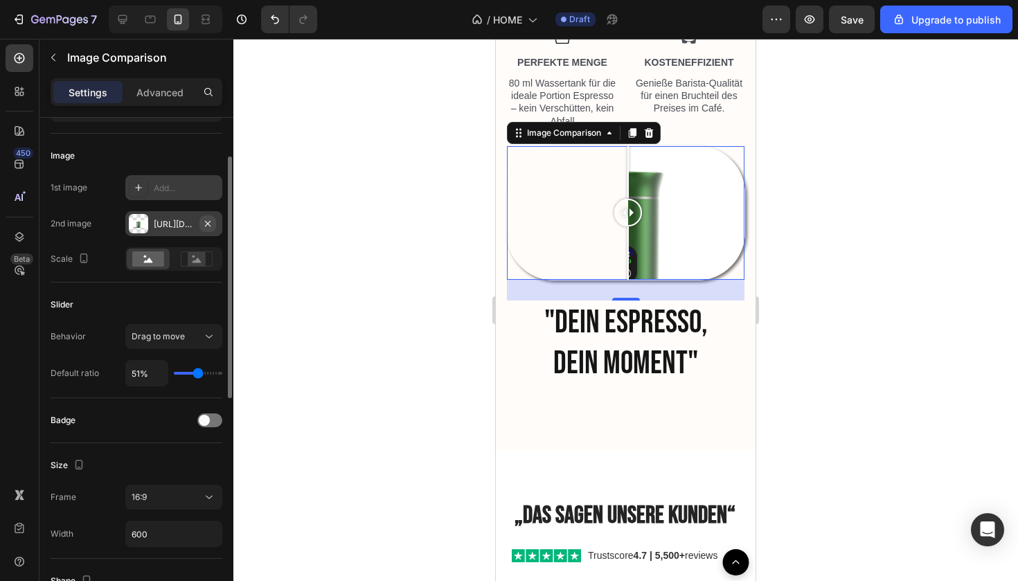
click at [210, 226] on icon "button" at bounding box center [208, 223] width 6 height 6
click at [133, 190] on icon at bounding box center [138, 187] width 11 height 11
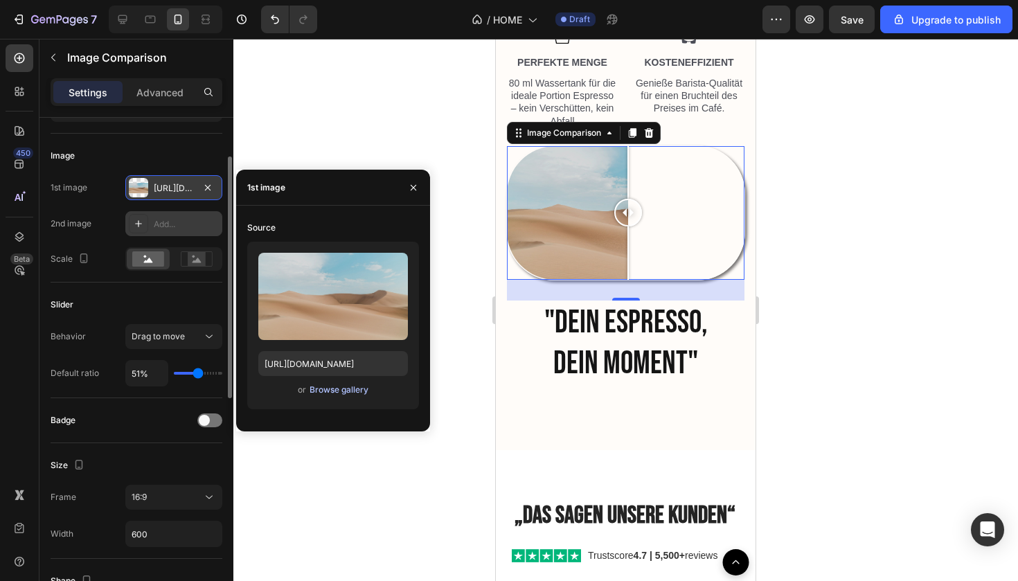
click at [336, 396] on button "Browse gallery" at bounding box center [339, 390] width 60 height 14
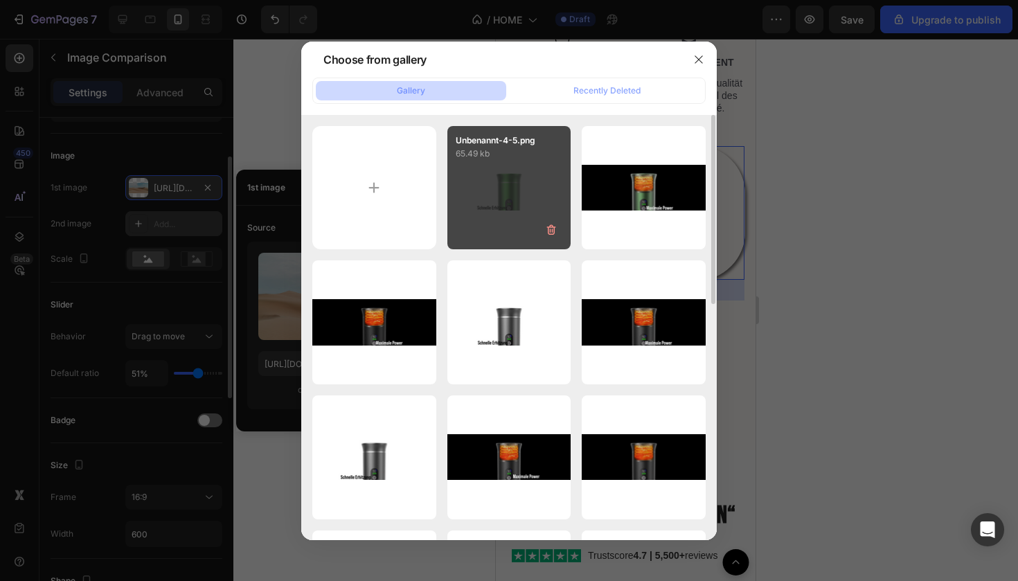
click at [498, 205] on div "Unbenannt-4-5.png 65.49 kb" at bounding box center [509, 188] width 124 height 124
type input "[URL][DOMAIN_NAME]"
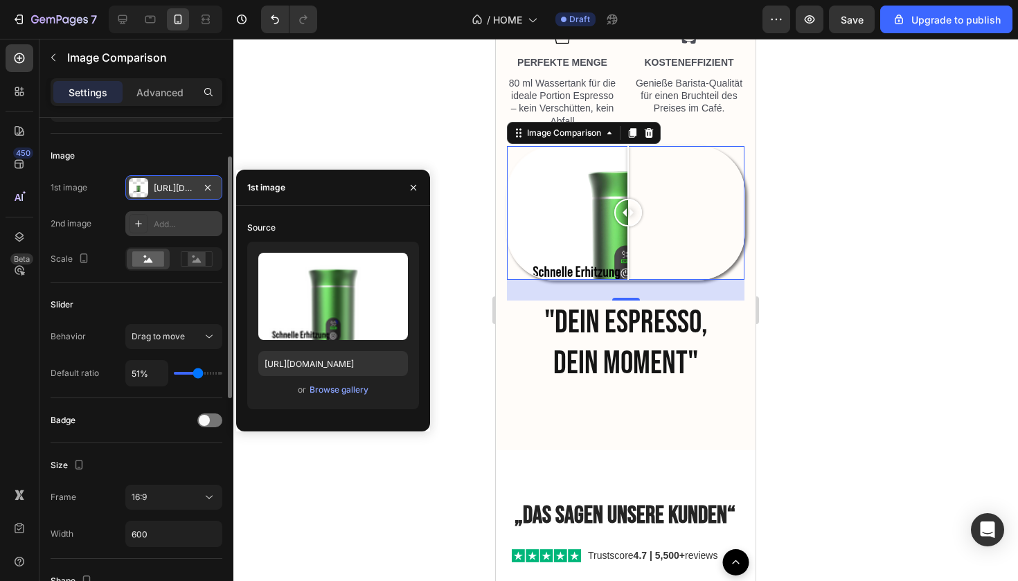
click at [144, 228] on div at bounding box center [138, 223] width 19 height 19
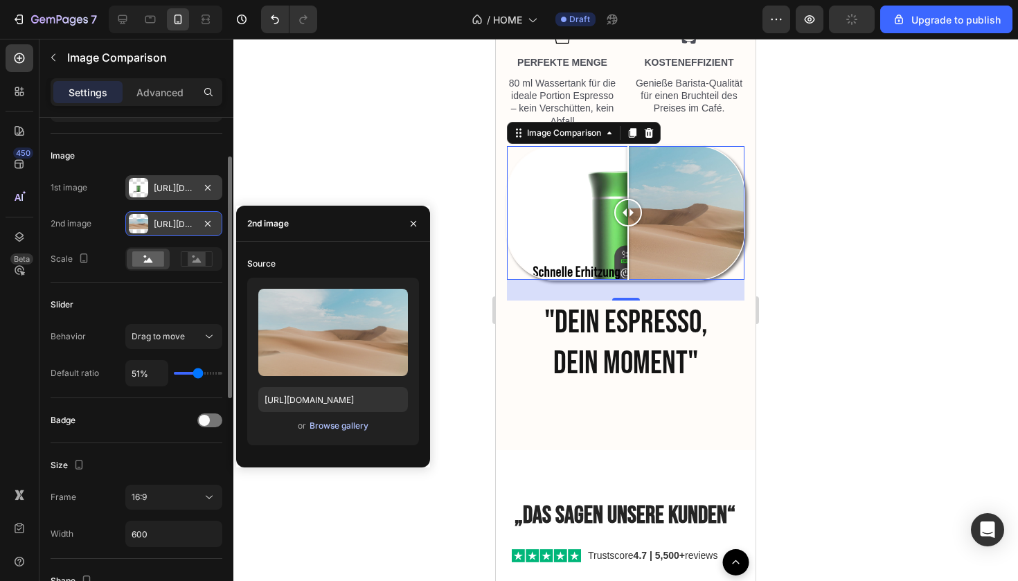
click at [332, 423] on div "Browse gallery" at bounding box center [338, 425] width 59 height 12
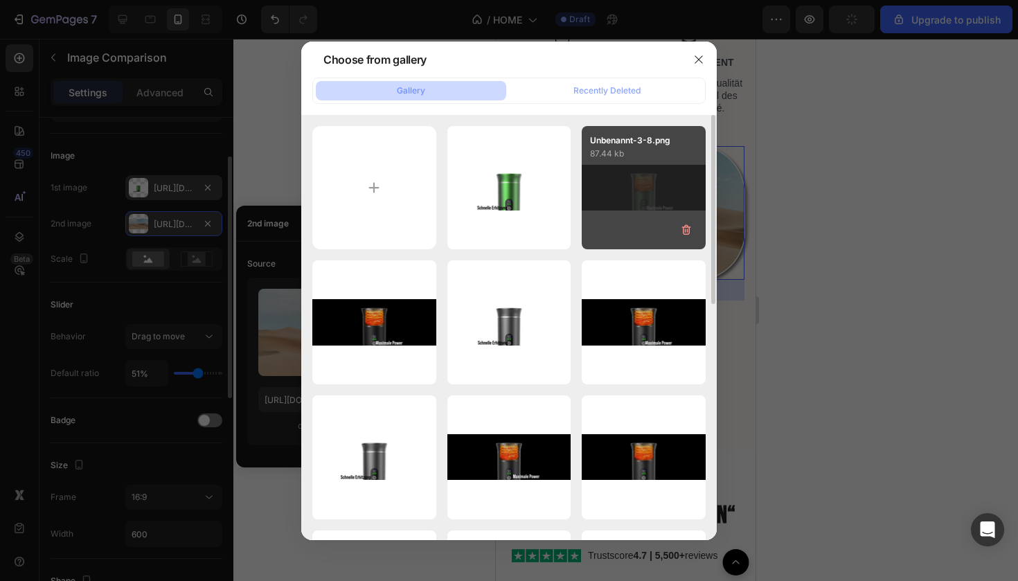
click at [640, 185] on div "Unbenannt-3-8.png 87.44 kb" at bounding box center [643, 188] width 124 height 124
type input "[URL][DOMAIN_NAME]"
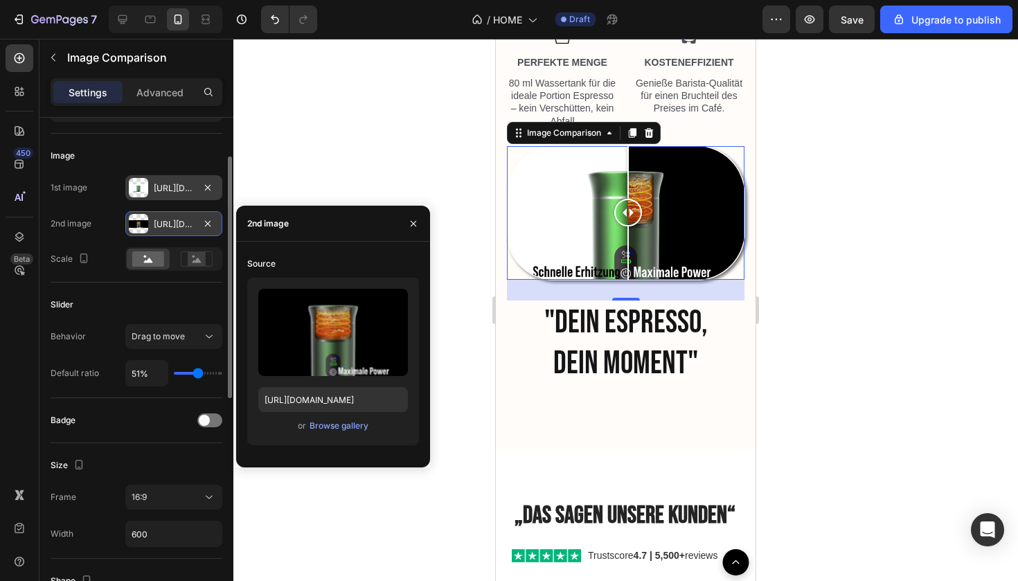
click at [889, 222] on div at bounding box center [625, 310] width 784 height 542
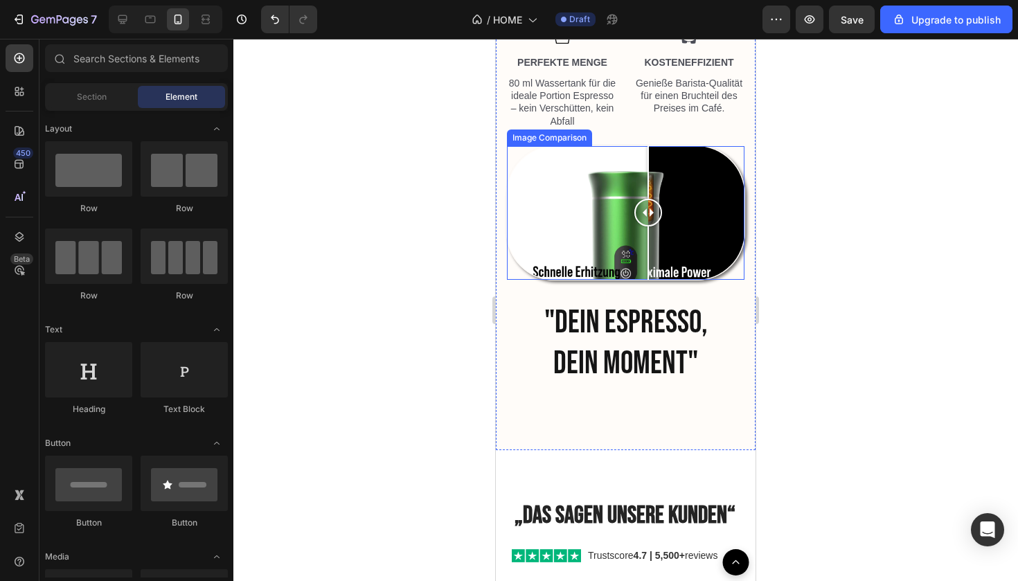
drag, startPoint x: 628, startPoint y: 220, endPoint x: 646, endPoint y: 248, distance: 33.4
click at [647, 248] on div at bounding box center [648, 213] width 28 height 134
click at [723, 175] on div at bounding box center [625, 213] width 237 height 134
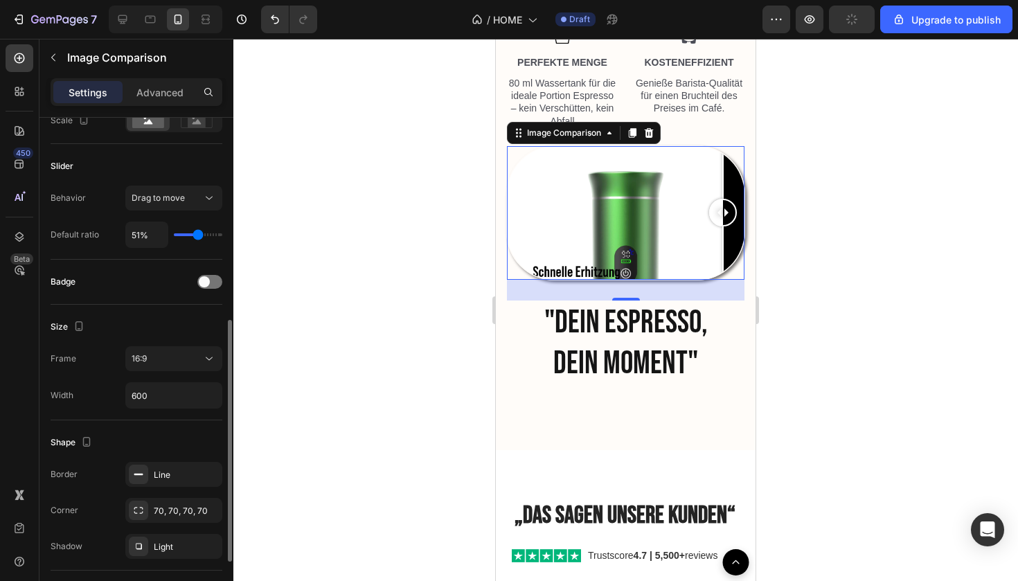
scroll to position [285, 0]
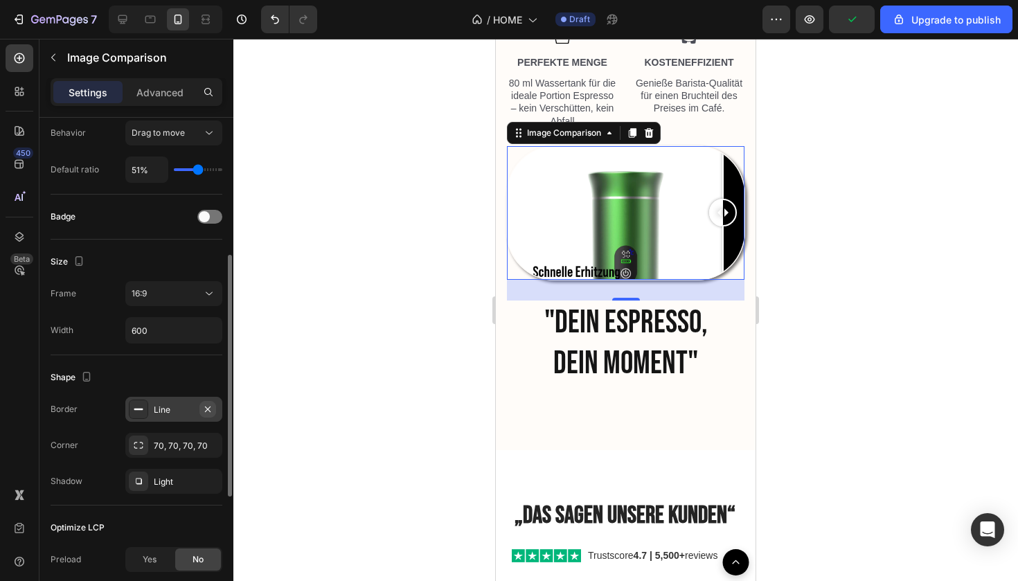
click at [210, 409] on icon "button" at bounding box center [207, 409] width 11 height 11
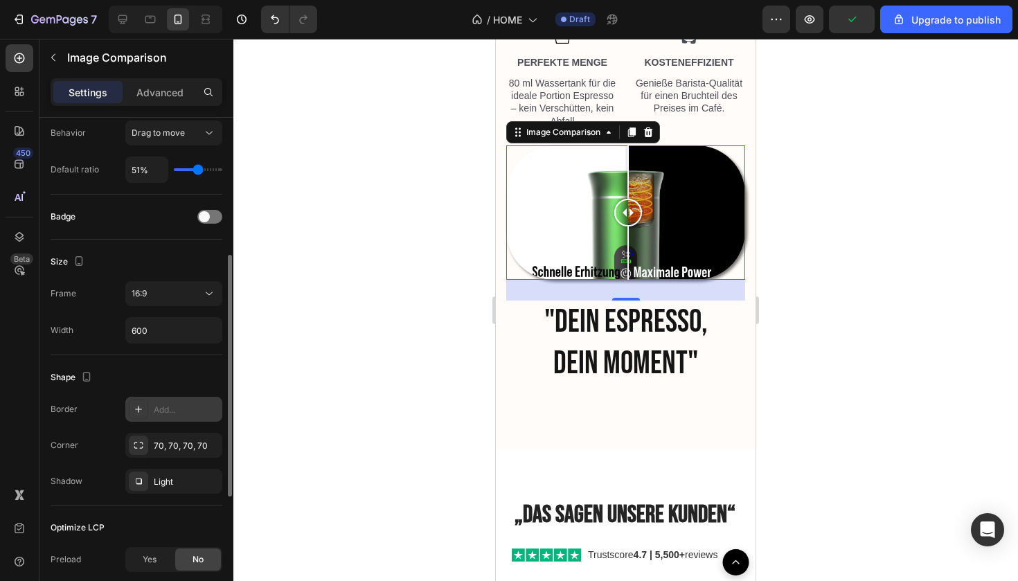
click at [928, 227] on div at bounding box center [625, 310] width 784 height 542
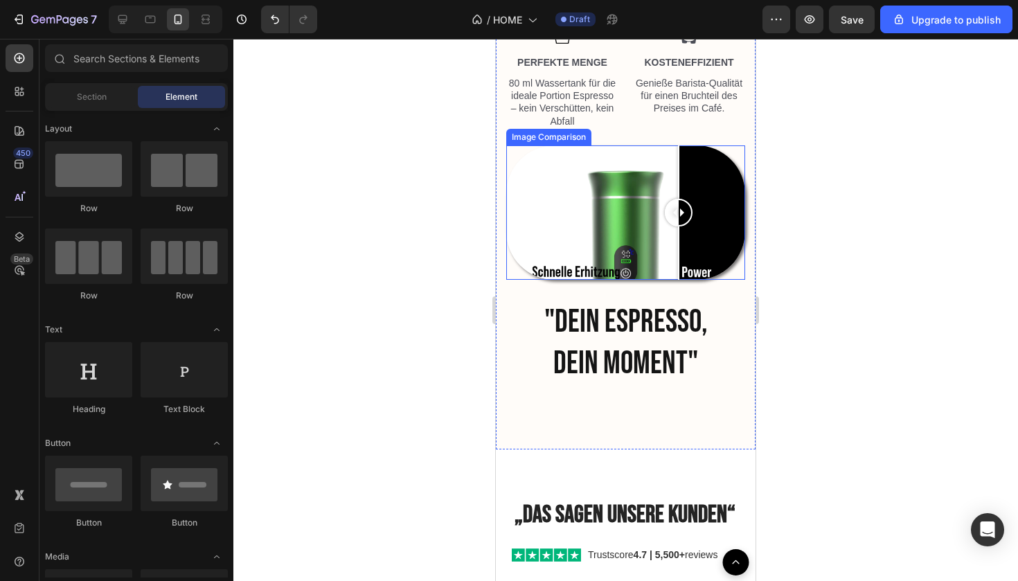
drag, startPoint x: 624, startPoint y: 208, endPoint x: 678, endPoint y: 242, distance: 64.7
click at [678, 242] on div at bounding box center [678, 212] width 28 height 134
click at [857, 216] on div at bounding box center [625, 310] width 784 height 542
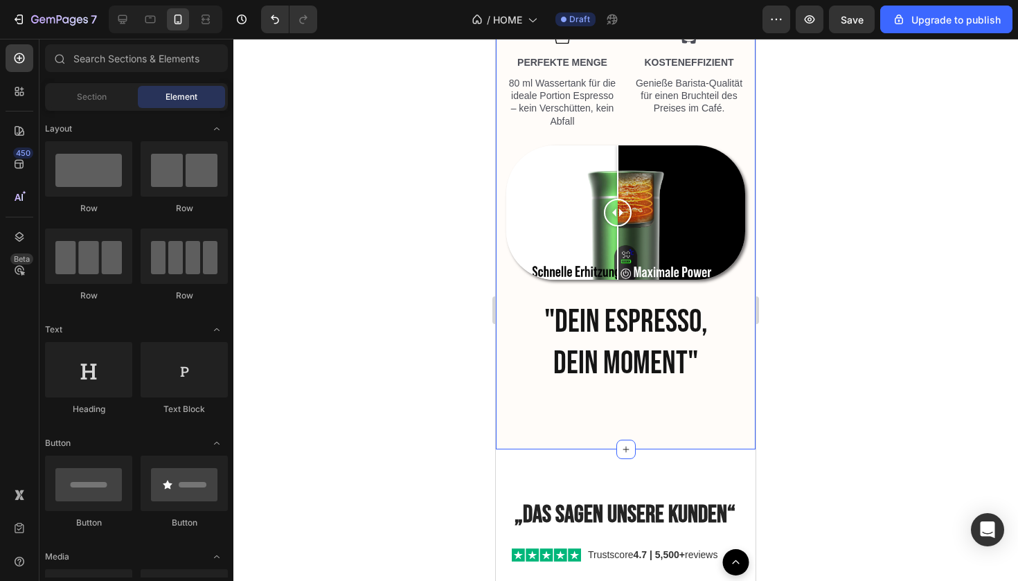
drag, startPoint x: 678, startPoint y: 216, endPoint x: 617, endPoint y: 289, distance: 94.8
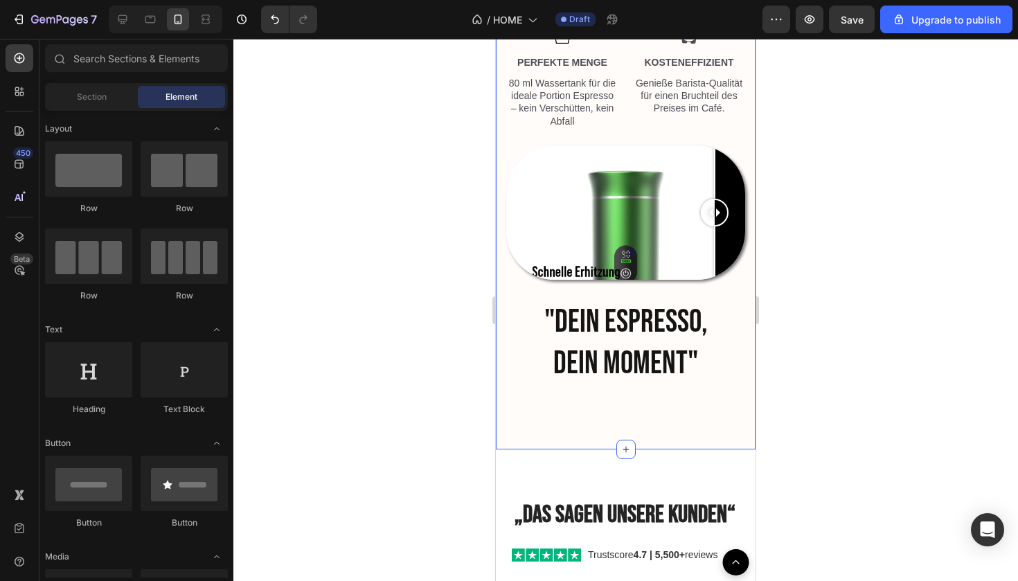
drag, startPoint x: 615, startPoint y: 222, endPoint x: 714, endPoint y: 282, distance: 115.5
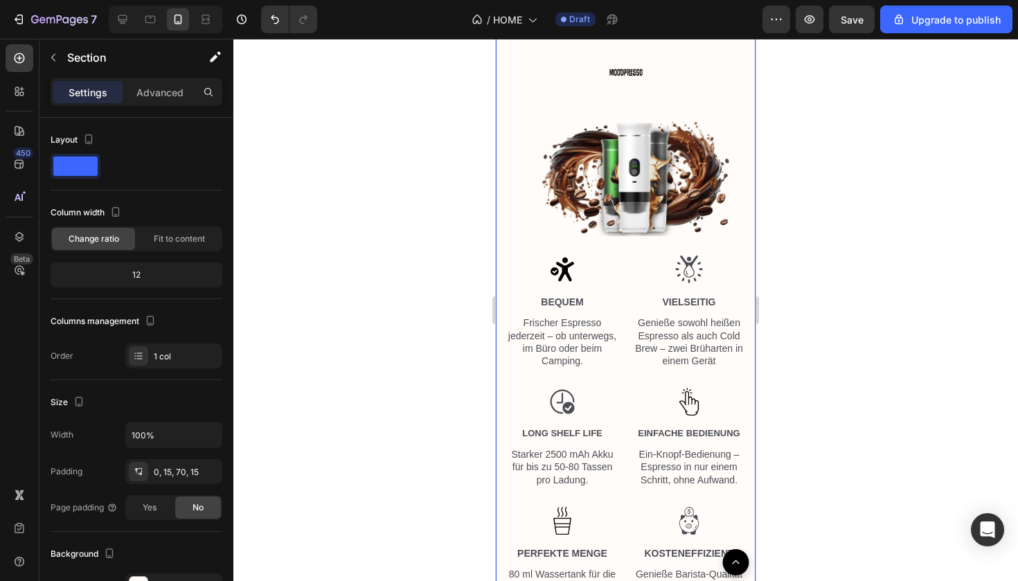
scroll to position [1834, 0]
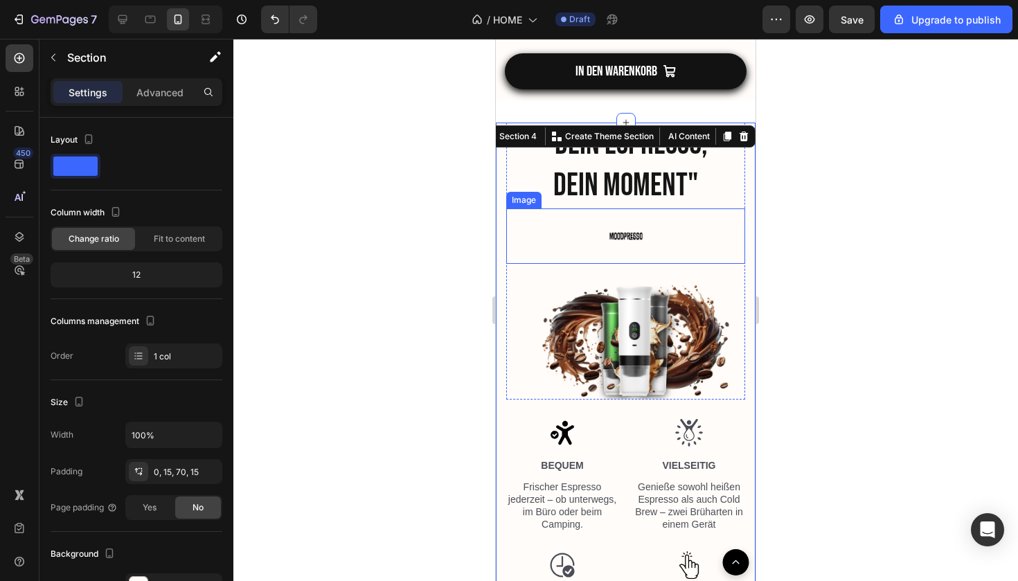
click at [719, 238] on div at bounding box center [625, 235] width 239 height 55
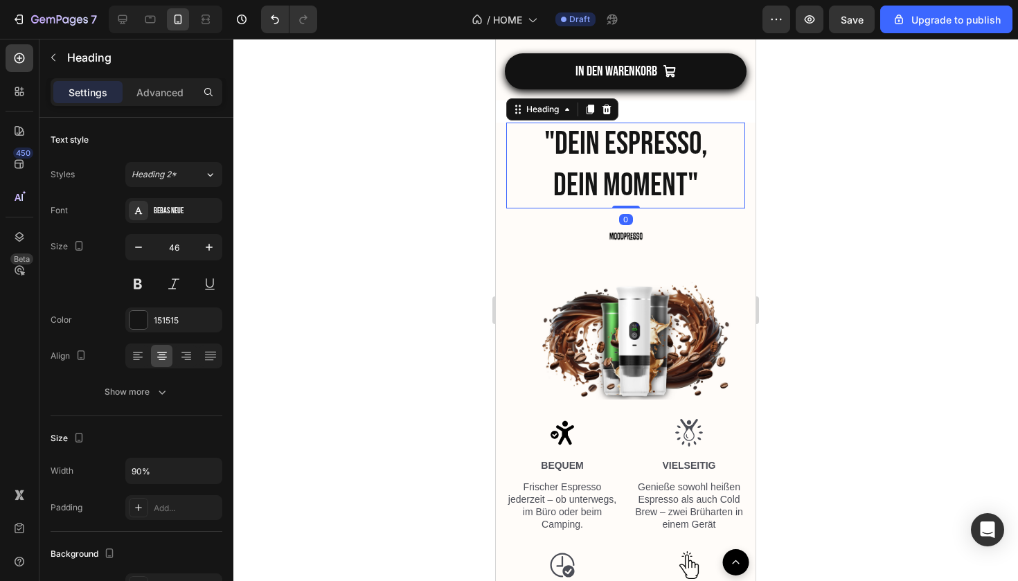
click at [726, 197] on h2 ""DEIN ESPRESSO, DEIN MOMENT"" at bounding box center [625, 166] width 215 height 86
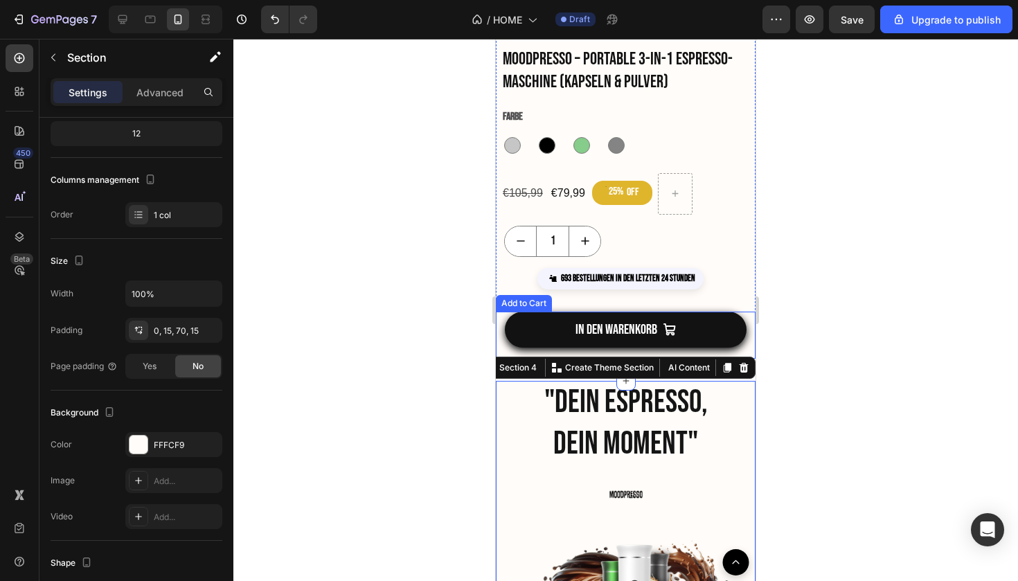
scroll to position [1582, 0]
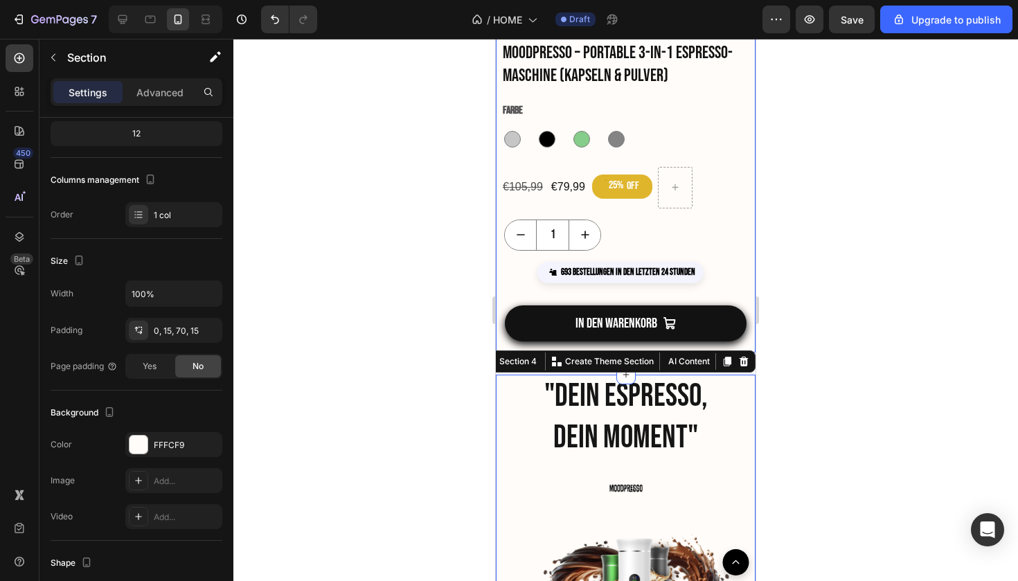
click at [741, 221] on div "1" at bounding box center [629, 234] width 251 height 31
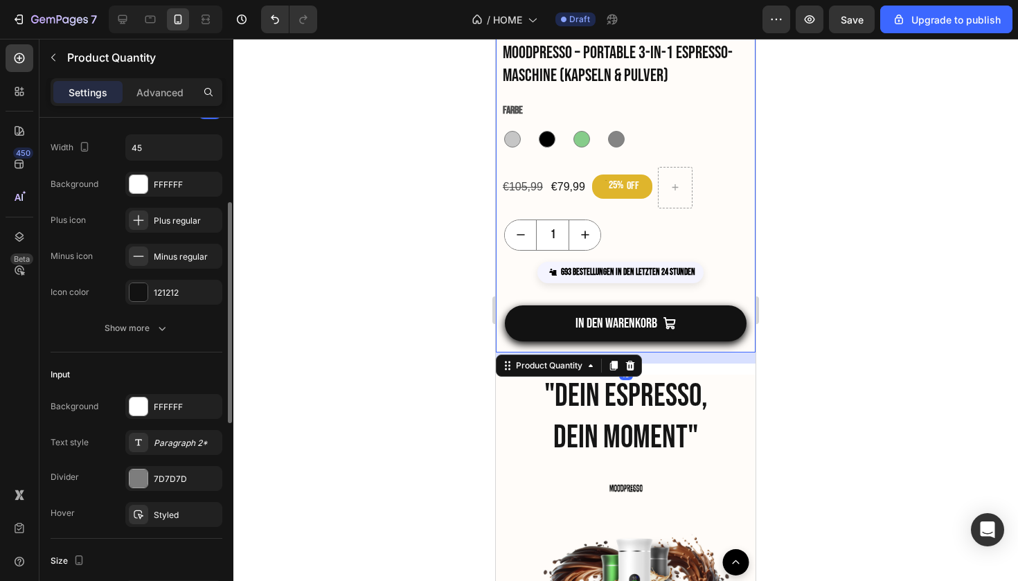
scroll to position [140, 0]
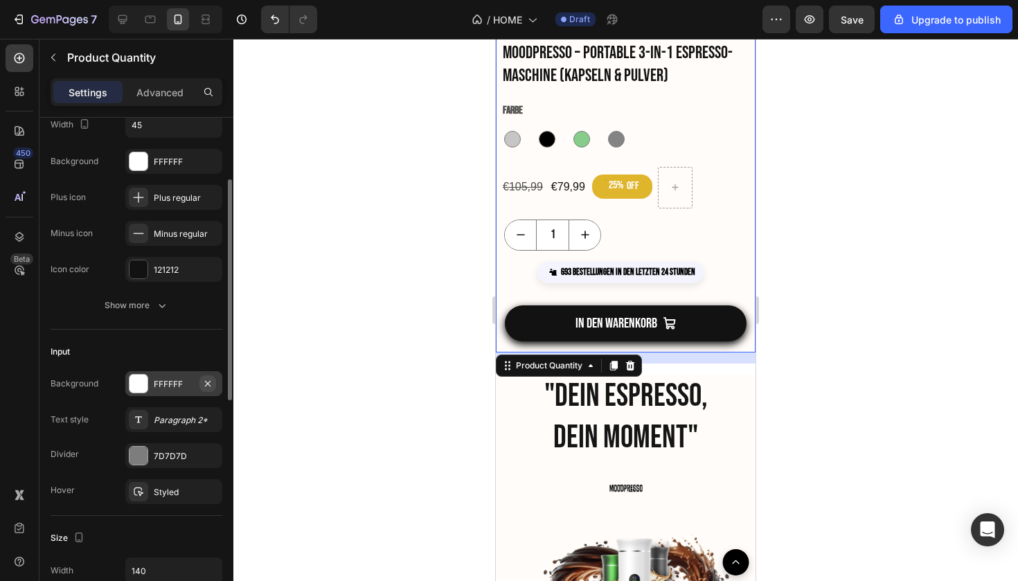
click at [209, 386] on icon "button" at bounding box center [207, 383] width 11 height 11
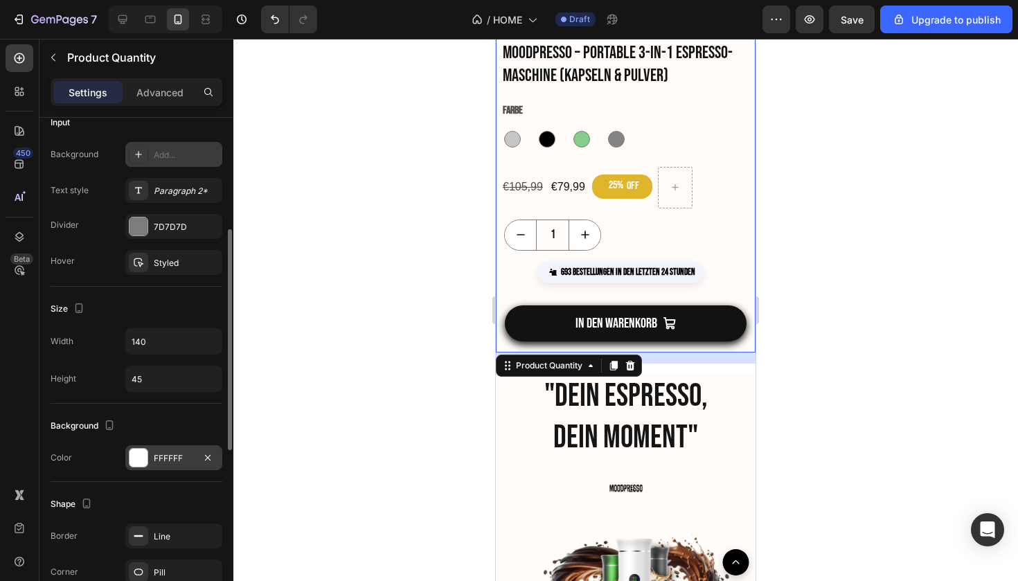
scroll to position [380, 0]
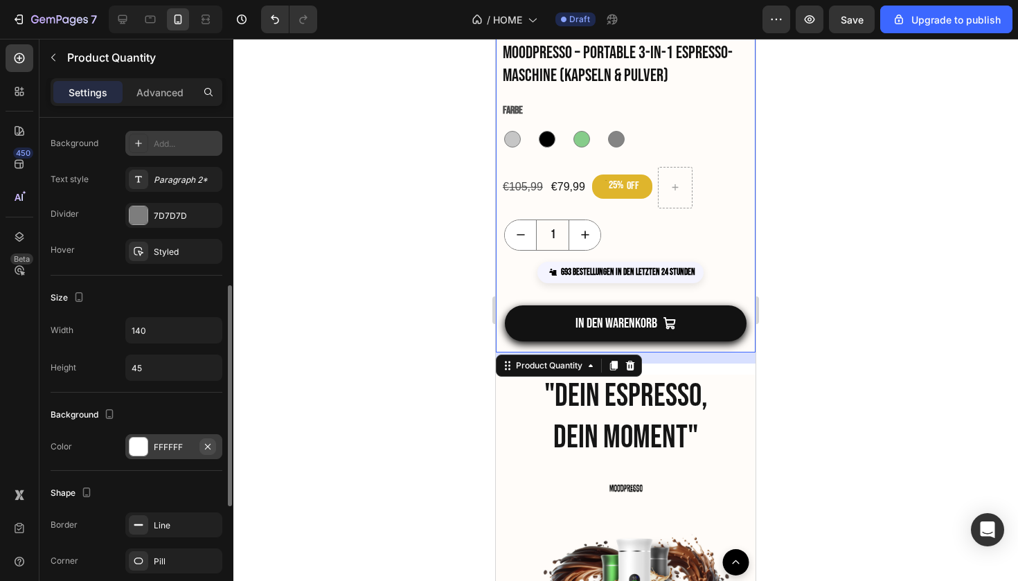
click at [211, 442] on icon "button" at bounding box center [207, 446] width 11 height 11
click at [129, 449] on div at bounding box center [138, 446] width 19 height 19
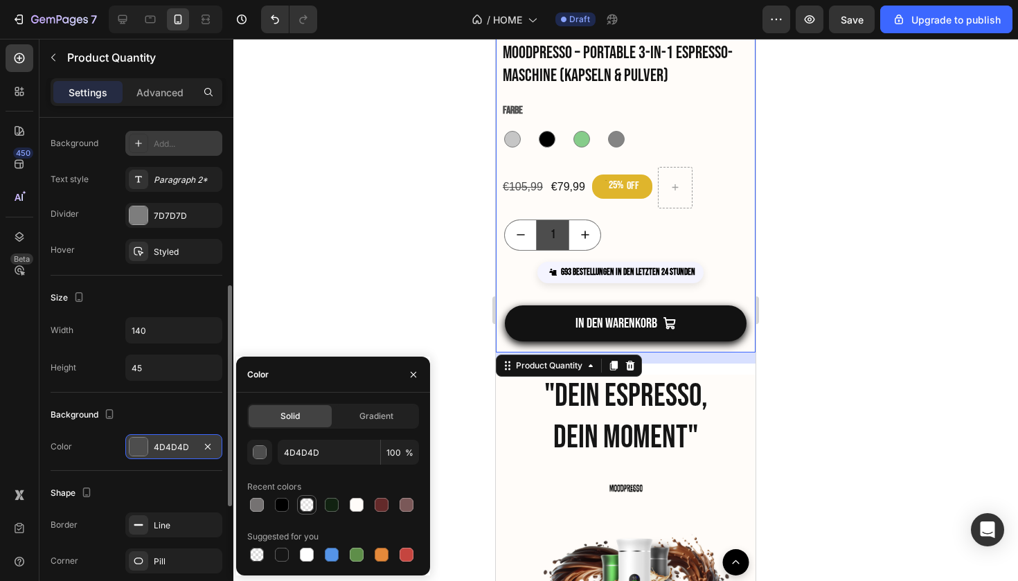
click at [307, 502] on div at bounding box center [307, 505] width 14 height 14
type input "FFFCF9"
type input "20"
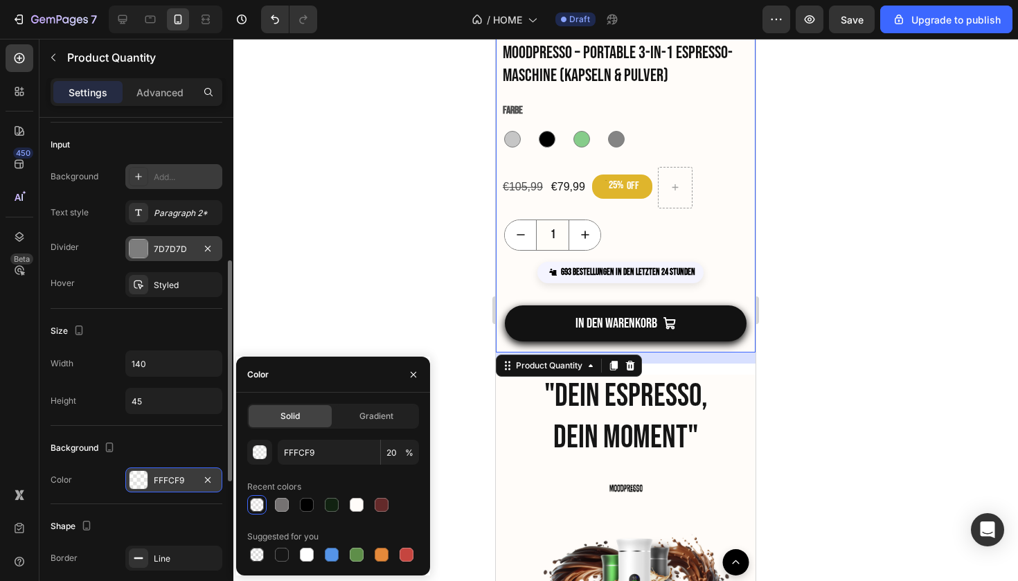
scroll to position [324, 0]
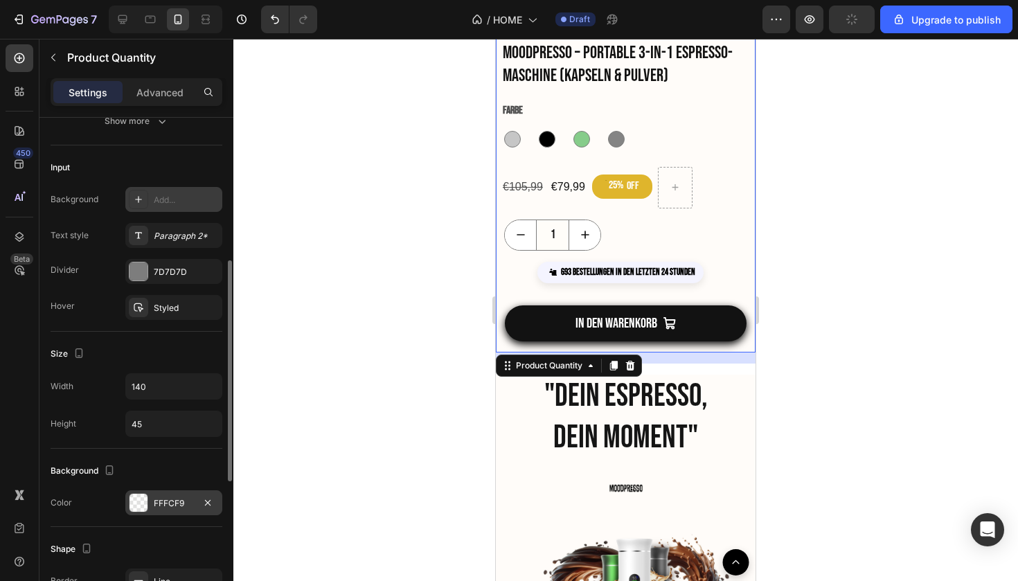
click at [141, 206] on div at bounding box center [138, 199] width 19 height 19
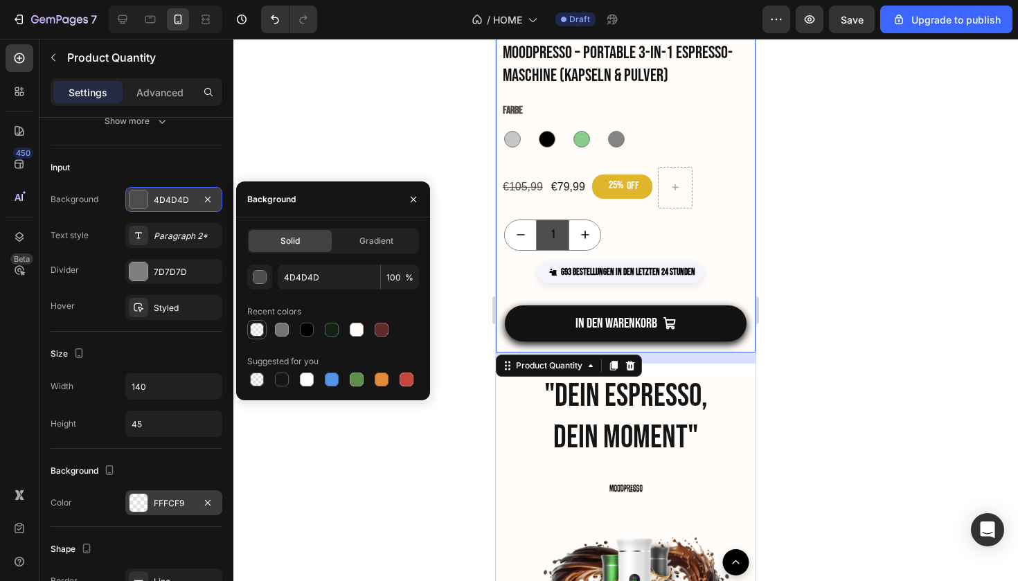
click at [260, 337] on div at bounding box center [256, 329] width 17 height 17
type input "FFFCF9"
type input "20"
click at [321, 147] on div at bounding box center [625, 310] width 784 height 542
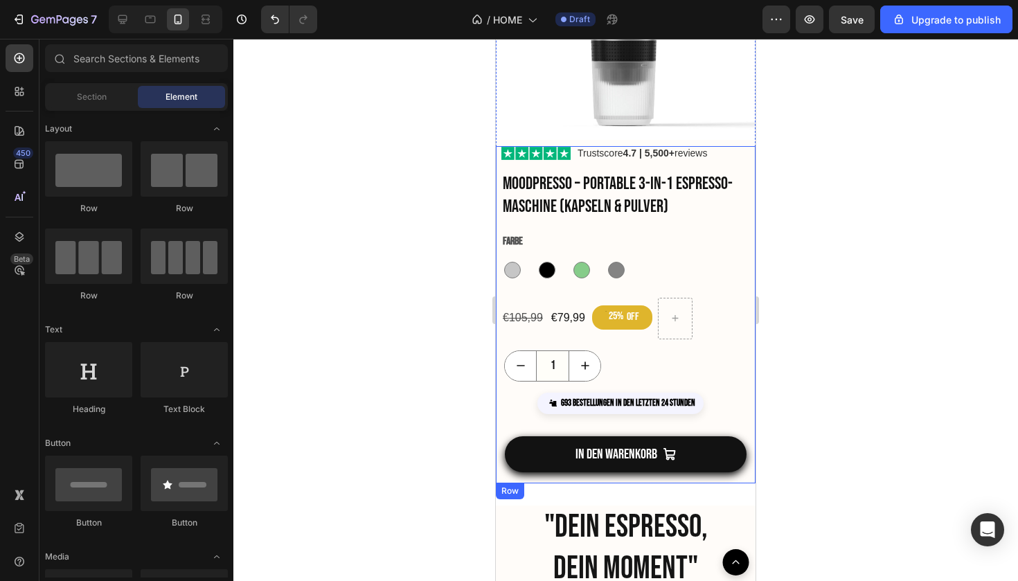
scroll to position [1440, 0]
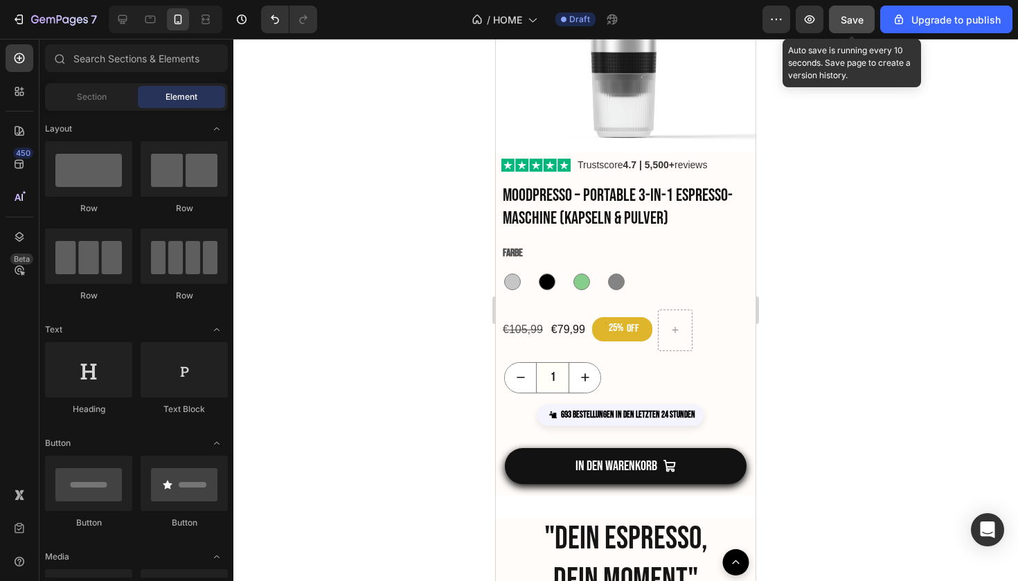
click at [861, 21] on span "Save" at bounding box center [851, 20] width 23 height 12
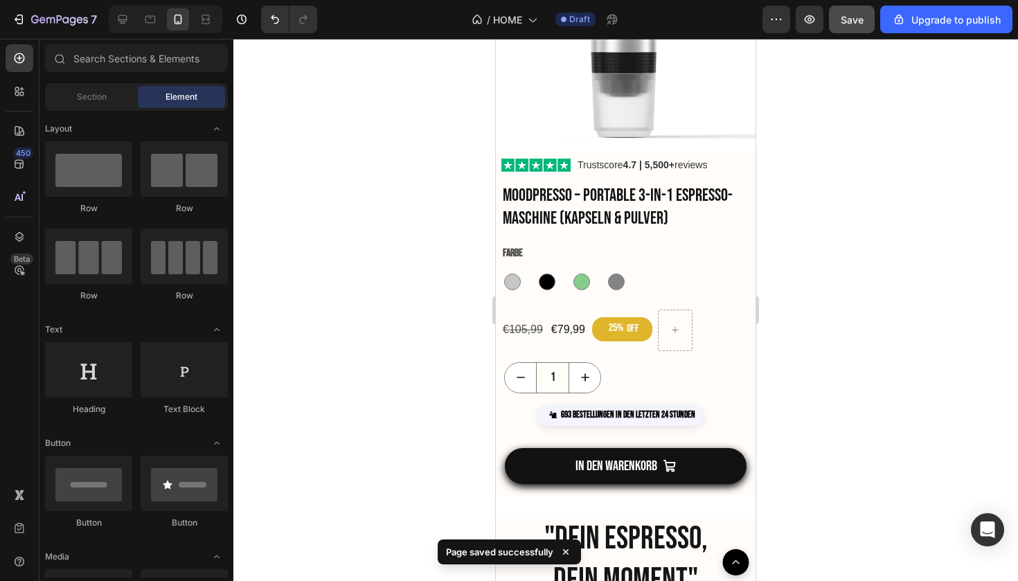
click at [936, 214] on div at bounding box center [625, 310] width 784 height 542
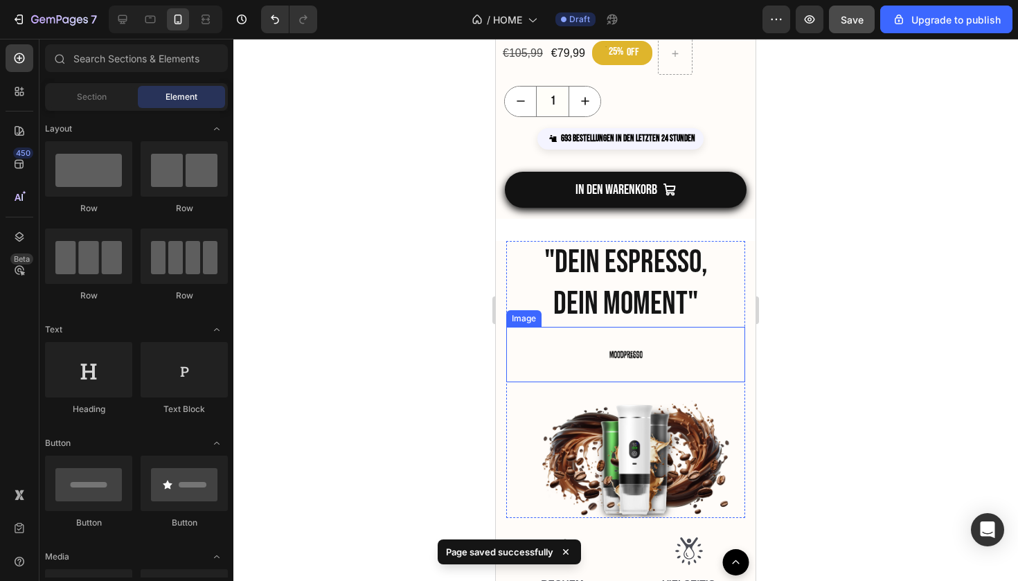
scroll to position [1622, 0]
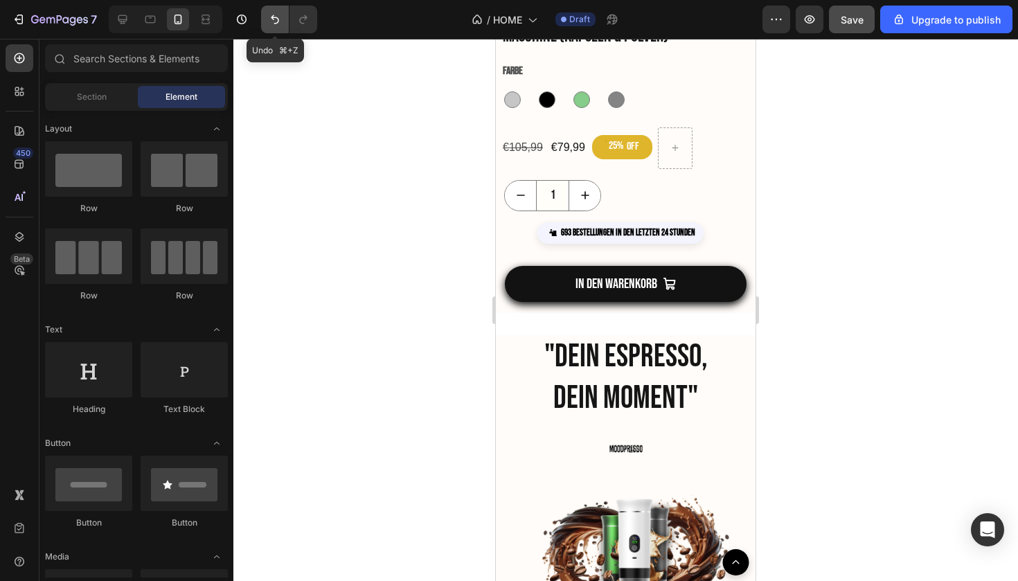
click at [273, 26] on icon "Undo/Redo" at bounding box center [275, 19] width 14 height 14
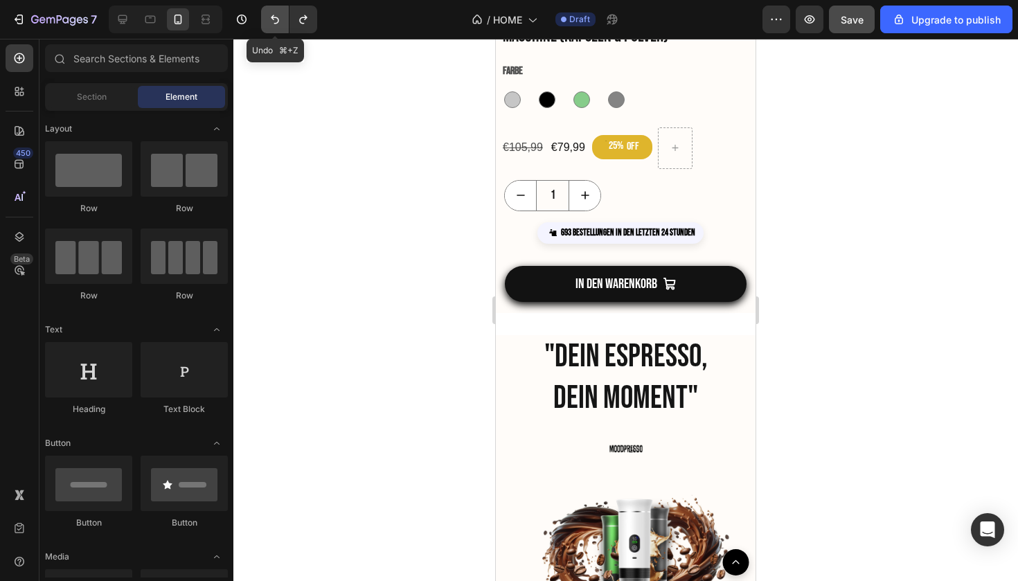
click at [273, 26] on icon "Undo/Redo" at bounding box center [275, 19] width 14 height 14
click at [275, 26] on button "Undo/Redo" at bounding box center [275, 20] width 28 height 28
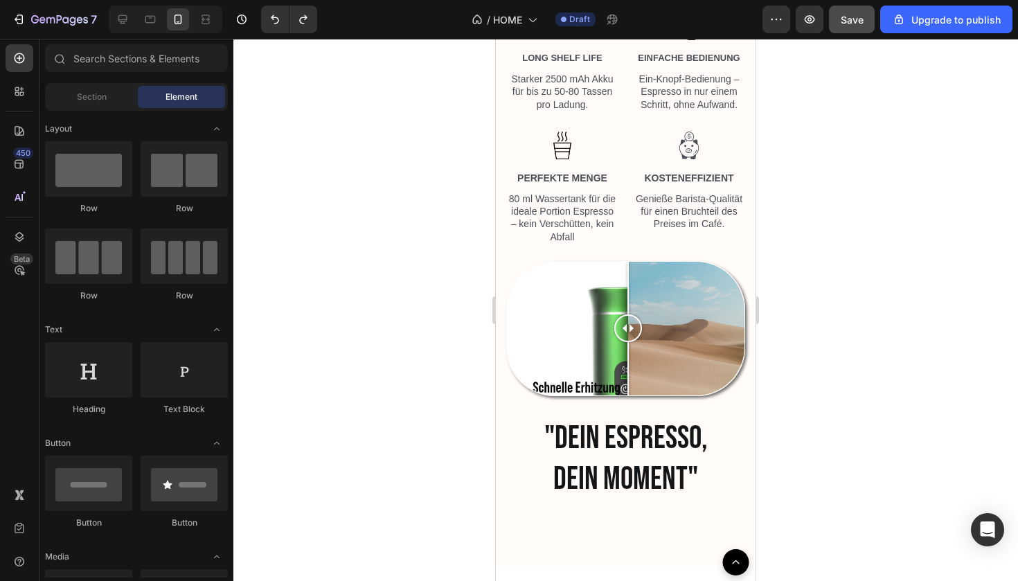
scroll to position [2077, 0]
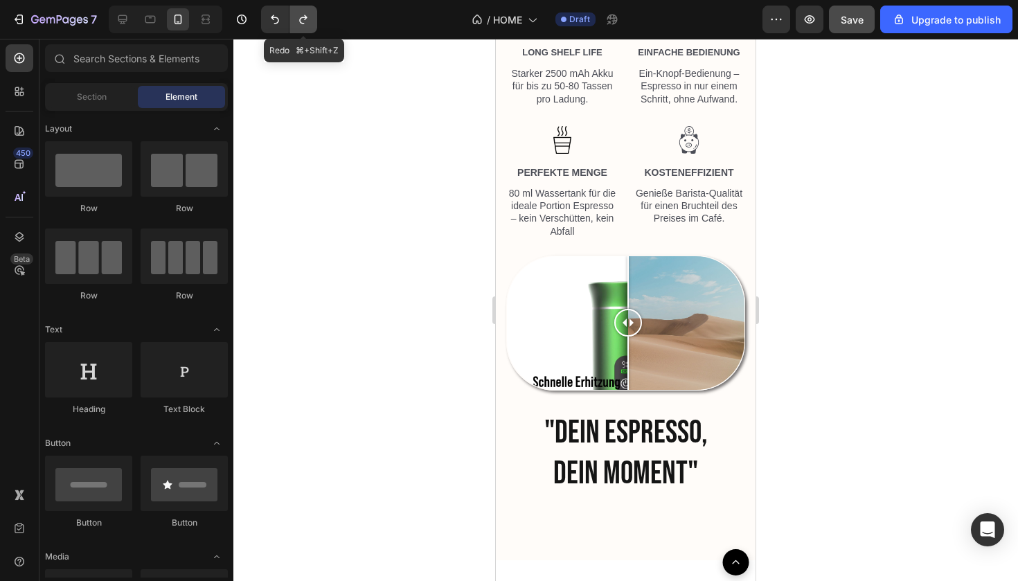
click at [312, 20] on button "Undo/Redo" at bounding box center [303, 20] width 28 height 28
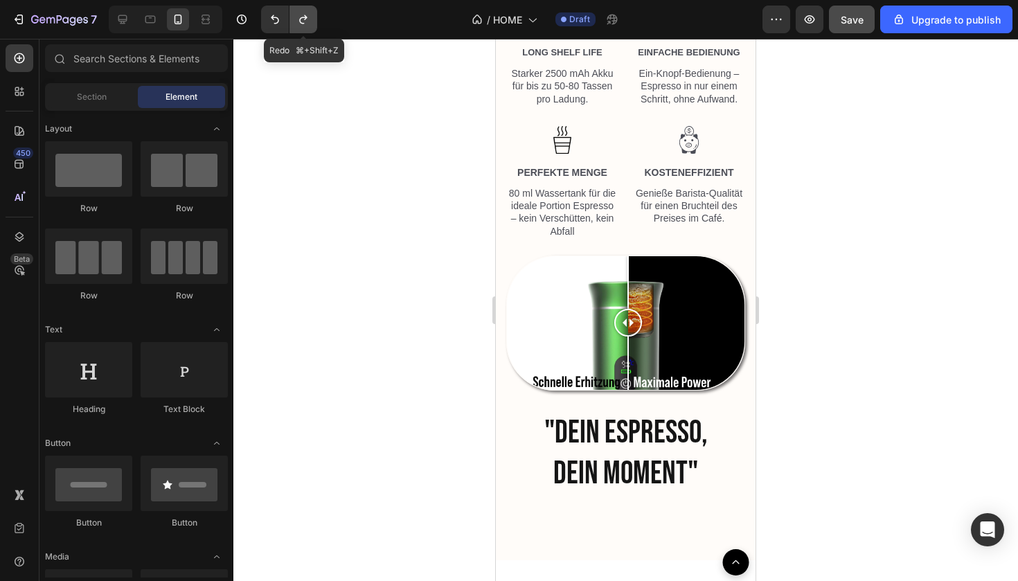
click at [312, 20] on button "Undo/Redo" at bounding box center [303, 20] width 28 height 28
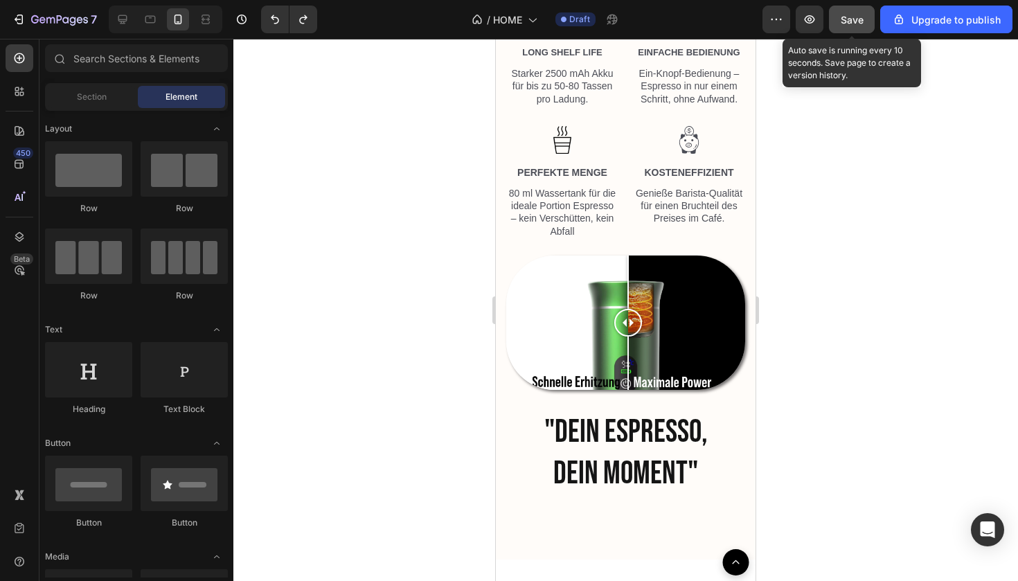
click at [847, 26] on div "Save" at bounding box center [851, 19] width 23 height 15
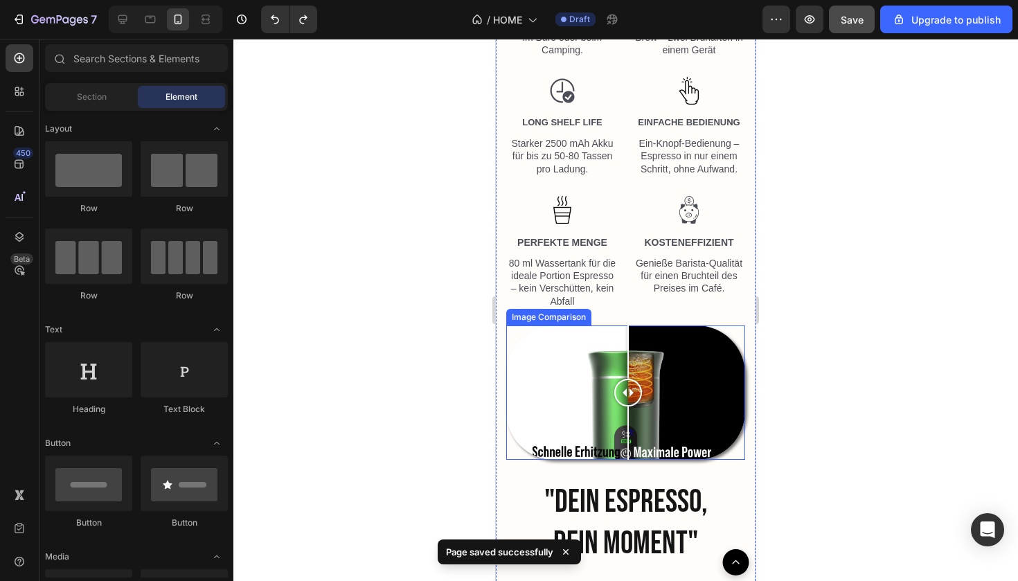
scroll to position [2095, 0]
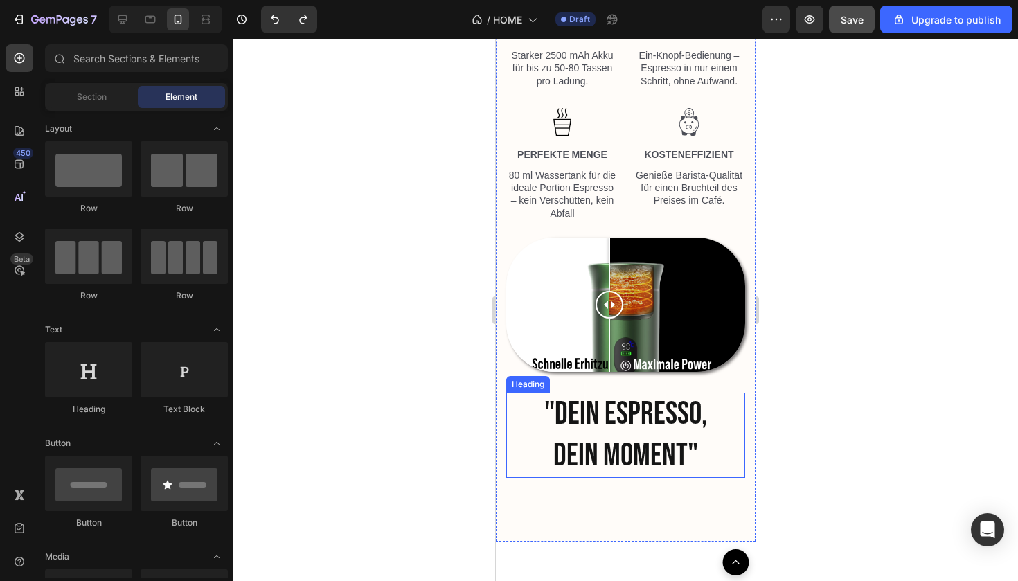
drag, startPoint x: 621, startPoint y: 313, endPoint x: 615, endPoint y: 393, distance: 80.5
click at [615, 393] on div ""DEIN ESPRESSO, DEIN MOMENT" Heading Image Image Row Image BEQUEM Text Block [P…" at bounding box center [625, 26] width 239 height 932
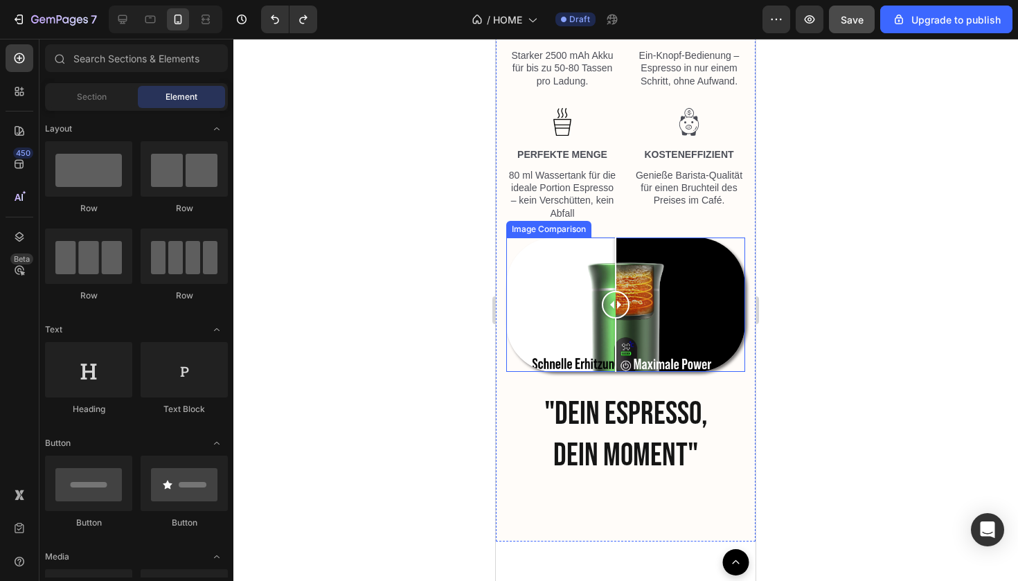
click at [669, 255] on div at bounding box center [625, 304] width 239 height 134
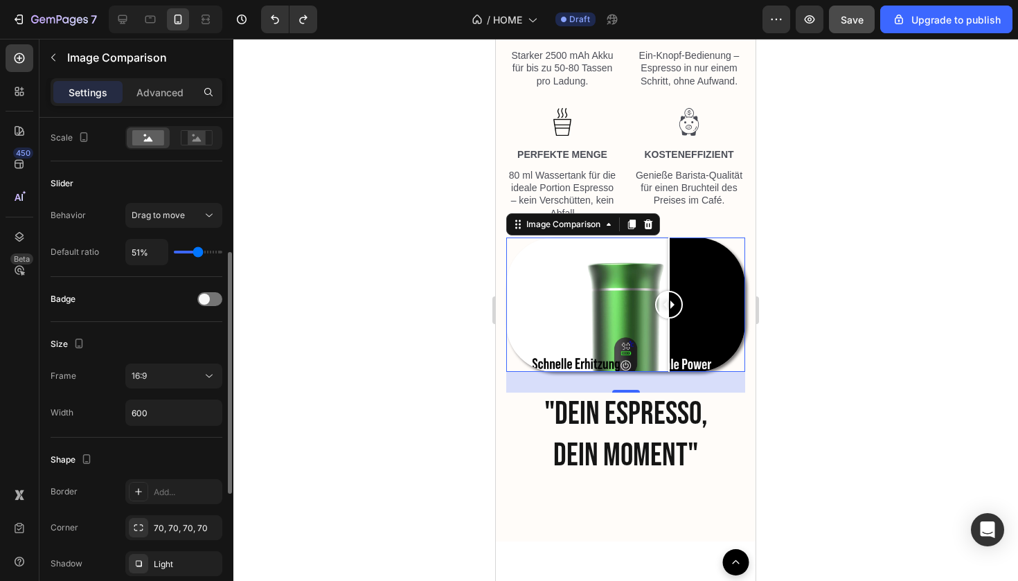
scroll to position [241, 0]
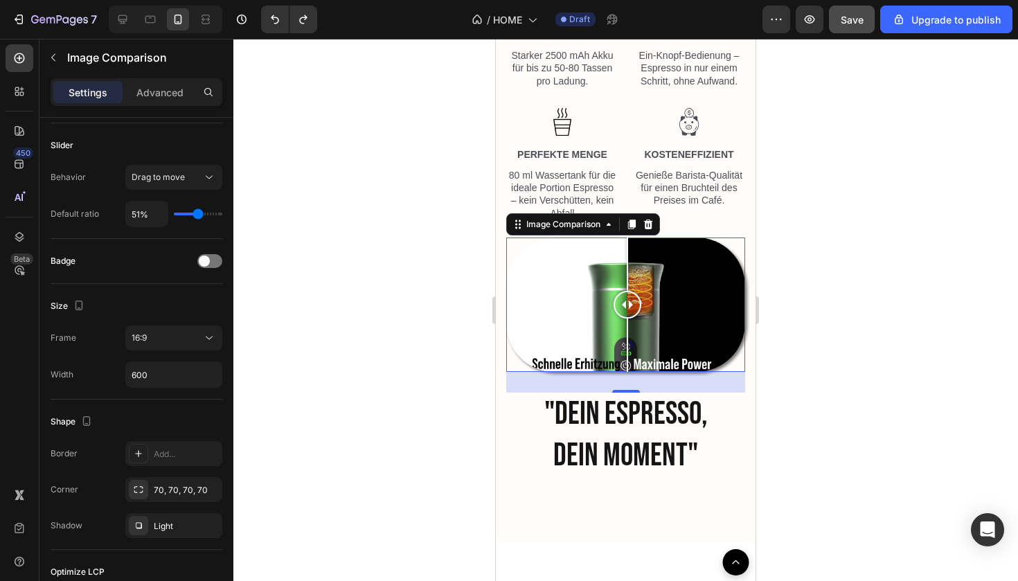
drag, startPoint x: 678, startPoint y: 311, endPoint x: 627, endPoint y: 379, distance: 84.6
click at [627, 372] on div "Image Comparison 30" at bounding box center [625, 304] width 239 height 134
click at [814, 294] on div at bounding box center [625, 310] width 784 height 542
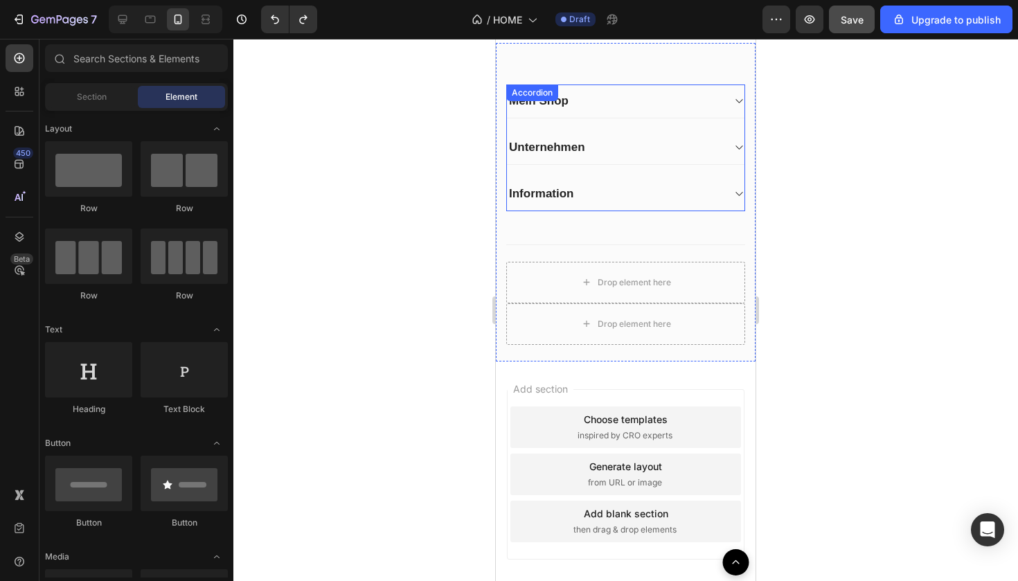
scroll to position [3503, 0]
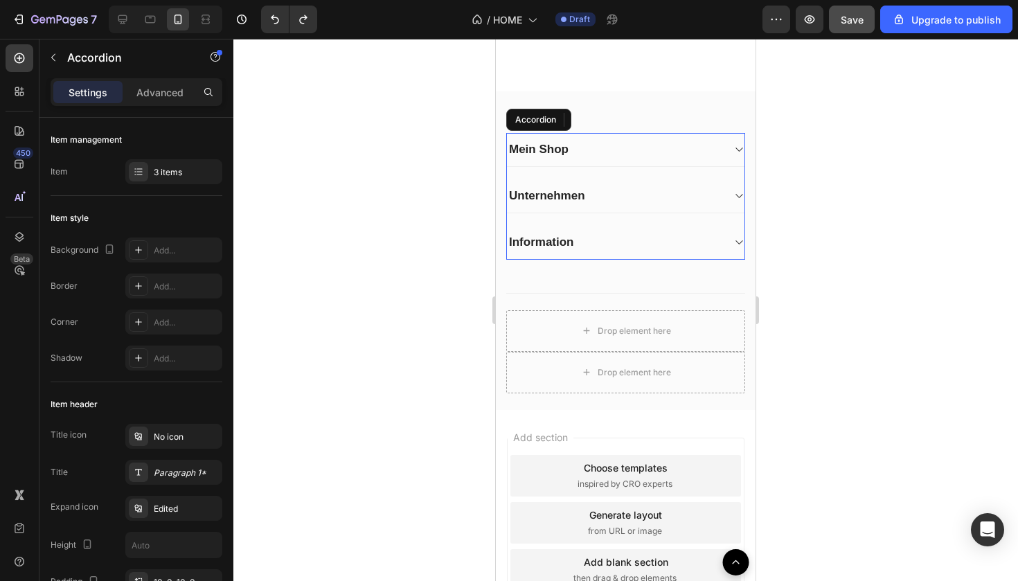
click at [667, 198] on div "Unternehmen" at bounding box center [614, 195] width 215 height 19
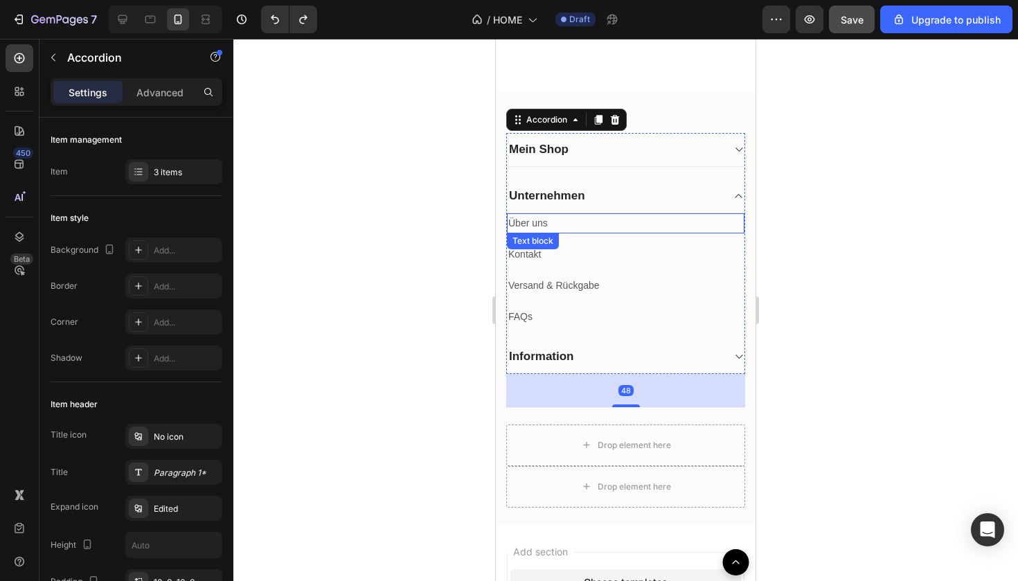
click at [536, 224] on link "Über uns" at bounding box center [527, 222] width 39 height 11
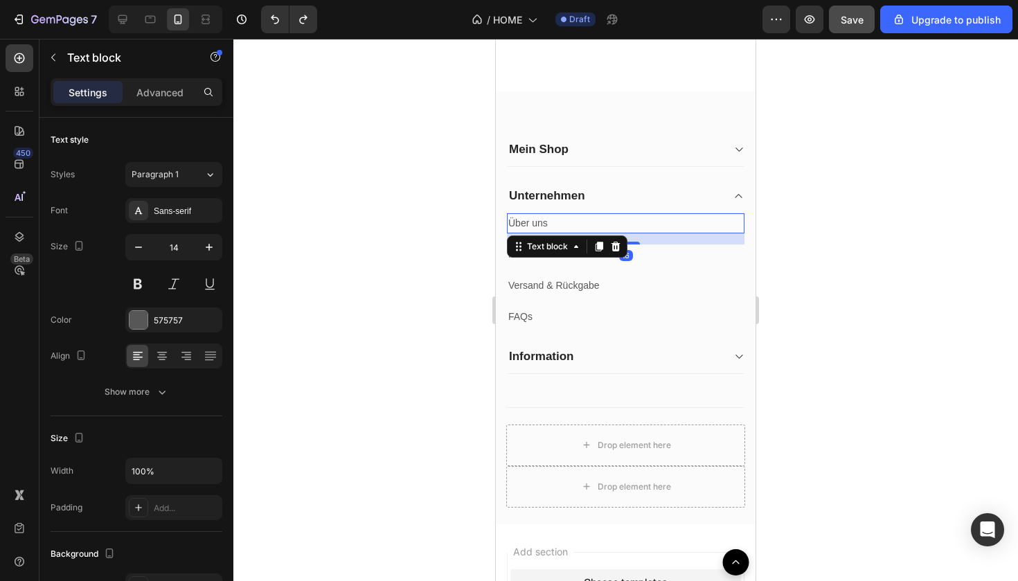
click at [528, 226] on link "Über uns" at bounding box center [527, 222] width 39 height 11
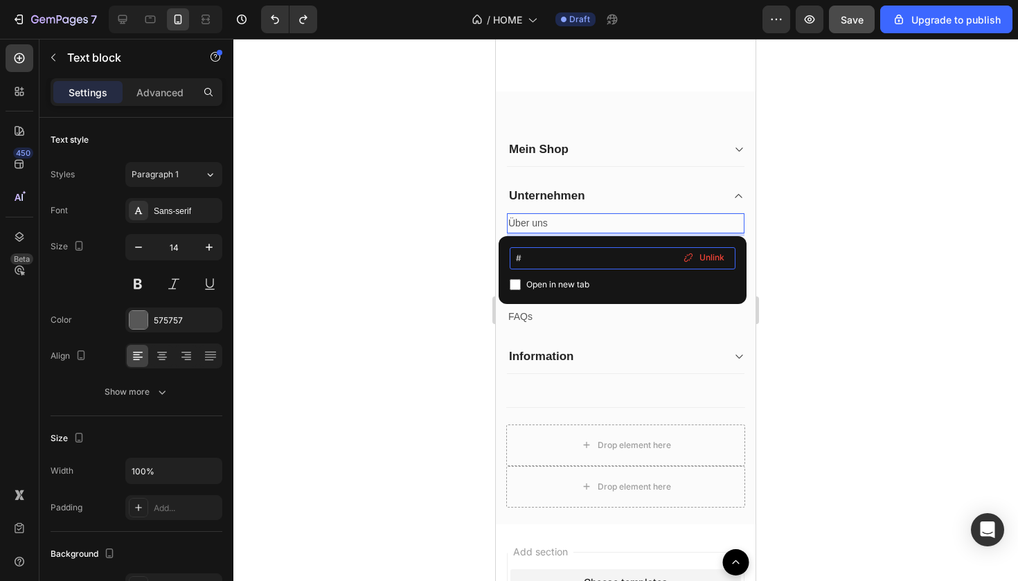
click at [554, 260] on input "#" at bounding box center [622, 258] width 226 height 22
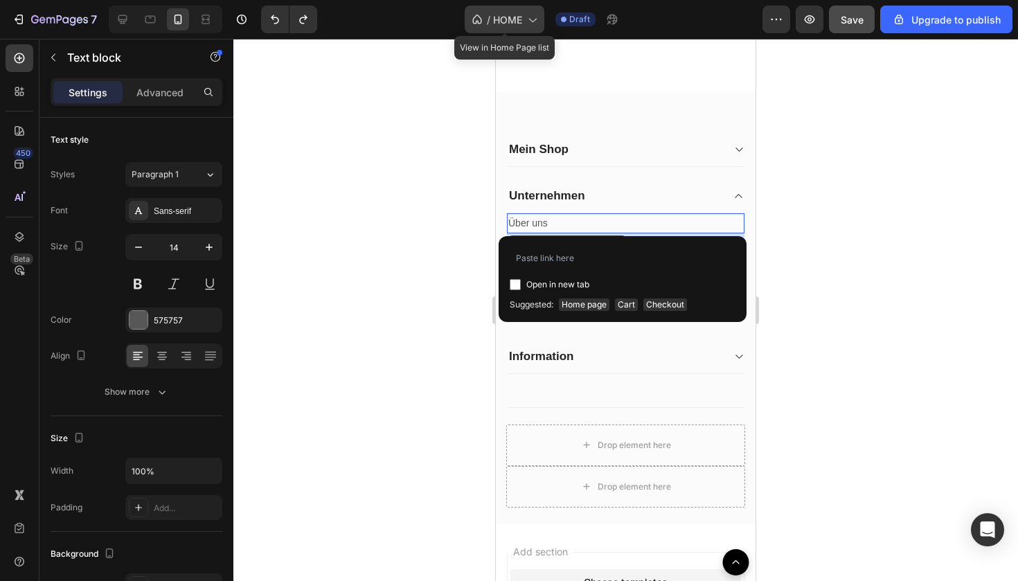
click at [525, 25] on div "/ HOME" at bounding box center [504, 20] width 80 height 28
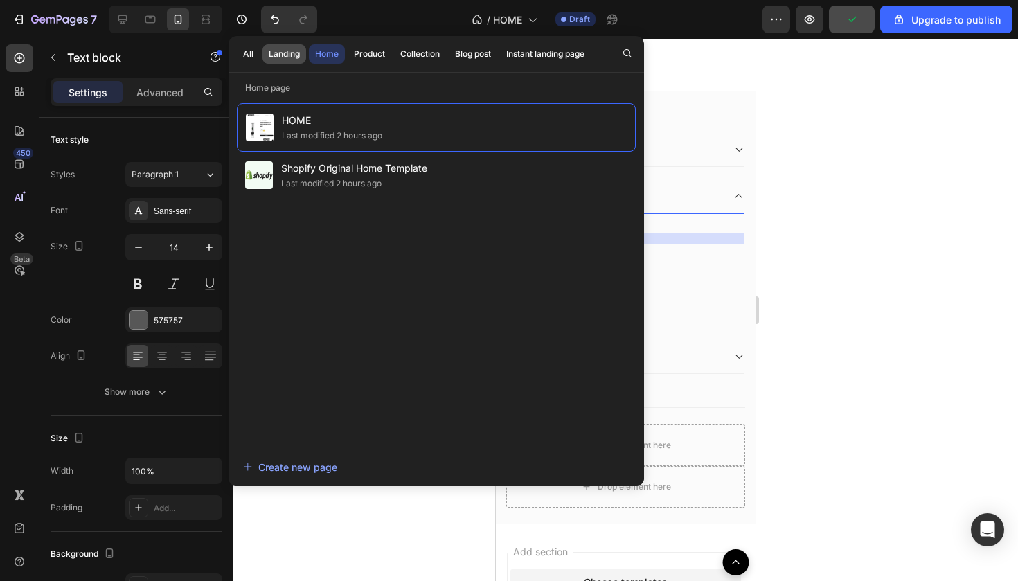
click at [268, 56] on button "Landing" at bounding box center [284, 53] width 44 height 19
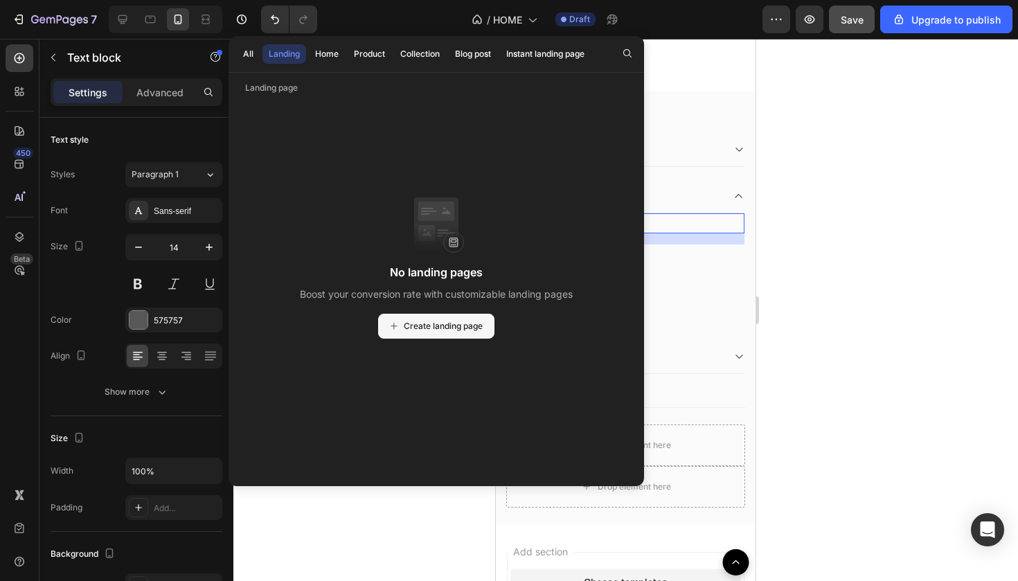
click at [397, 321] on div "Create landing page" at bounding box center [436, 326] width 93 height 12
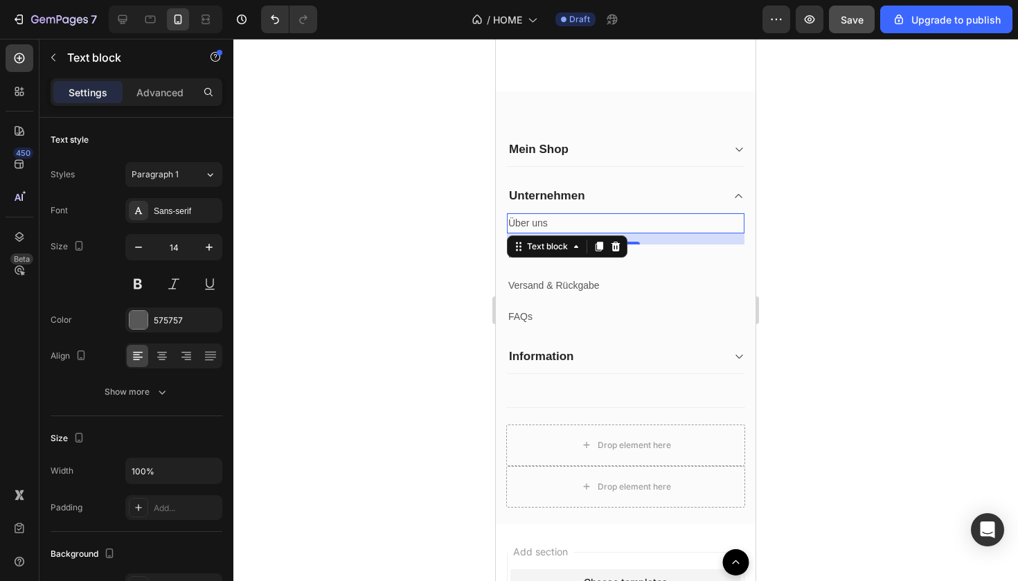
click at [804, 174] on div at bounding box center [625, 310] width 784 height 542
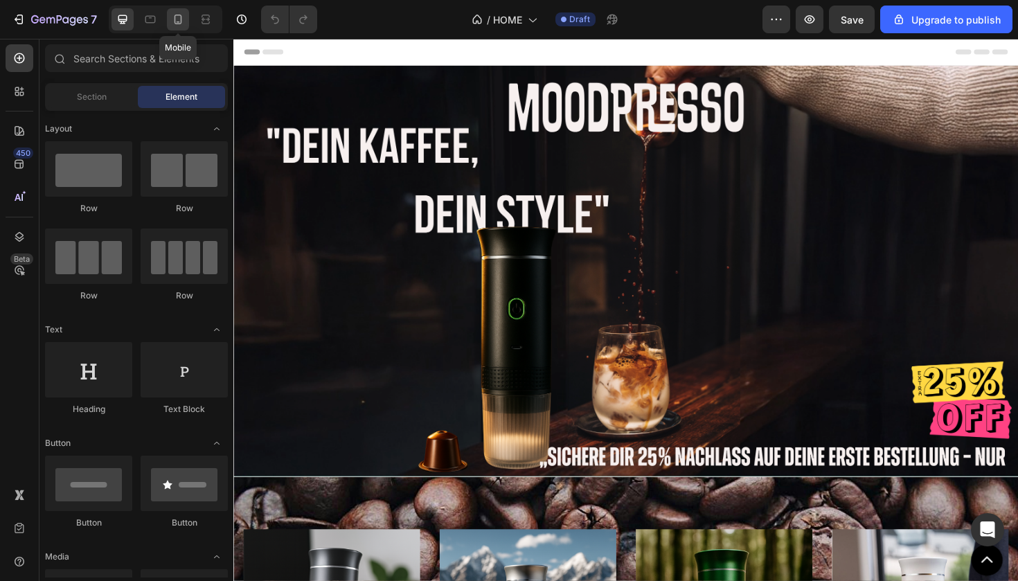
click at [182, 15] on icon at bounding box center [178, 19] width 14 height 14
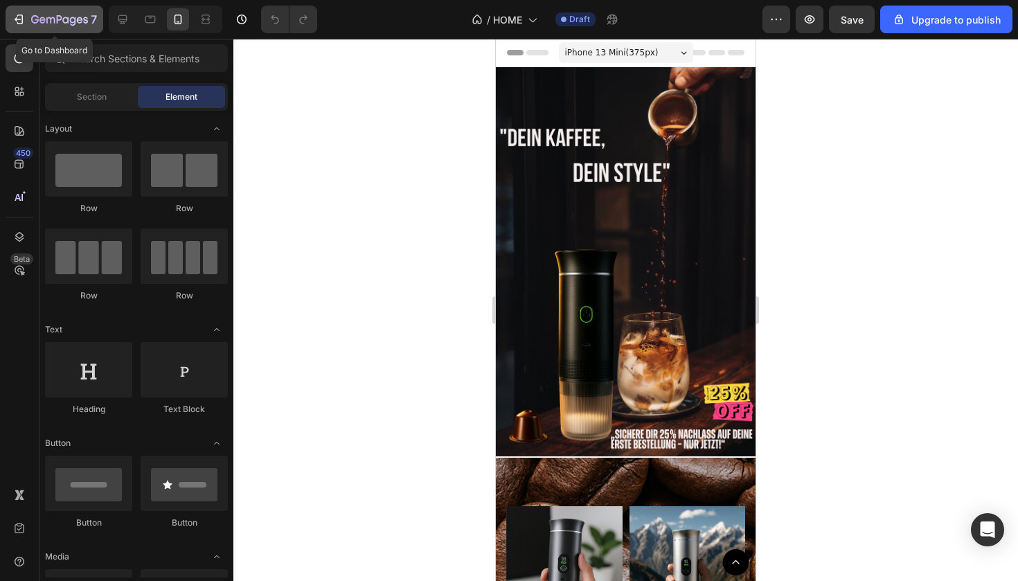
click at [8, 20] on button "7" at bounding box center [55, 20] width 98 height 28
